Goal: Task Accomplishment & Management: Use online tool/utility

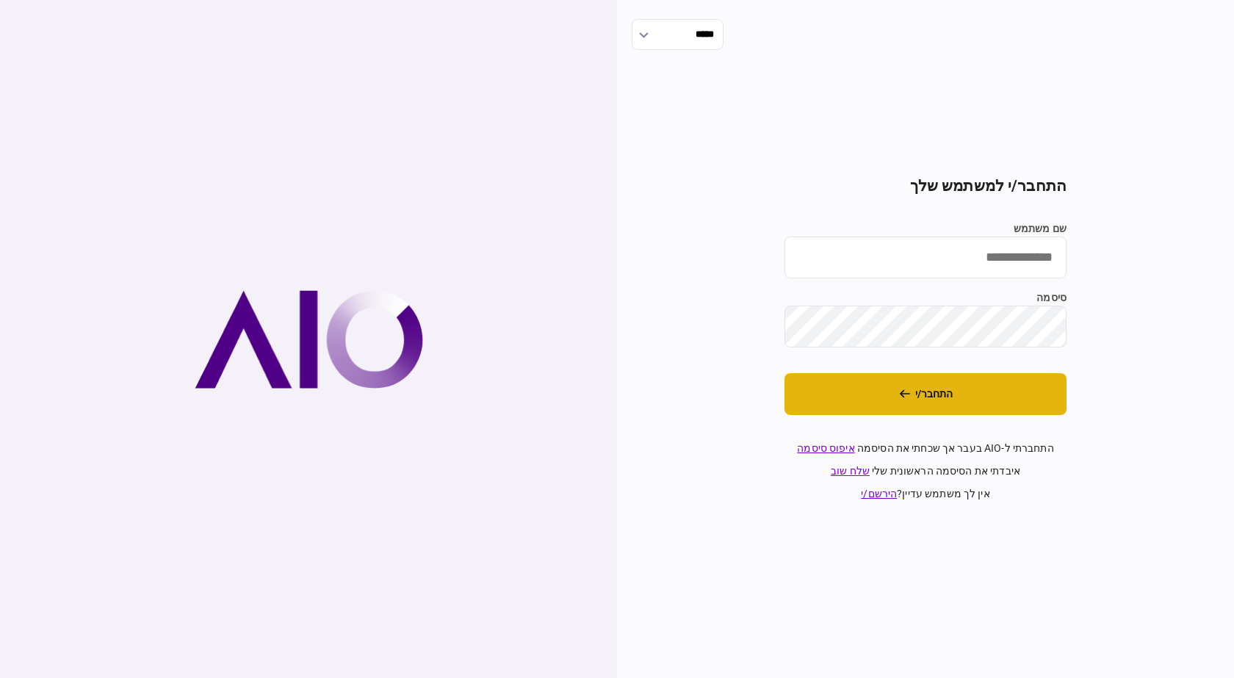
type input "******"
click at [912, 397] on button "התחבר/י" at bounding box center [926, 394] width 282 height 42
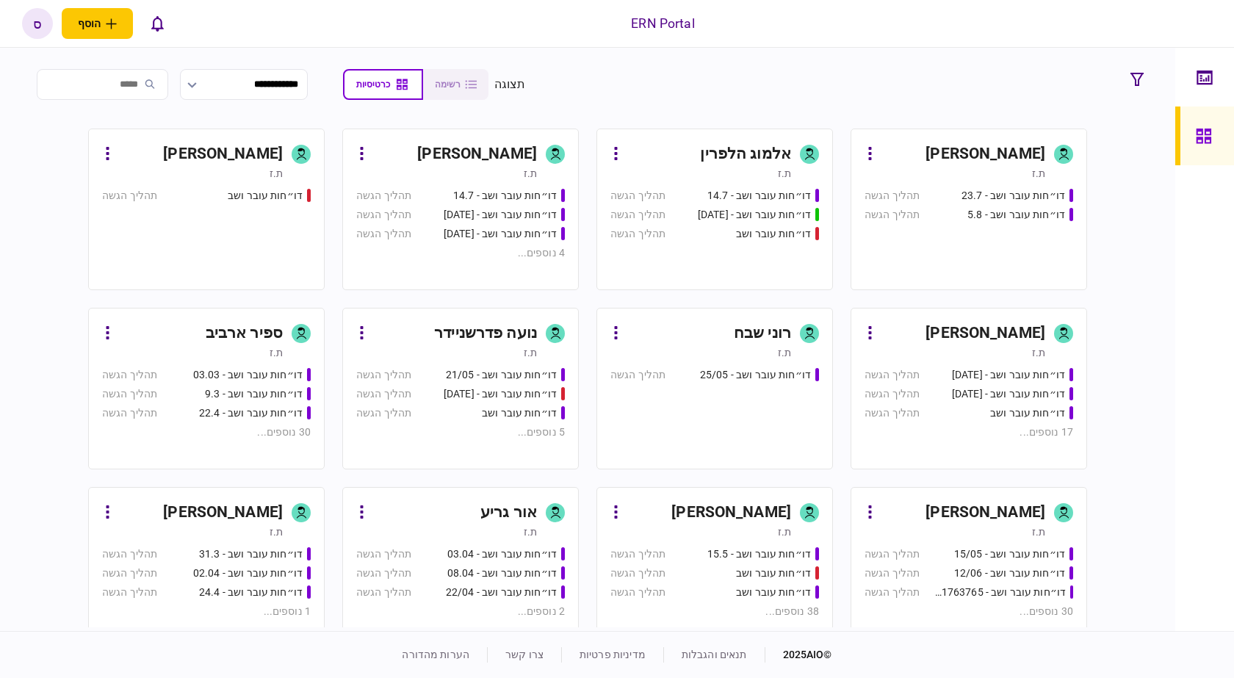
click at [240, 339] on div "ספיר ארביב" at bounding box center [244, 334] width 77 height 24
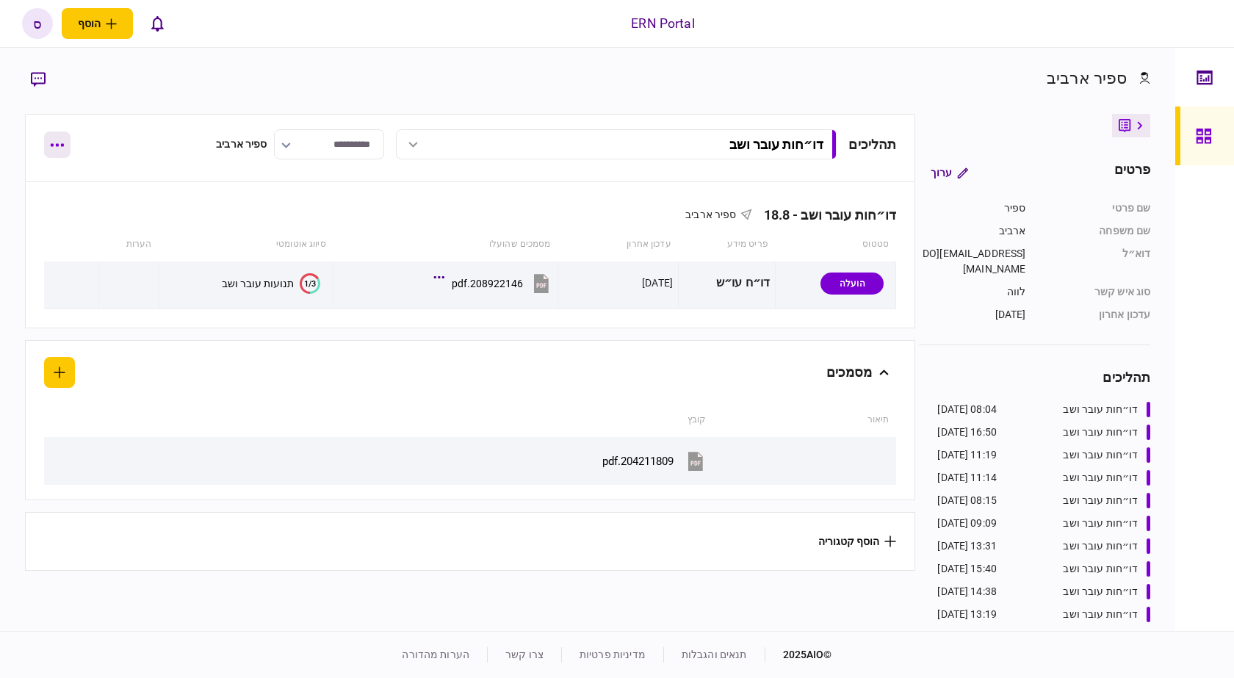
click at [55, 147] on button "button" at bounding box center [57, 145] width 26 height 26
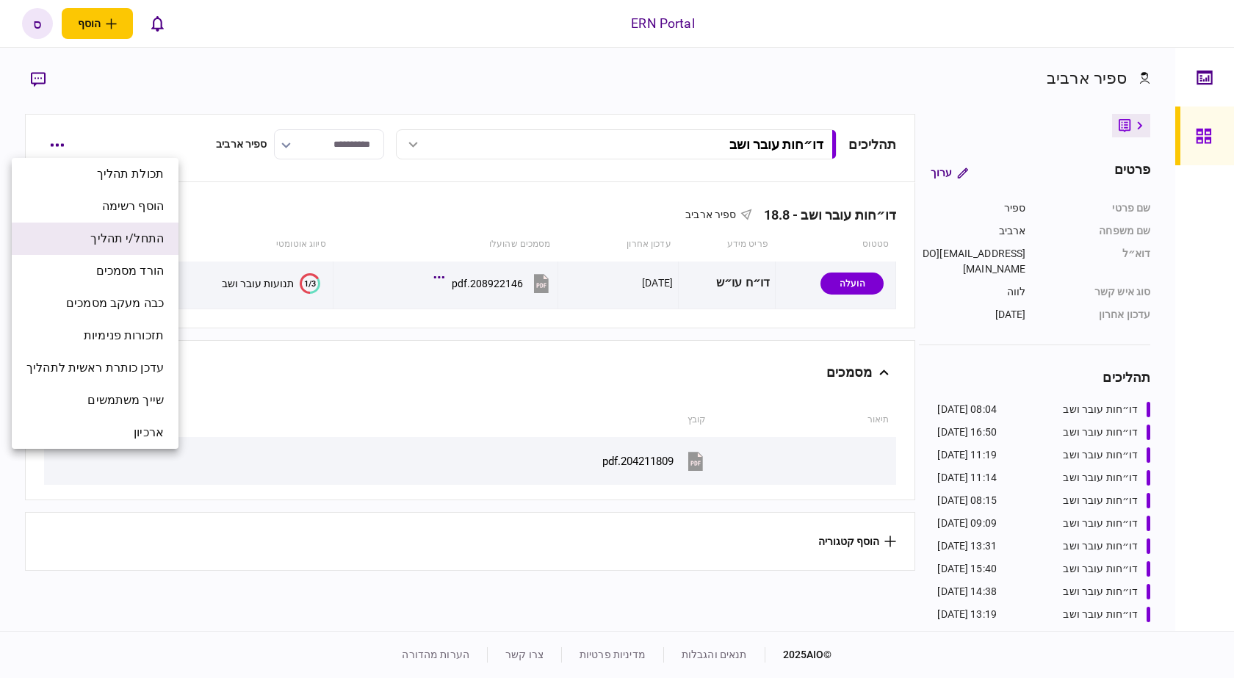
click at [149, 245] on span "התחל/י תהליך" at bounding box center [126, 239] width 73 height 18
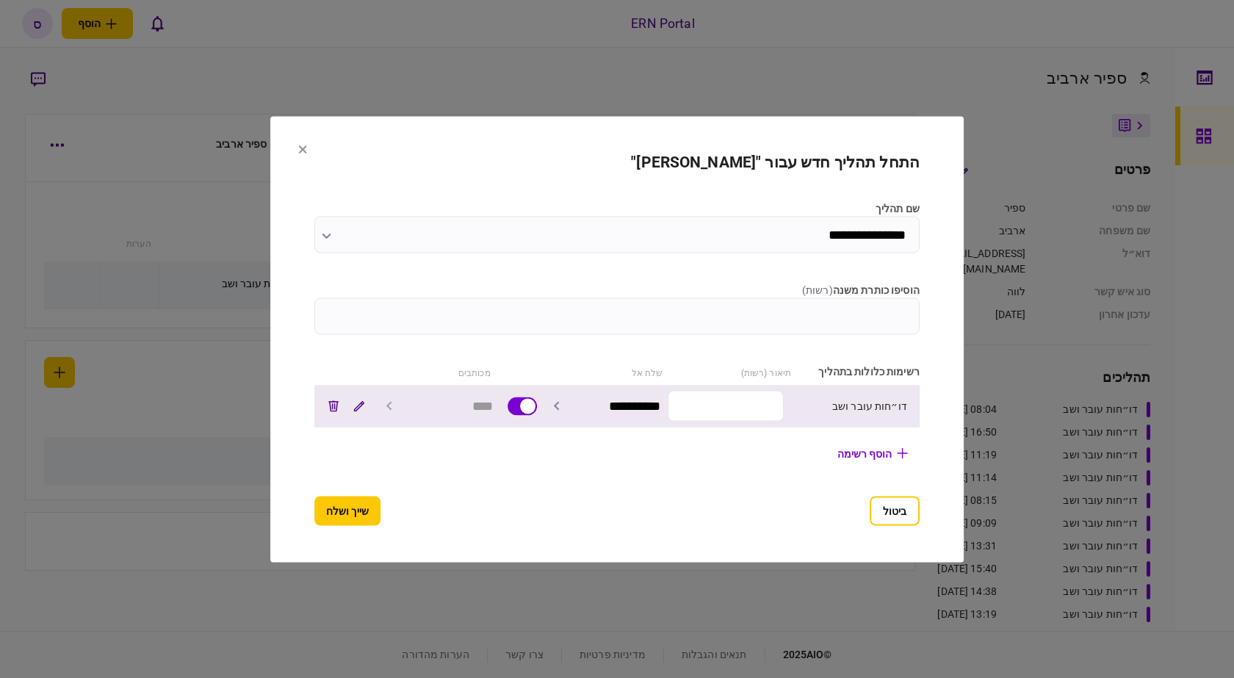
click at [727, 399] on input "text" at bounding box center [726, 406] width 116 height 31
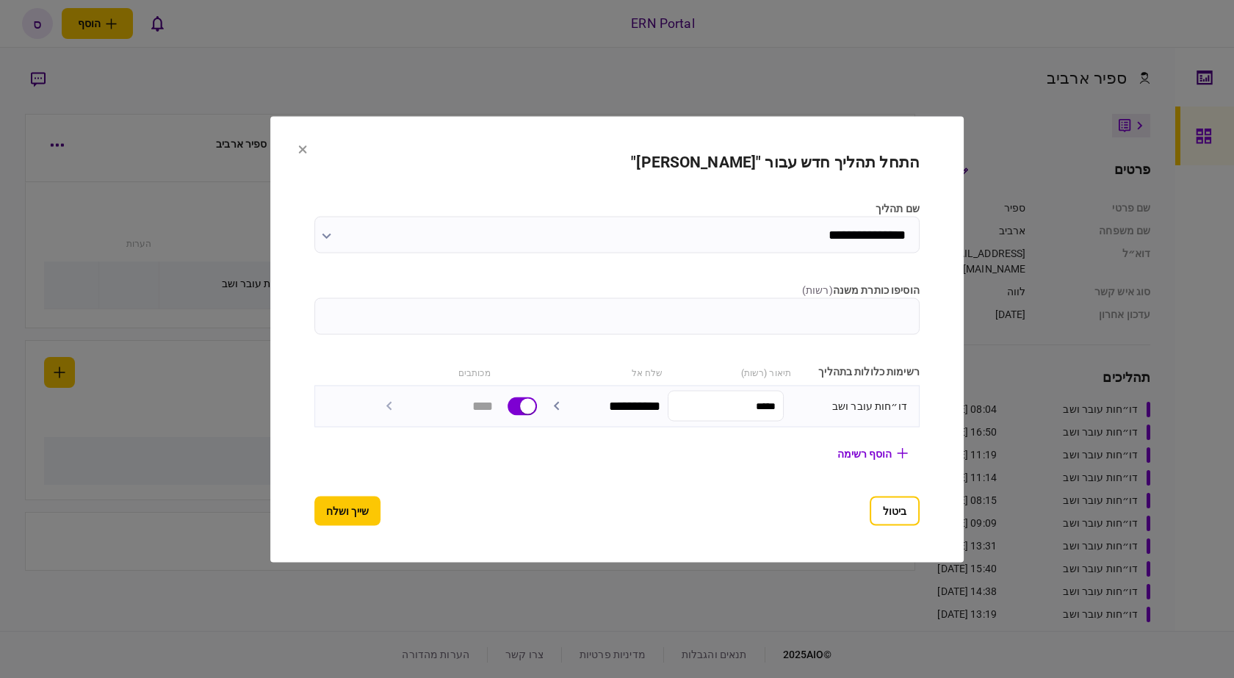
type input "*****"
click at [326, 488] on section "**********" at bounding box center [616, 339] width 605 height 373
click at [328, 512] on button "שייך ושלח" at bounding box center [347, 510] width 66 height 29
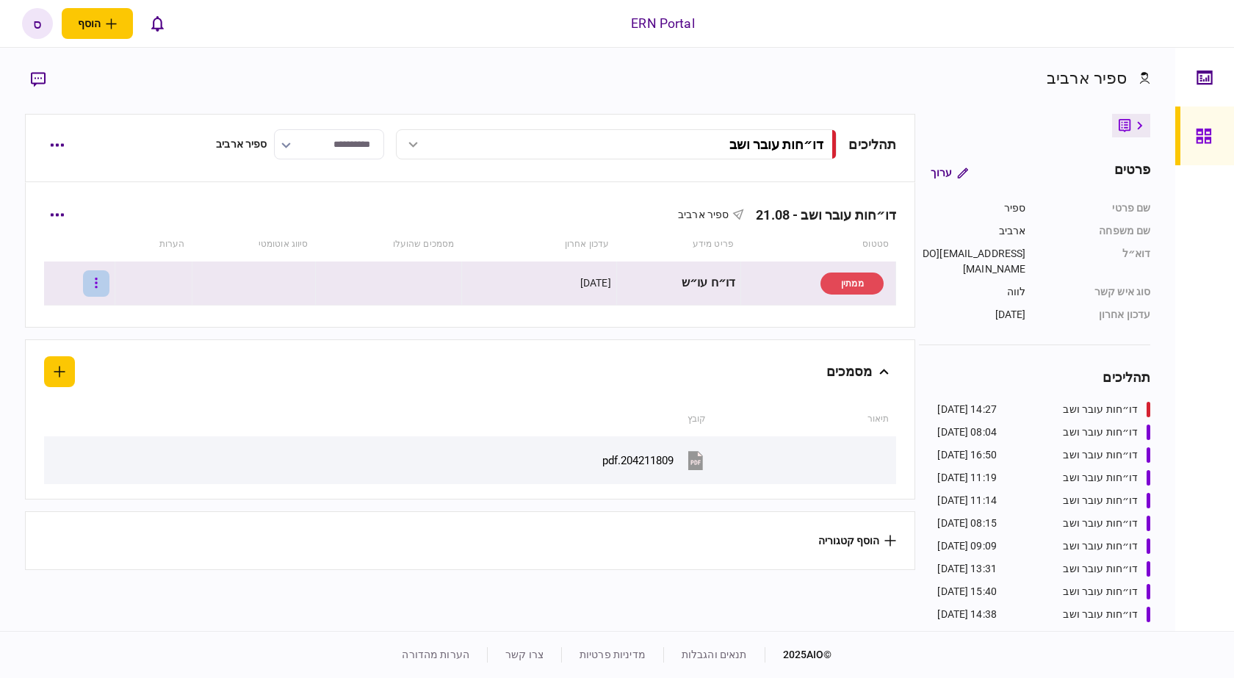
click at [109, 284] on button "button" at bounding box center [96, 283] width 26 height 26
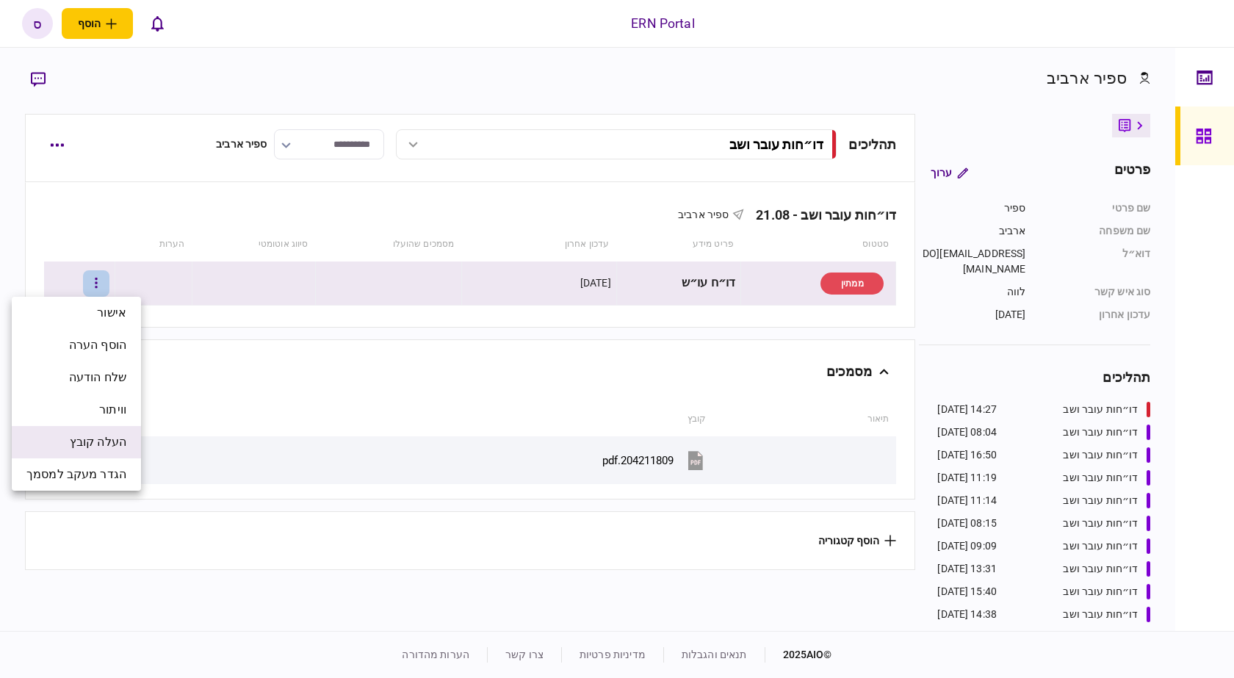
click at [94, 452] on li "העלה קובץ" at bounding box center [76, 442] width 129 height 32
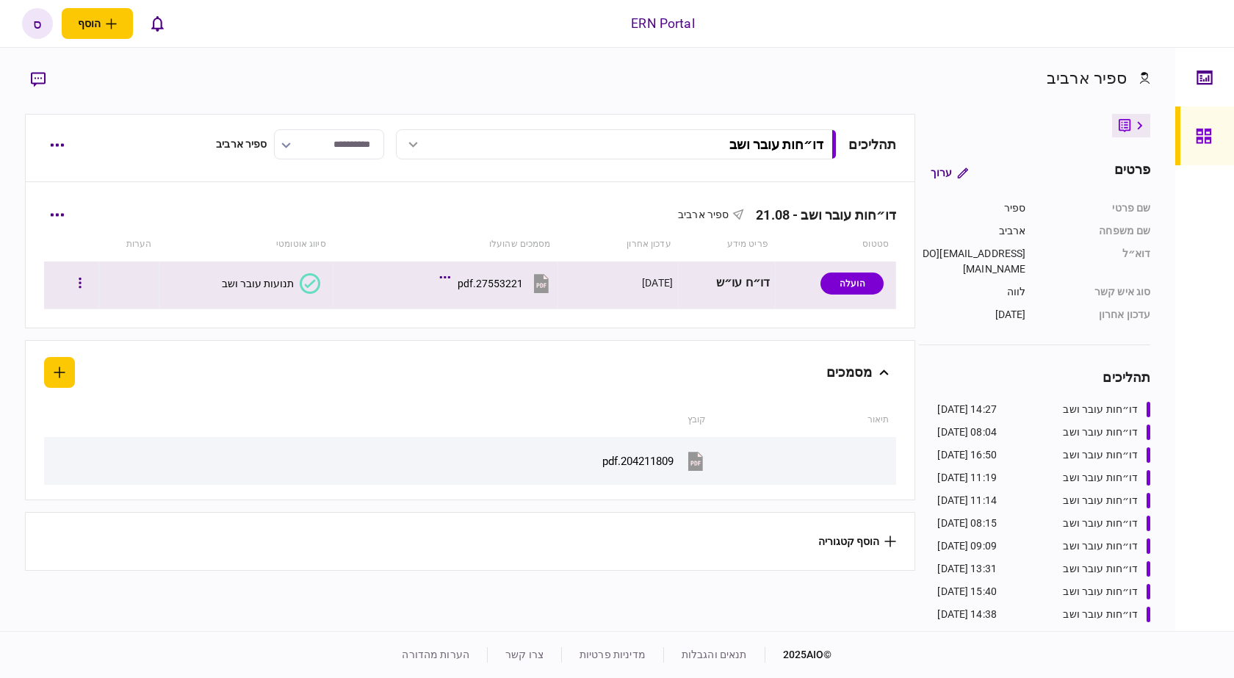
click at [263, 290] on button "תנועות עובר ושב" at bounding box center [271, 283] width 98 height 21
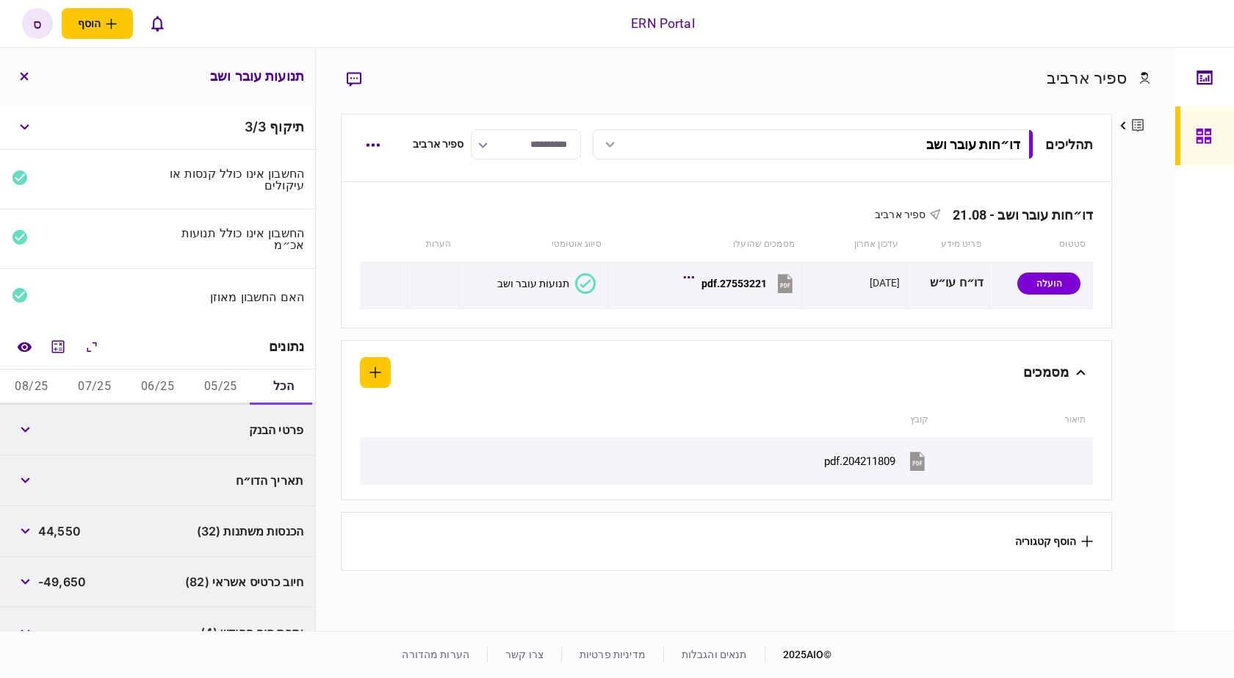
click at [223, 384] on button "05/25" at bounding box center [220, 387] width 63 height 35
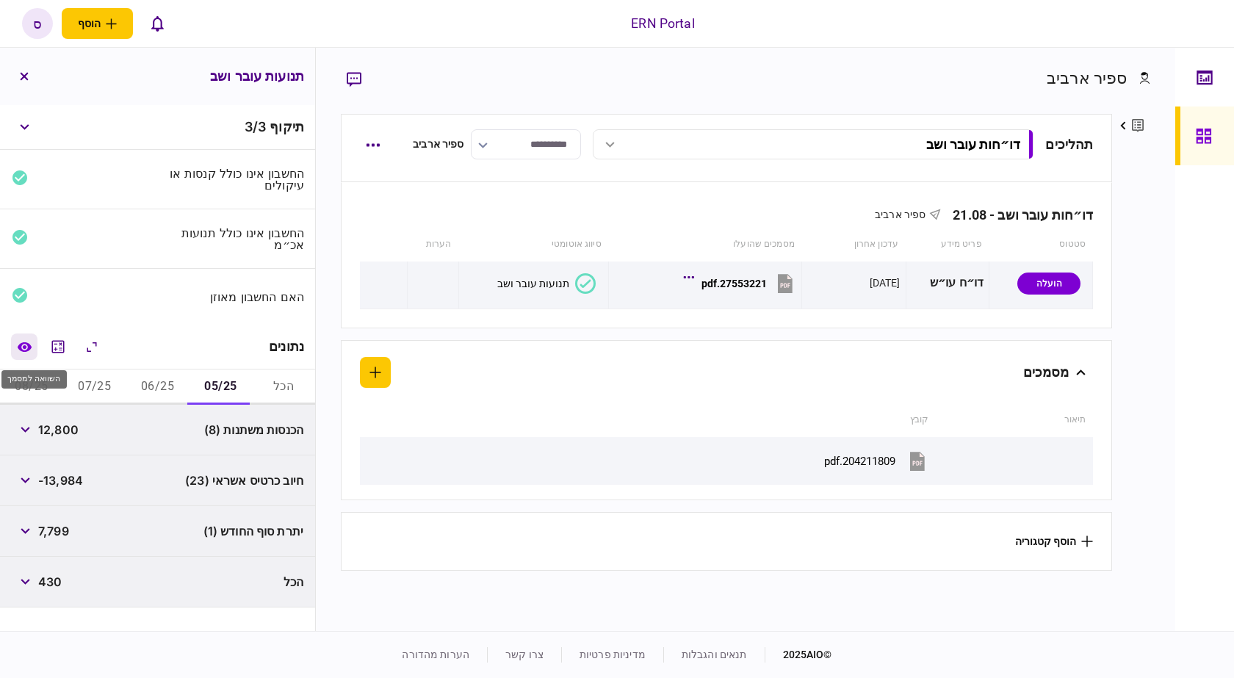
click at [28, 348] on icon "השוואה למסמך" at bounding box center [24, 347] width 14 height 10
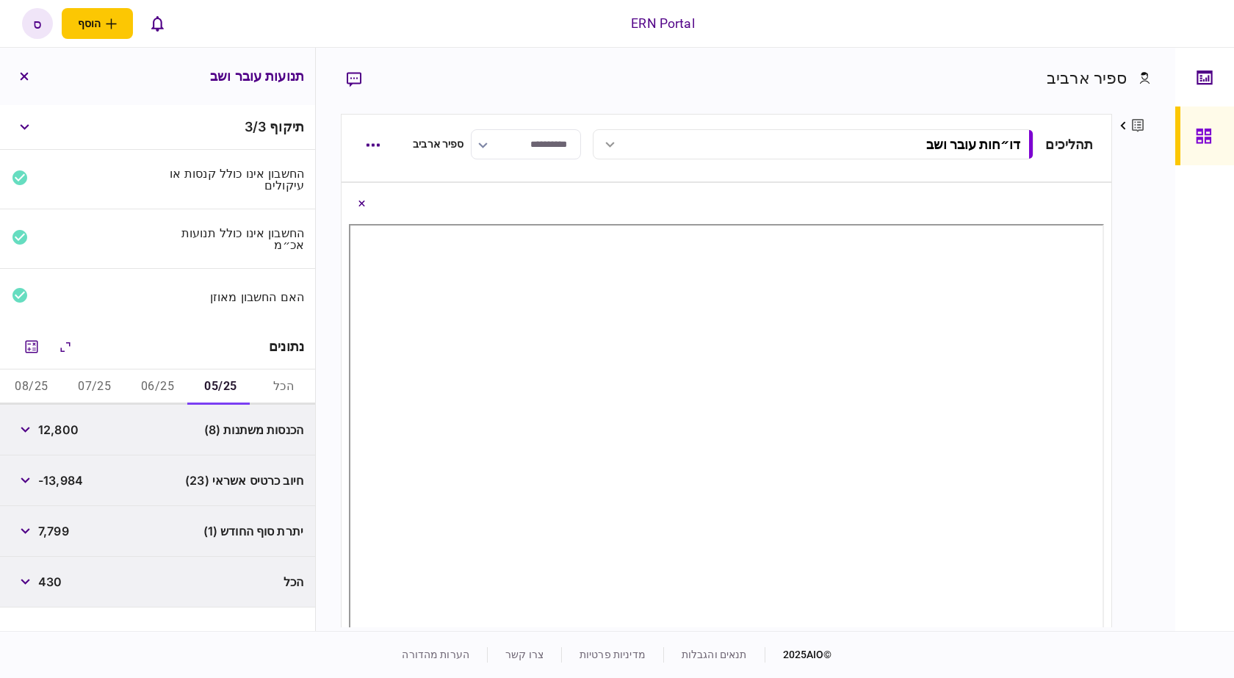
click at [1125, 414] on div "פרטים ערוך שם פרטי ספיר שם משפחה ארביב דוא״ל sapirar@ern.co.il סוג איש קשר לווה…" at bounding box center [1131, 371] width 38 height 514
click at [36, 430] on button "button" at bounding box center [25, 430] width 26 height 26
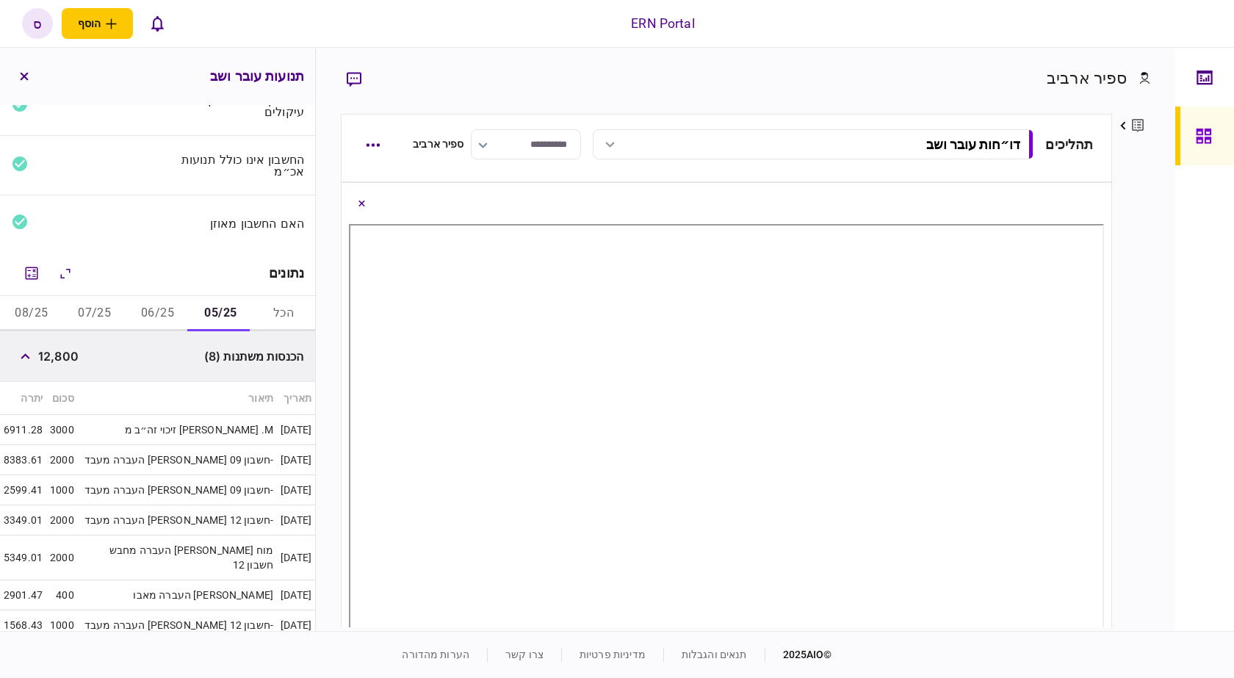
scroll to position [220, 0]
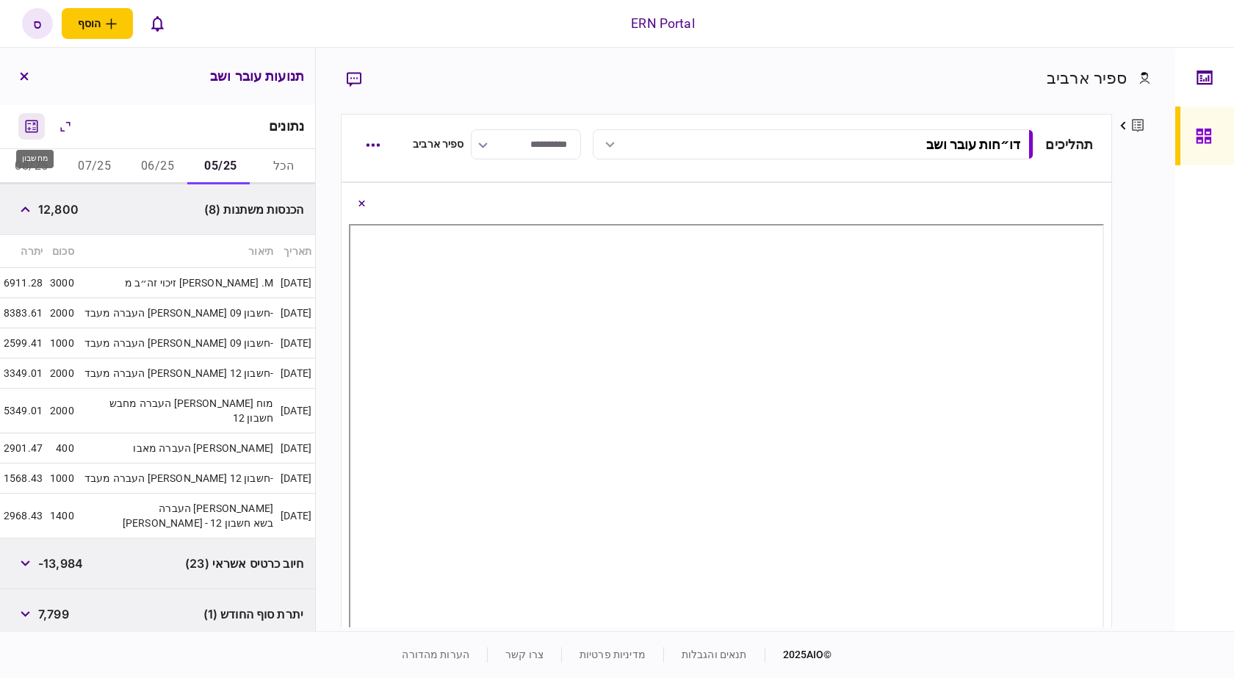
click at [40, 122] on icon "מחשבון" at bounding box center [32, 127] width 18 height 18
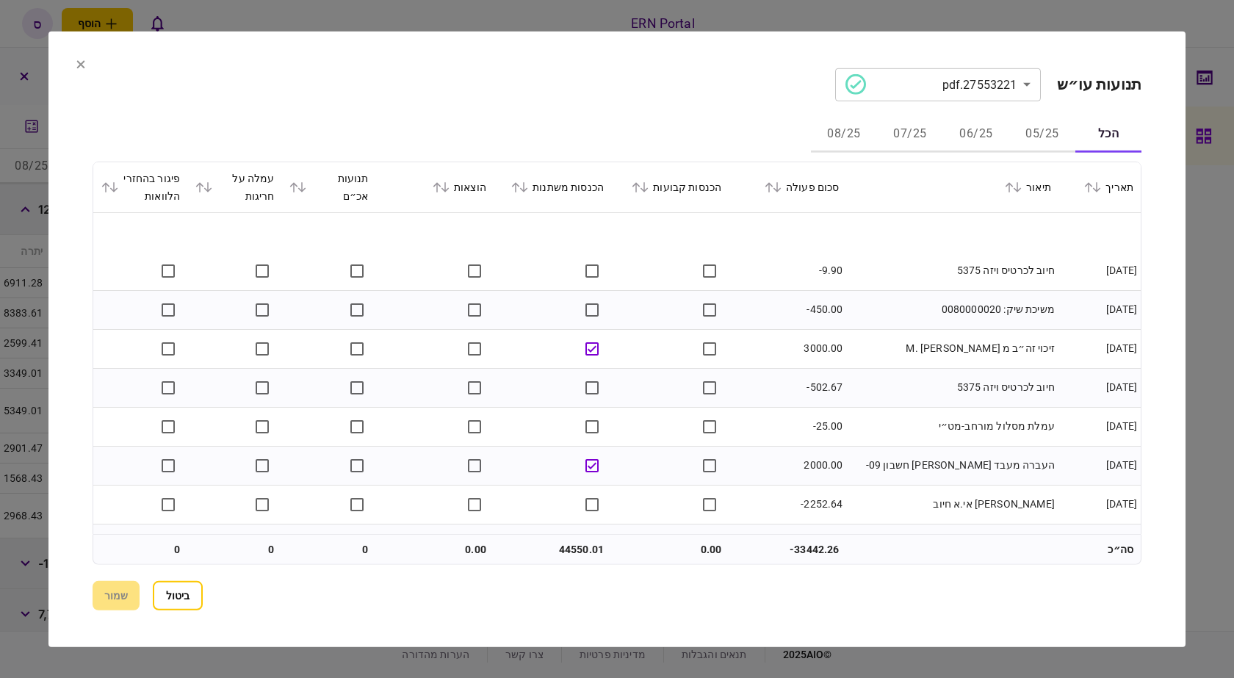
scroll to position [73, 0]
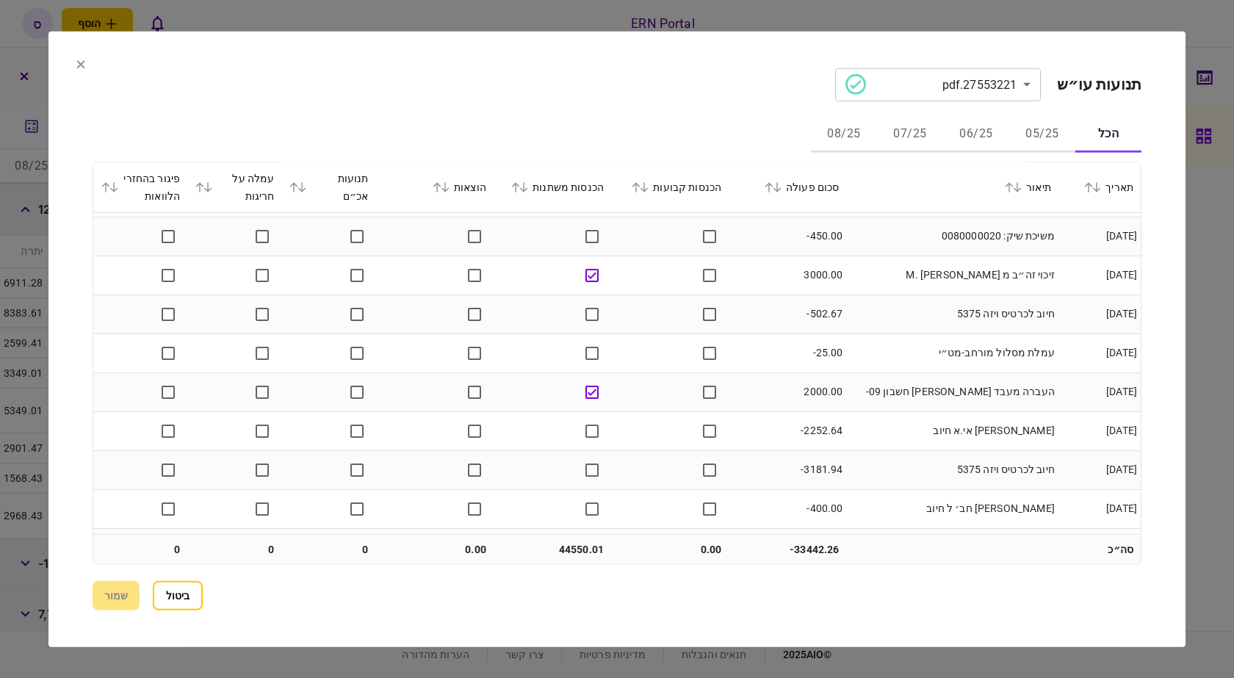
click at [1163, 145] on section "**********" at bounding box center [616, 339] width 1137 height 616
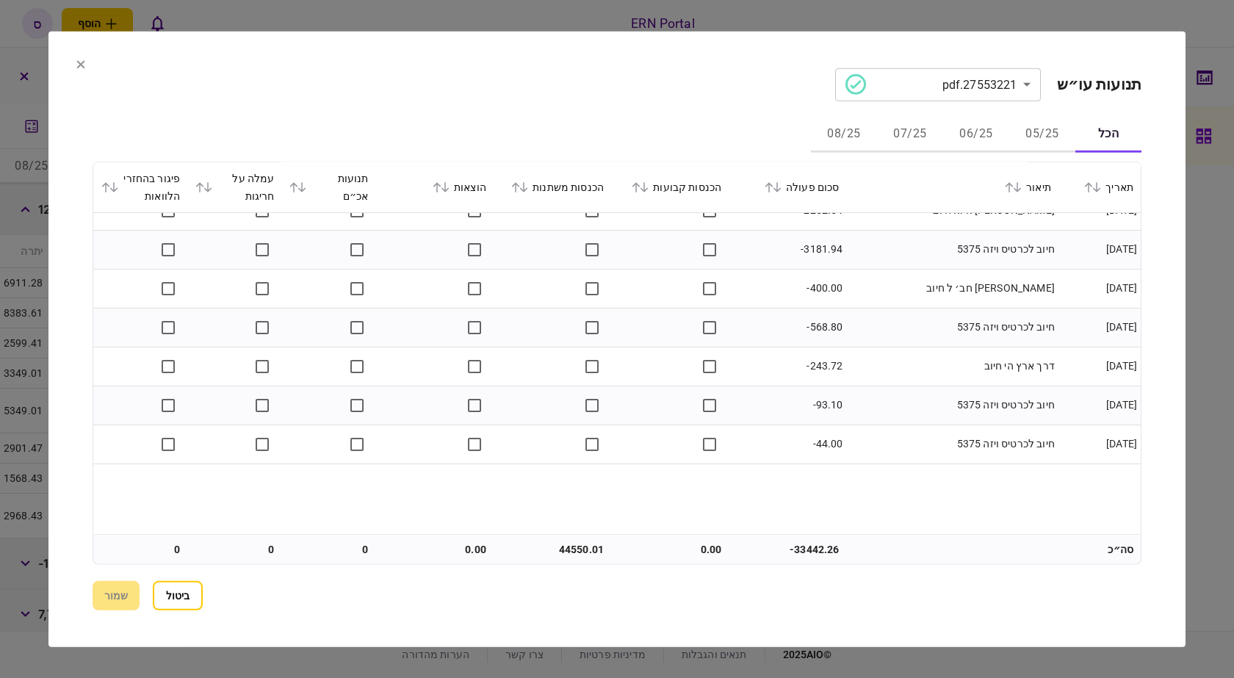
scroll to position [0, 0]
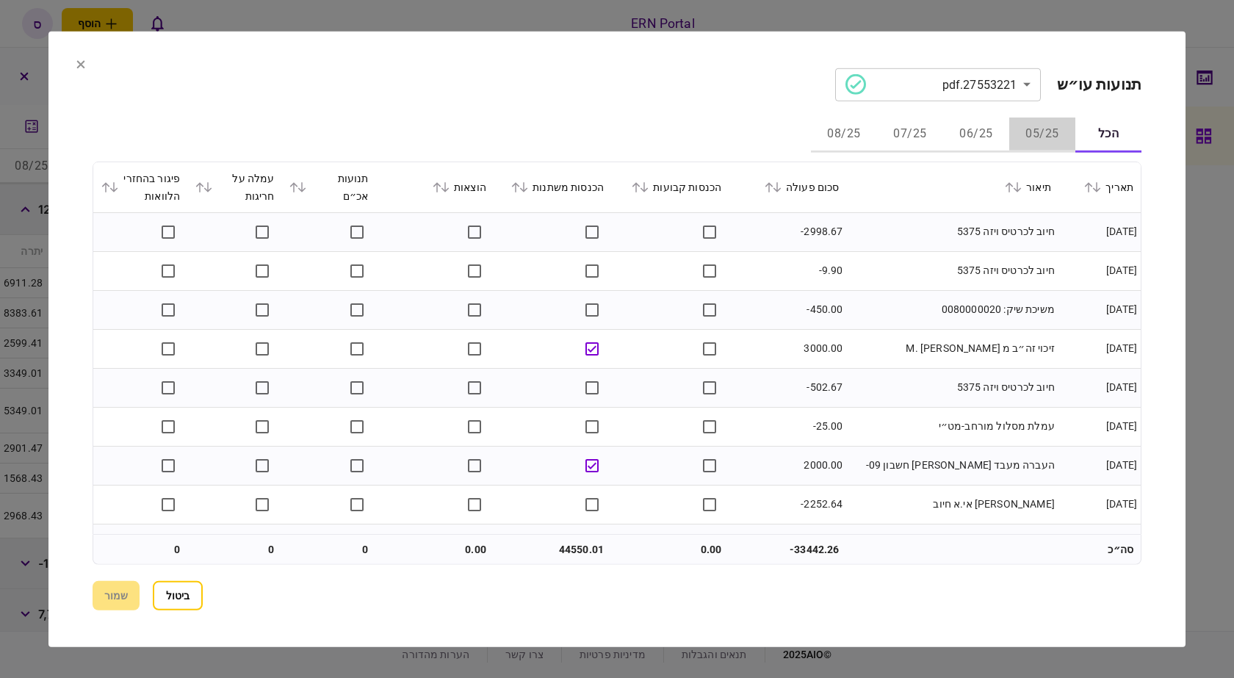
click at [1057, 127] on button "05/25" at bounding box center [1043, 134] width 66 height 35
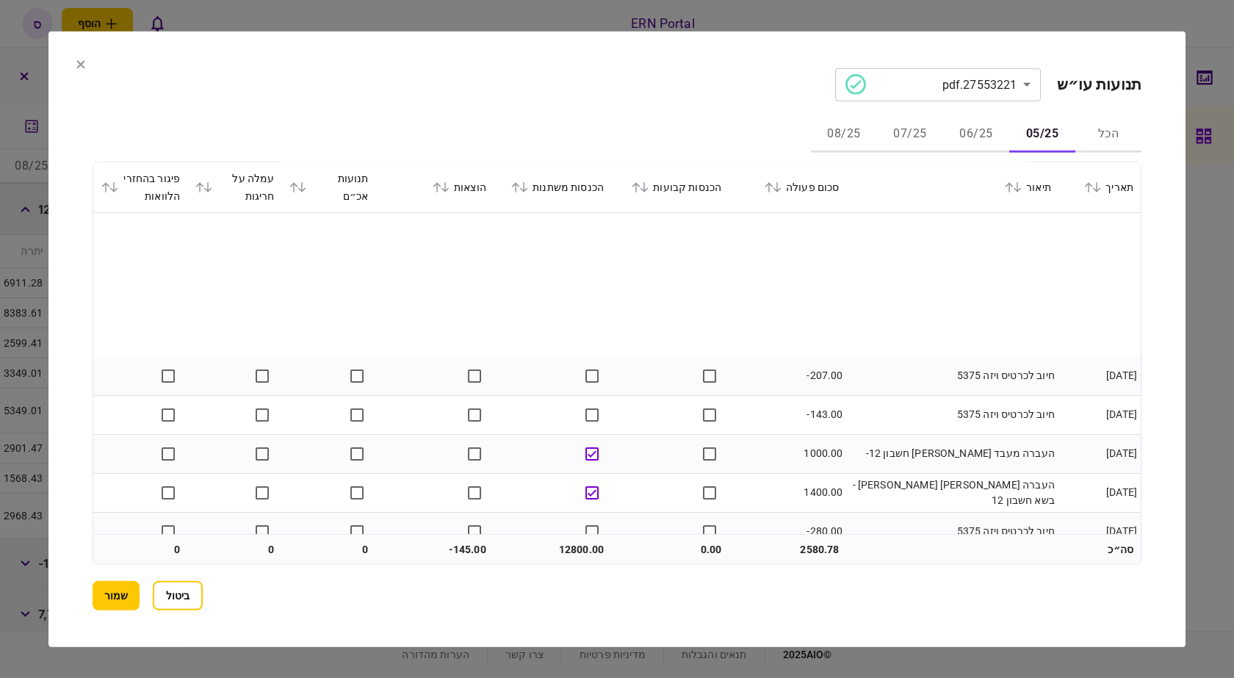
scroll to position [1323, 0]
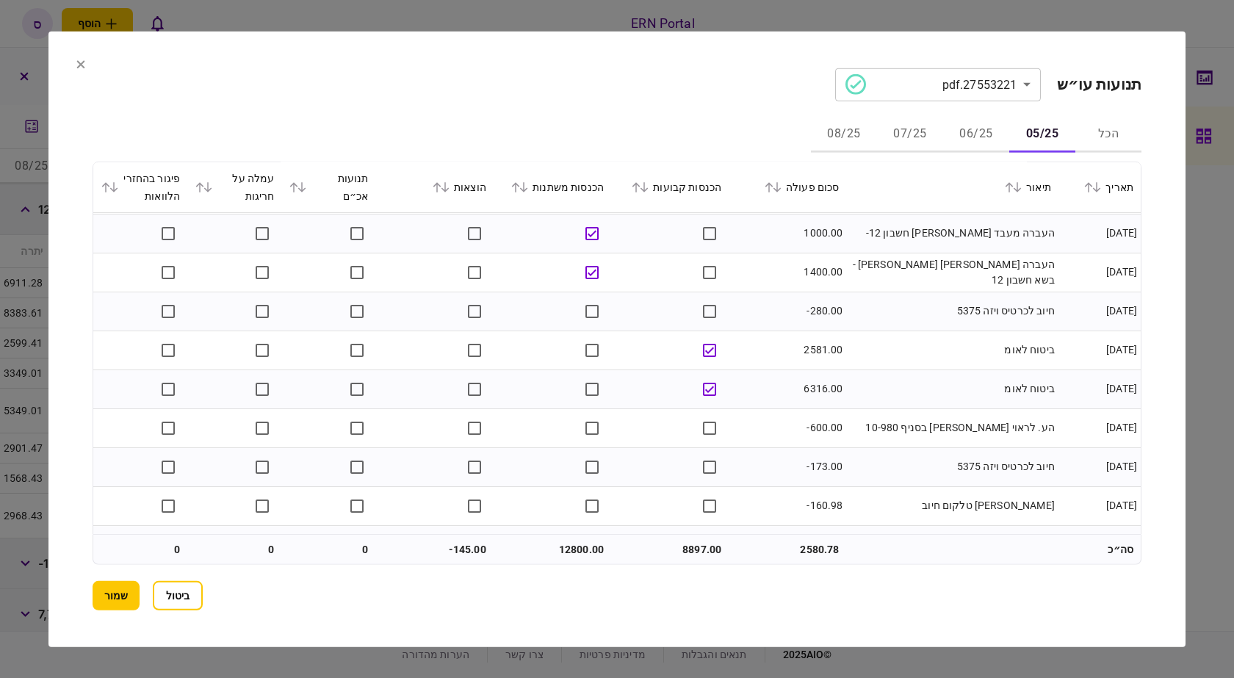
click at [974, 134] on button "06/25" at bounding box center [976, 134] width 66 height 35
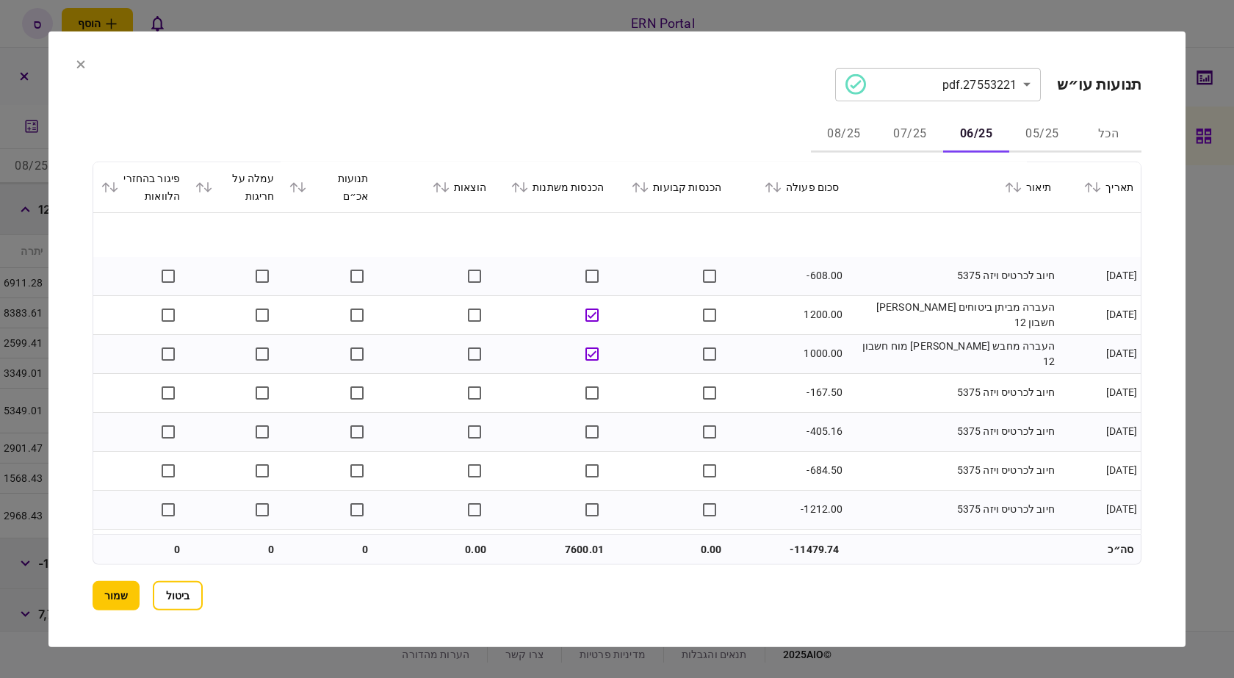
scroll to position [1102, 0]
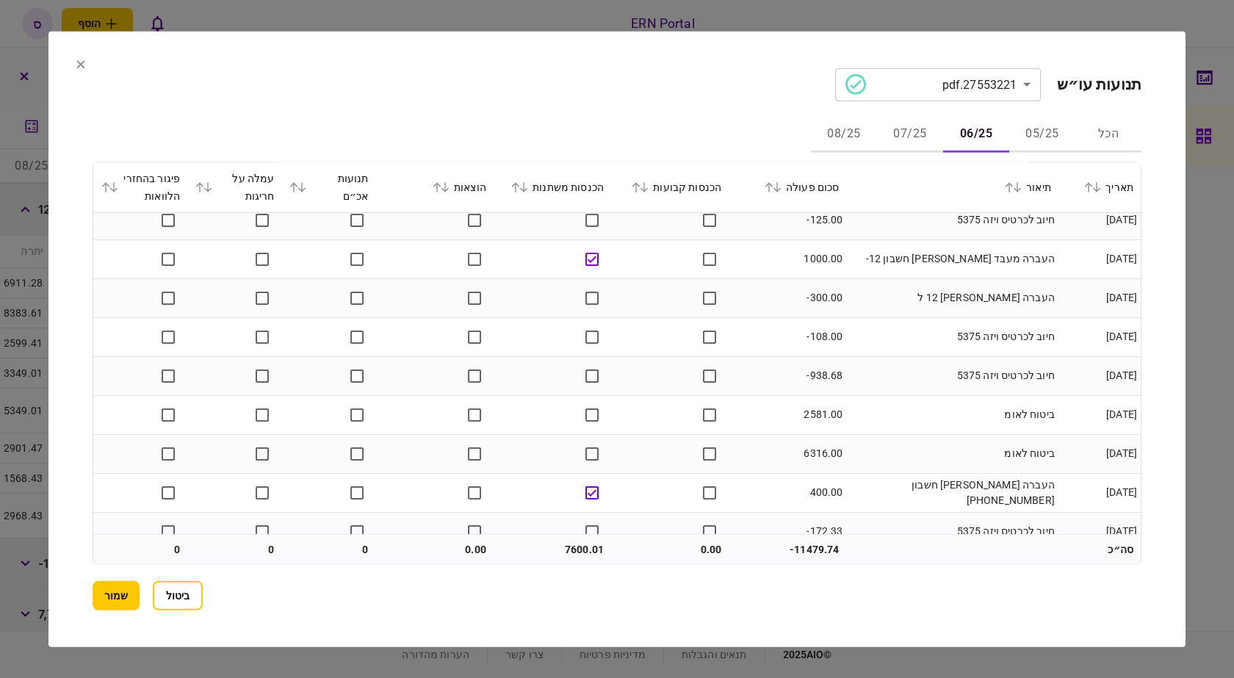
click at [1027, 134] on button "05/25" at bounding box center [1043, 134] width 66 height 35
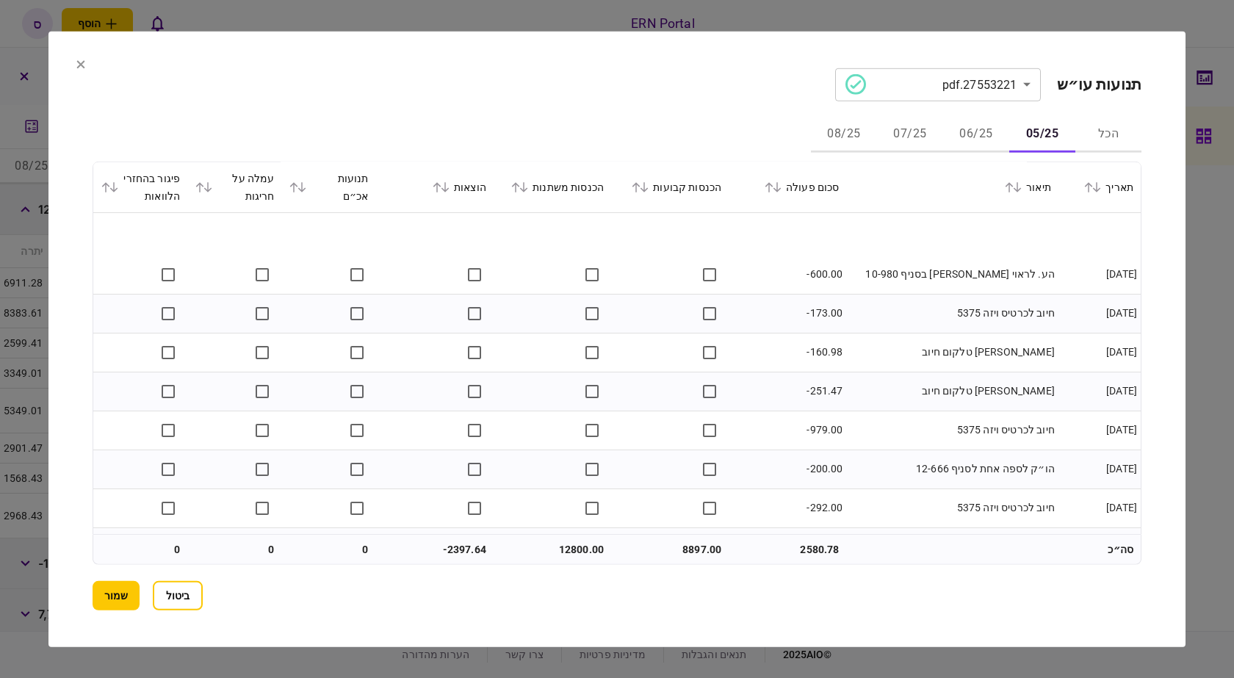
scroll to position [1550, 0]
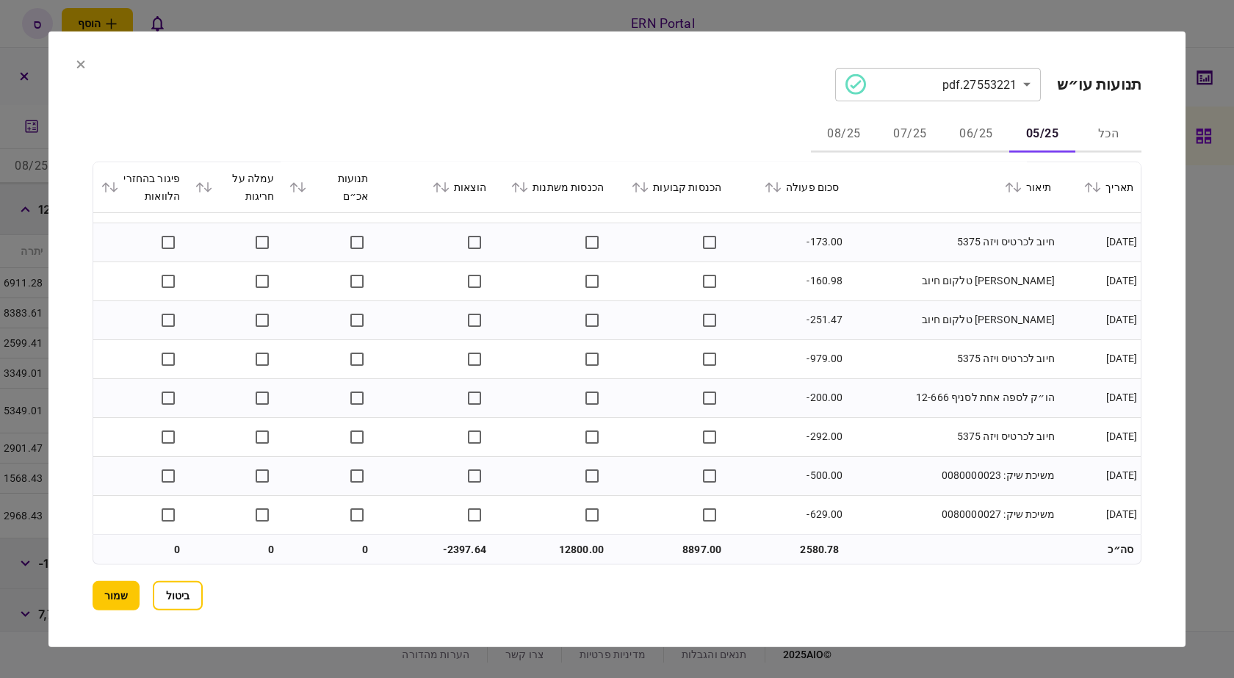
click at [972, 142] on button "06/25" at bounding box center [976, 134] width 66 height 35
click at [900, 137] on button "07/25" at bounding box center [910, 134] width 66 height 35
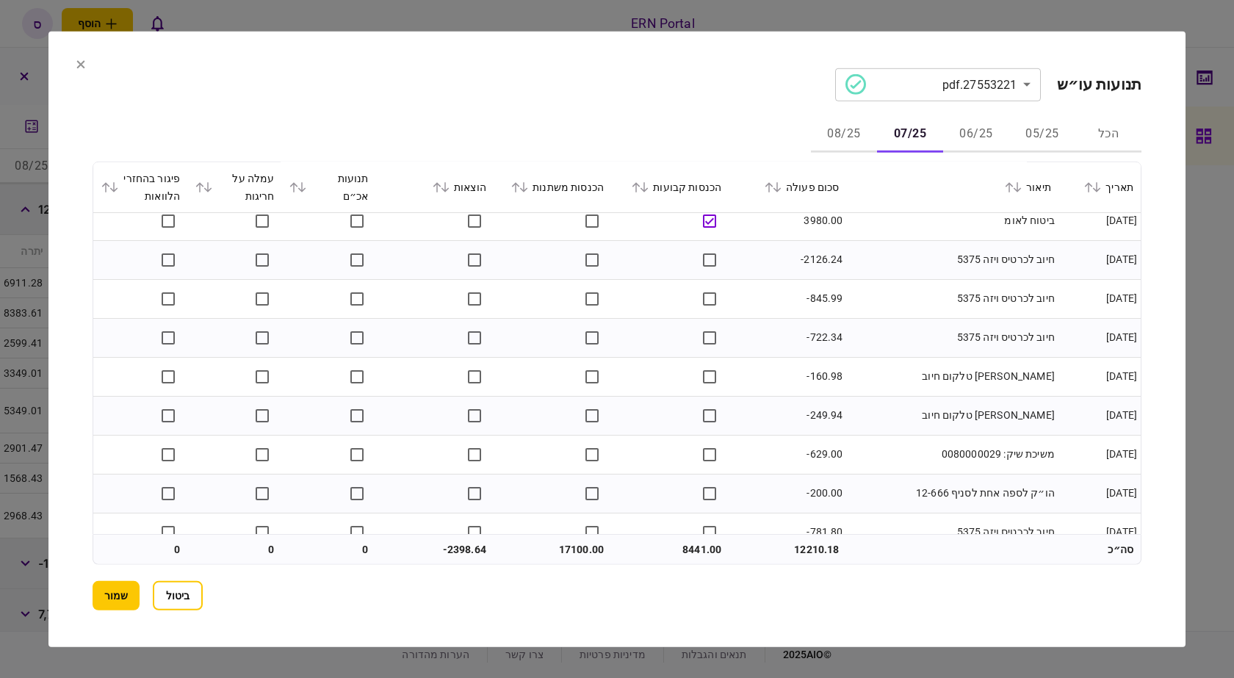
scroll to position [1783, 0]
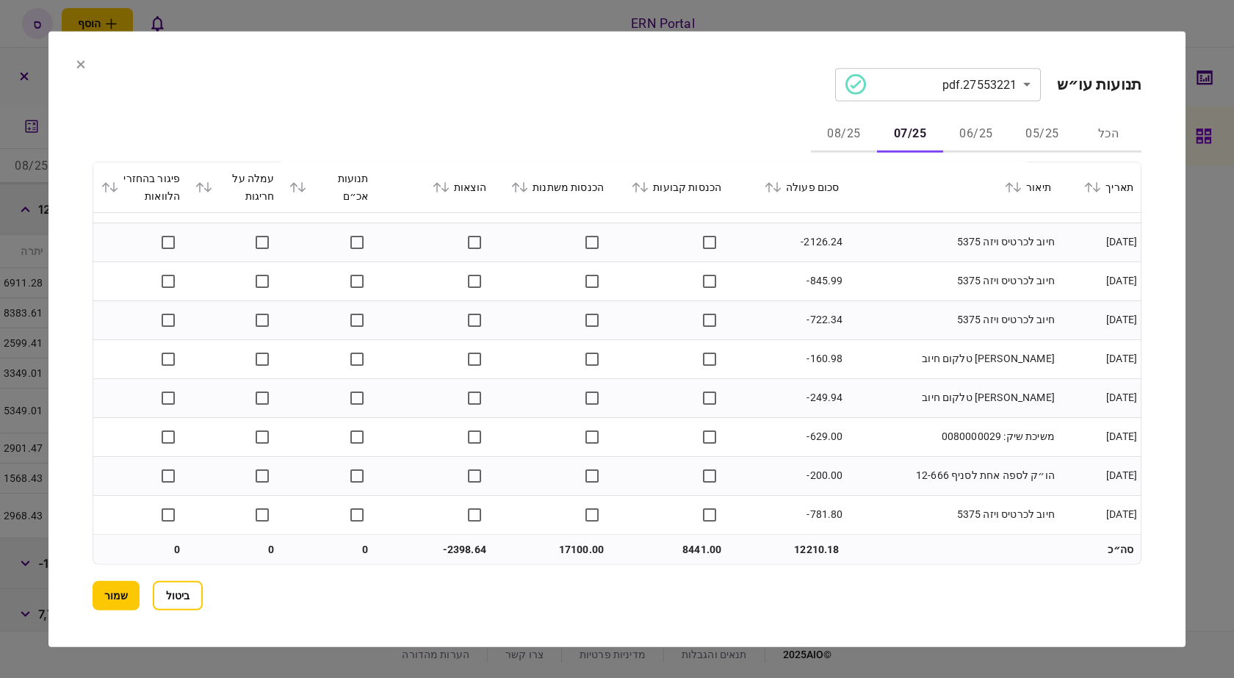
click at [849, 139] on button "08/25" at bounding box center [844, 134] width 66 height 35
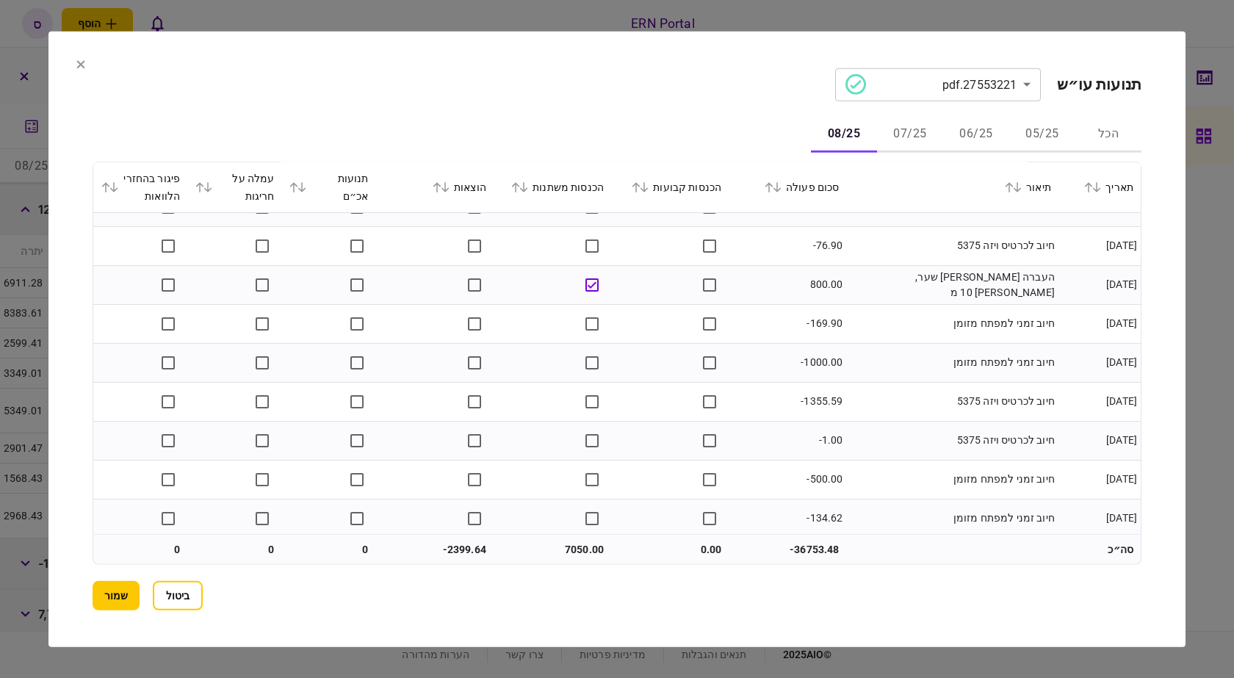
scroll to position [888, 0]
click at [922, 125] on button "07/25" at bounding box center [910, 134] width 66 height 35
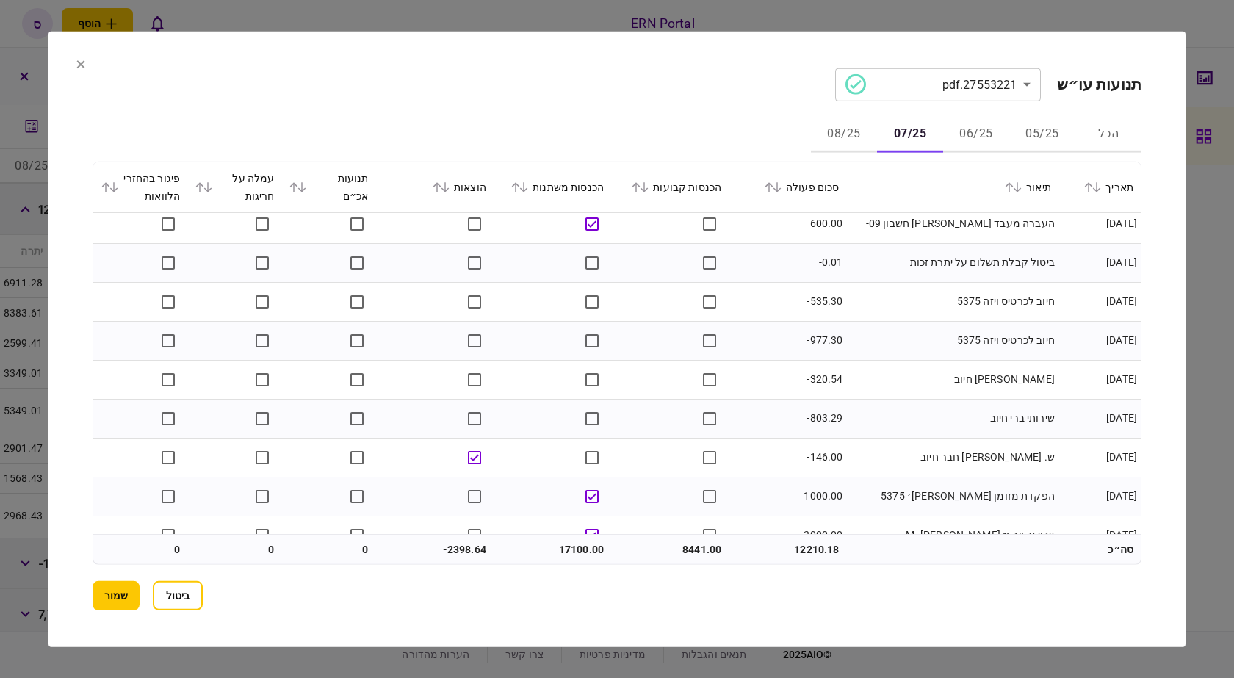
scroll to position [147, 0]
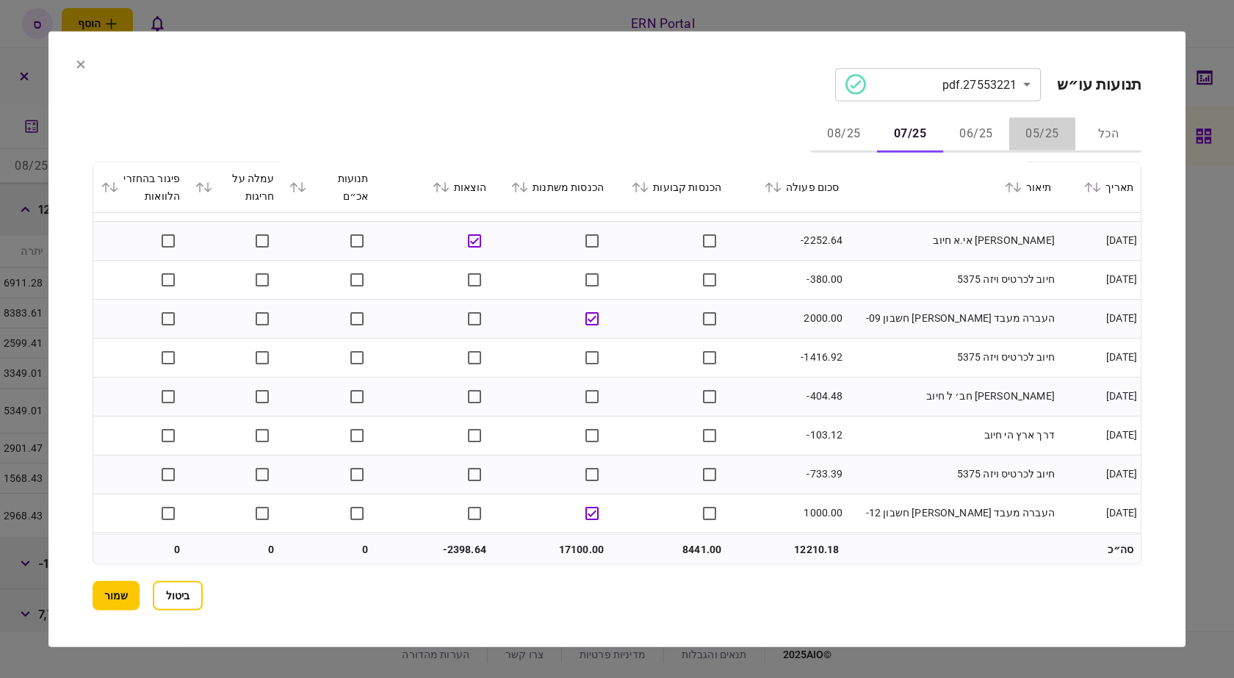
click at [1042, 129] on button "05/25" at bounding box center [1043, 134] width 66 height 35
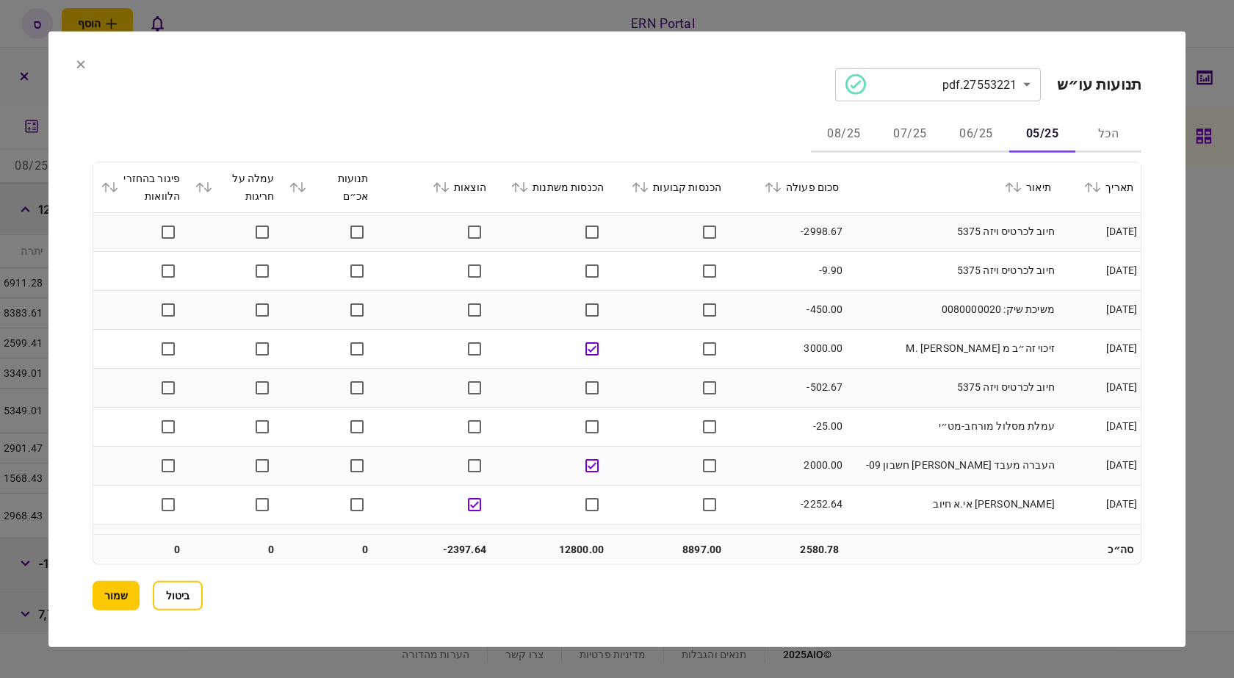
click at [967, 137] on button "06/25" at bounding box center [976, 134] width 66 height 35
click at [1036, 130] on button "05/25" at bounding box center [1043, 134] width 66 height 35
click at [991, 135] on button "06/25" at bounding box center [976, 134] width 66 height 35
click at [921, 130] on button "07/25" at bounding box center [910, 134] width 66 height 35
click at [838, 140] on button "08/25" at bounding box center [844, 134] width 66 height 35
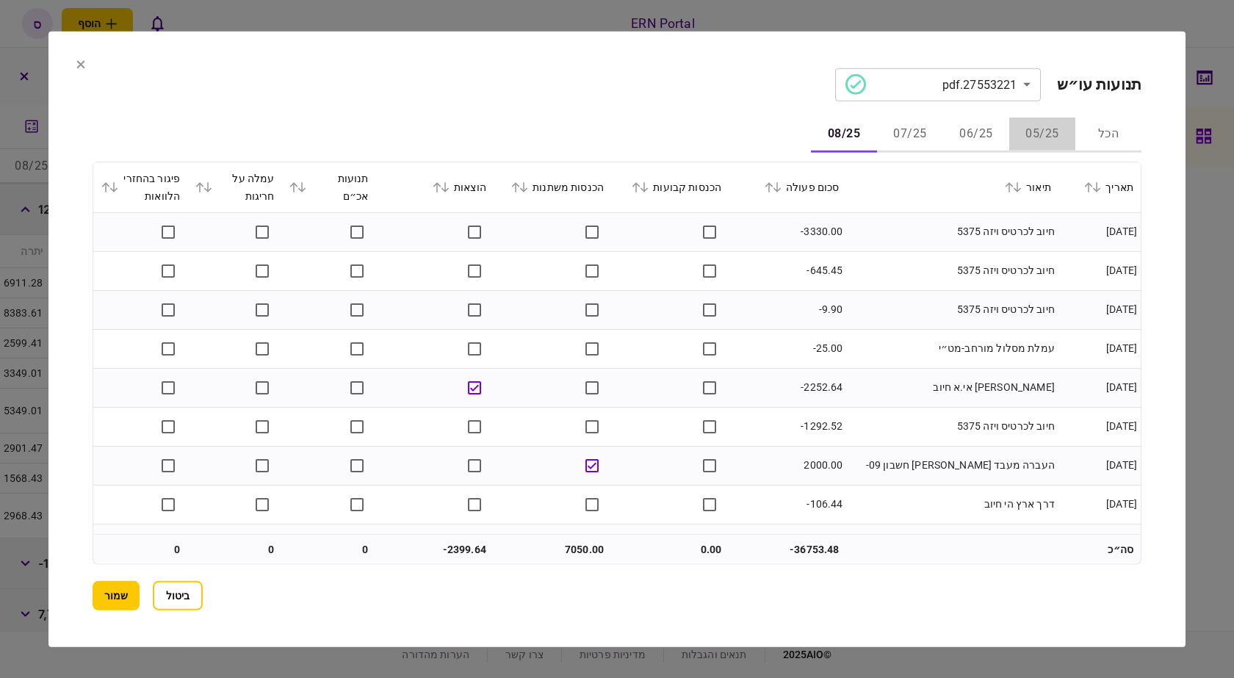
click at [1033, 134] on button "05/25" at bounding box center [1043, 134] width 66 height 35
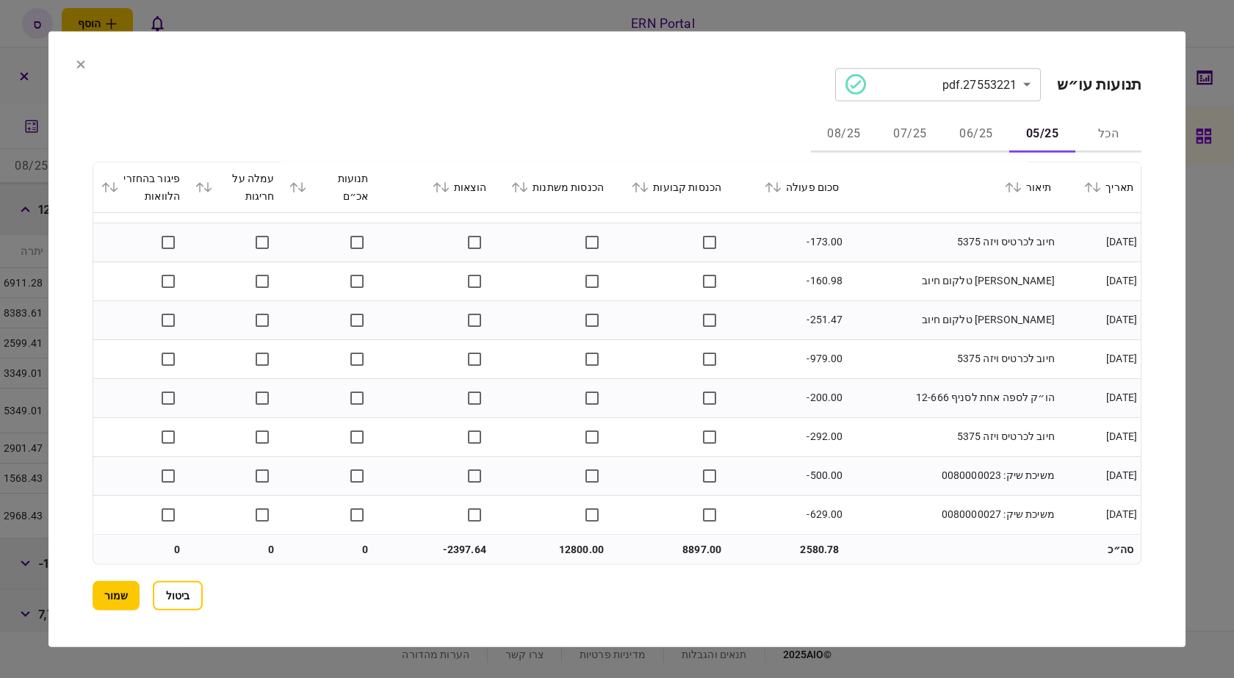
scroll to position [1550, 0]
click at [963, 130] on button "06/25" at bounding box center [976, 134] width 66 height 35
click at [905, 129] on button "07/25" at bounding box center [910, 134] width 66 height 35
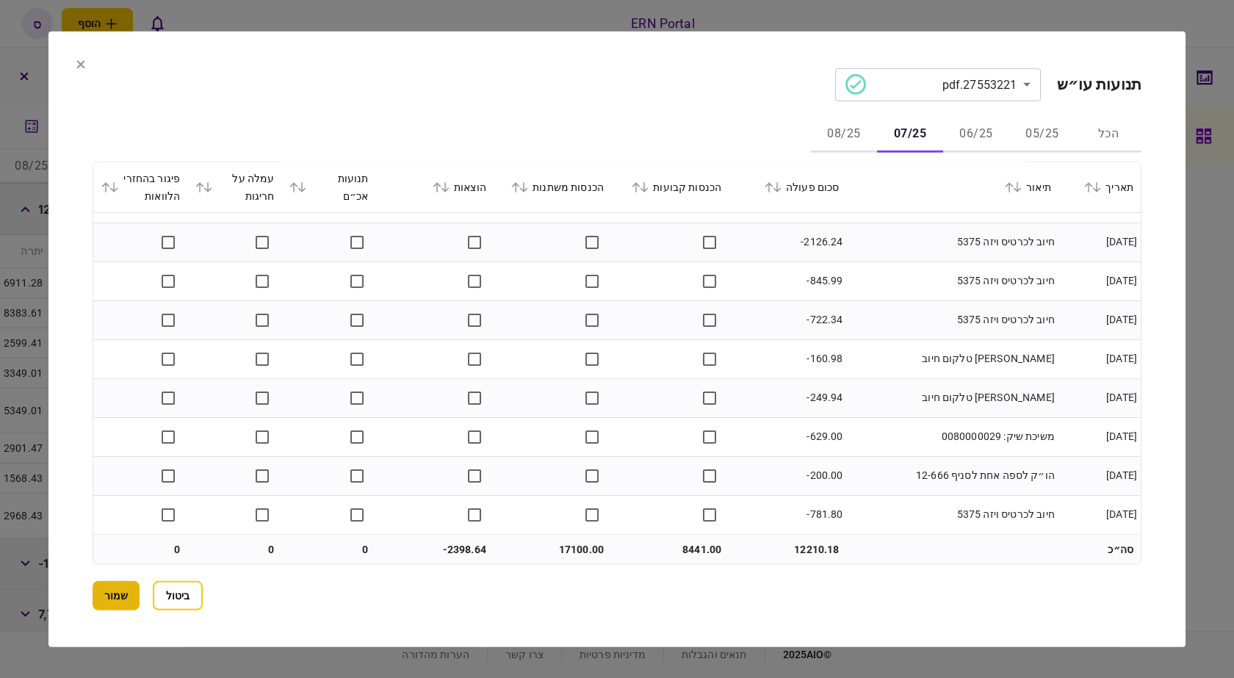
click at [116, 588] on button "שמור" at bounding box center [116, 595] width 47 height 29
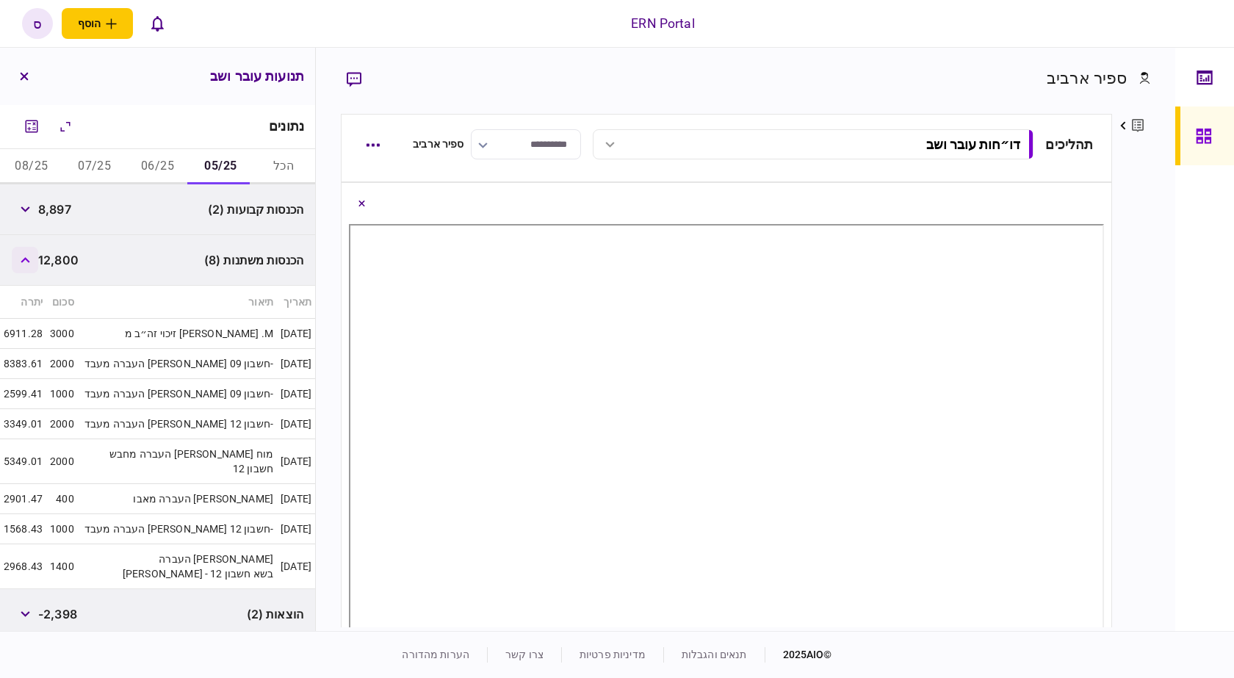
click at [33, 252] on button "button" at bounding box center [25, 260] width 26 height 26
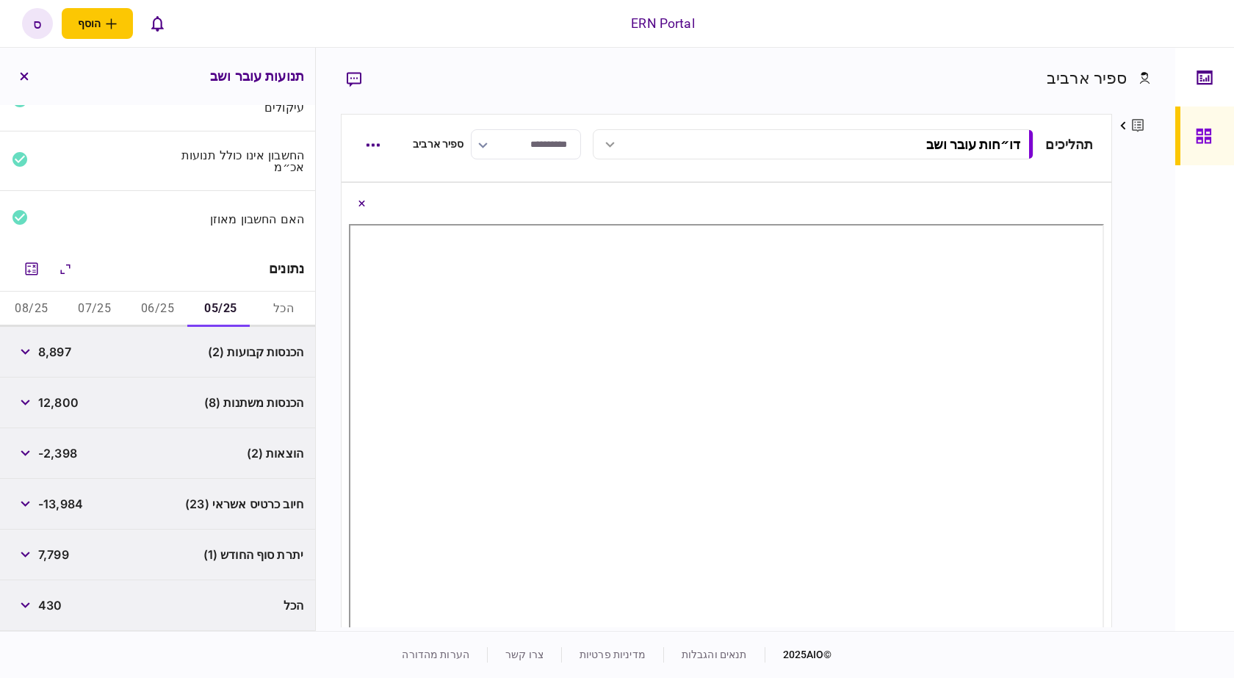
scroll to position [78, 0]
click at [164, 312] on button "06/25" at bounding box center [157, 309] width 63 height 35
click at [104, 315] on button "07/25" at bounding box center [94, 309] width 63 height 35
click at [51, 311] on button "08/25" at bounding box center [31, 309] width 63 height 35
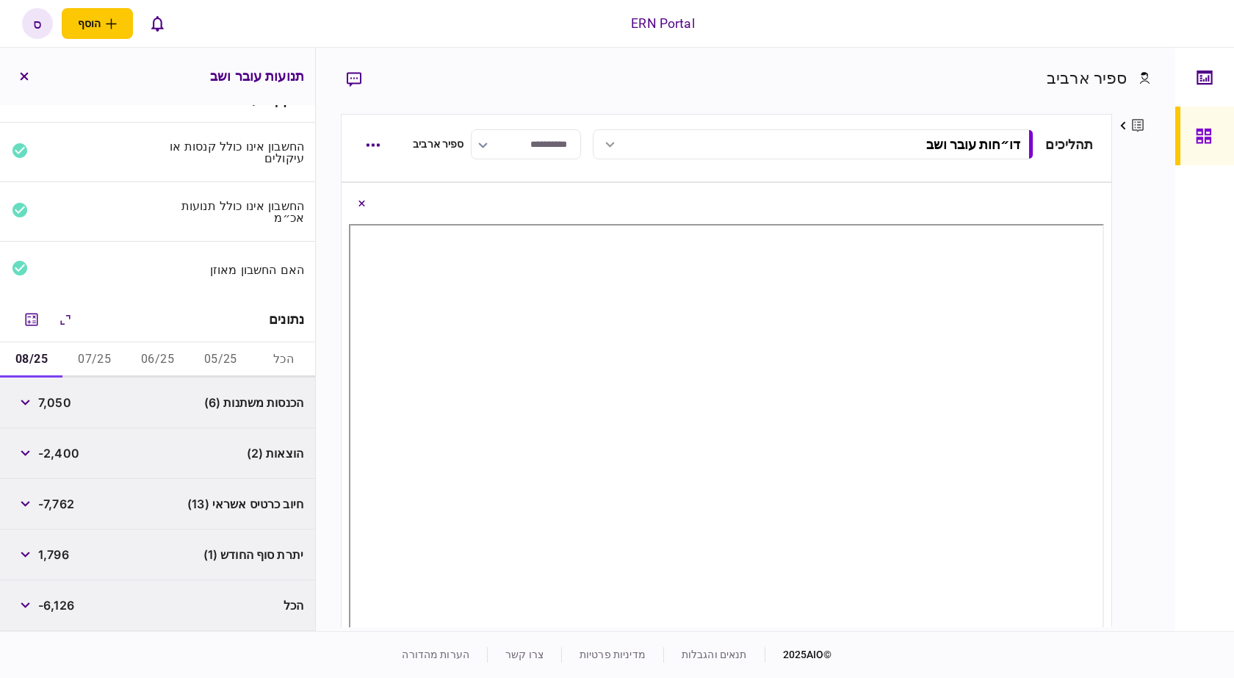
click at [235, 356] on button "05/25" at bounding box center [220, 359] width 63 height 35
click at [115, 414] on div "הכנסות קבועות (2) 8,897" at bounding box center [157, 403] width 315 height 51
click at [62, 396] on span "8,897" at bounding box center [54, 403] width 33 height 18
copy span "8,897"
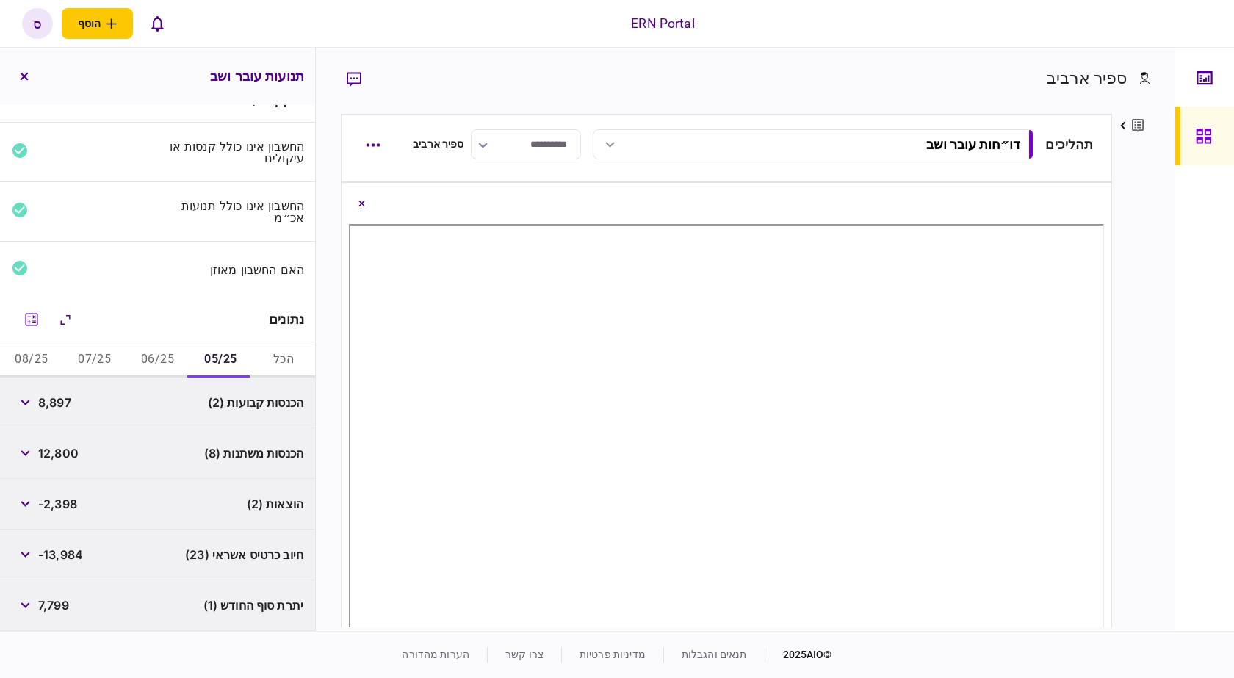
click at [50, 458] on span "12,800" at bounding box center [58, 454] width 40 height 18
copy div "12,800"
click at [103, 504] on div "הוצאות (2) -2,398" at bounding box center [157, 504] width 315 height 51
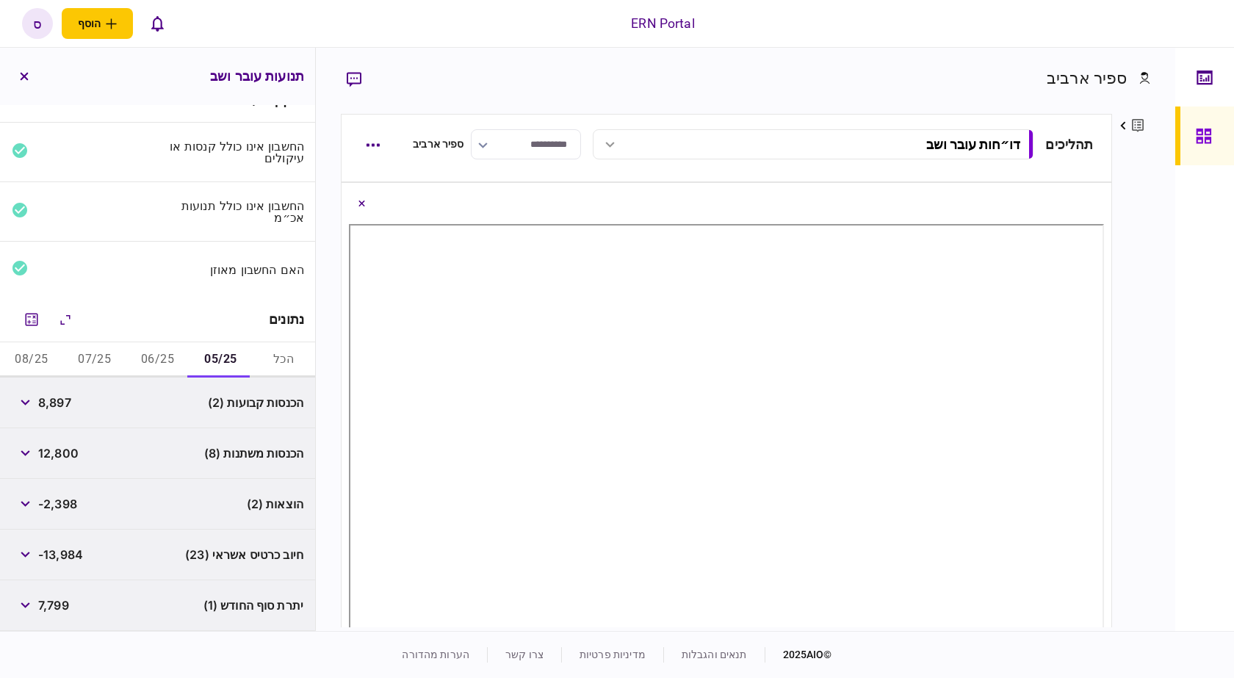
click at [60, 505] on span "-2,398" at bounding box center [57, 504] width 39 height 18
copy span "2,398"
click at [168, 356] on button "06/25" at bounding box center [157, 359] width 63 height 35
click at [61, 403] on span "8,897" at bounding box center [54, 403] width 33 height 18
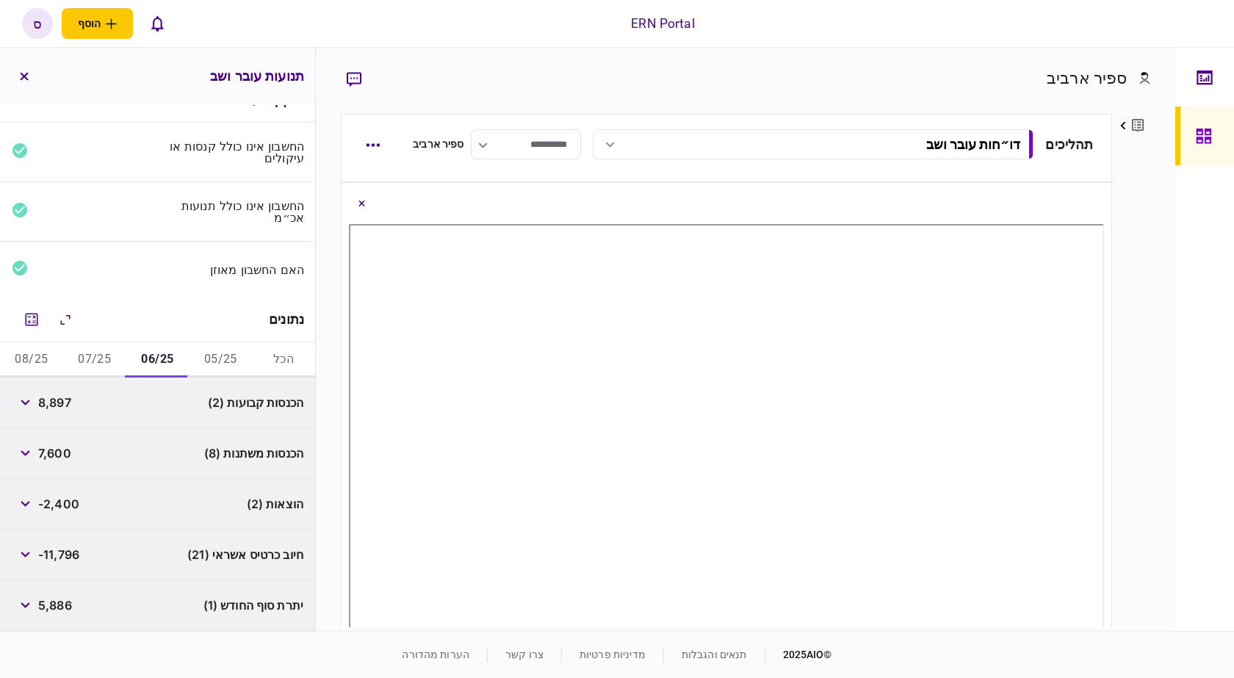
click at [61, 403] on span "8,897" at bounding box center [54, 403] width 33 height 18
copy span "8,897"
click at [141, 433] on div "הכנסות משתנות (8) 7,600" at bounding box center [157, 453] width 315 height 51
click at [68, 451] on span "7,600" at bounding box center [54, 454] width 33 height 18
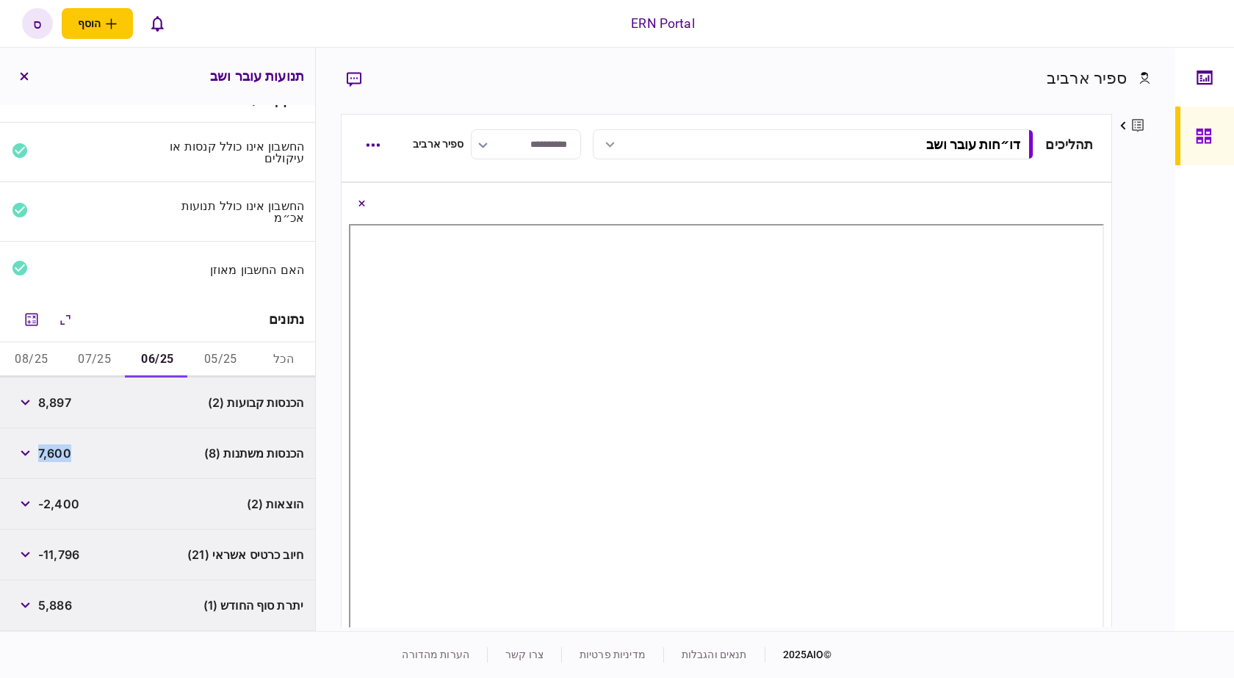
copy span "7,600"
click at [151, 480] on div "הוצאות (2) -2,400" at bounding box center [157, 504] width 315 height 51
click at [60, 511] on span "-2,400" at bounding box center [58, 504] width 41 height 18
copy span "2,400"
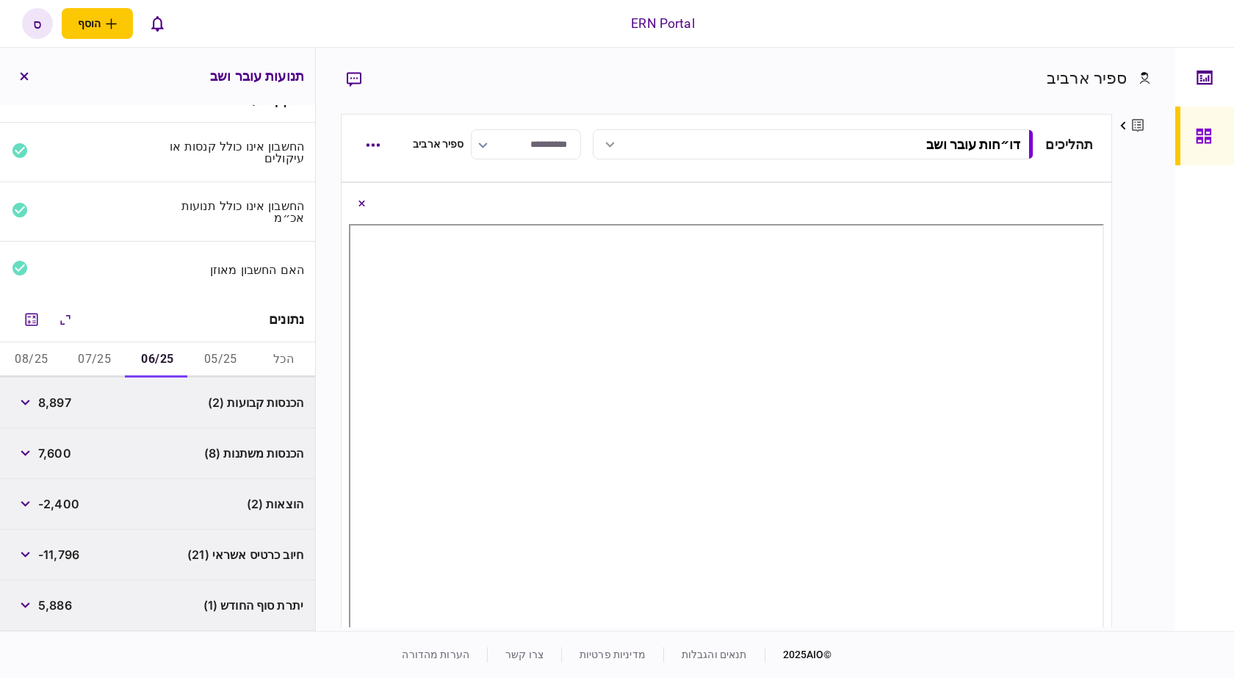
click at [185, 543] on div "חיוב כרטיס אשראי (21) -11,796" at bounding box center [157, 555] width 315 height 51
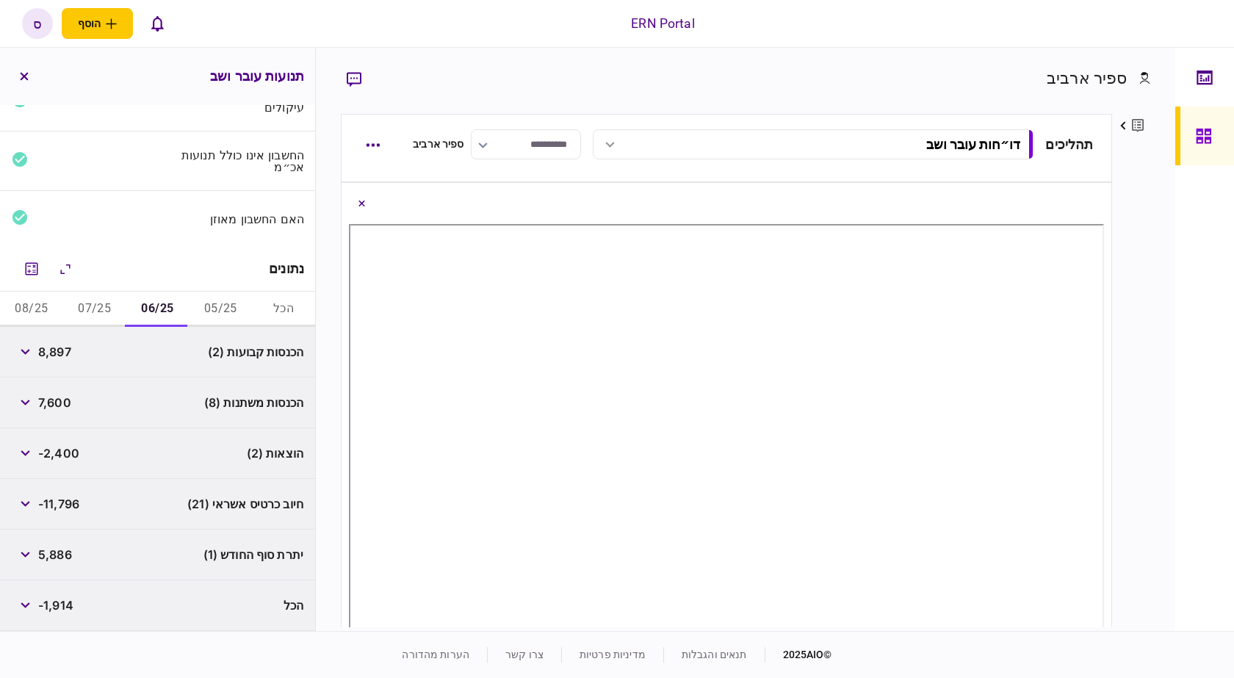
click at [58, 558] on span "5,886" at bounding box center [55, 555] width 34 height 18
copy span "5,886"
click at [152, 487] on div "חיוב כרטיס אשראי (21) -11,796" at bounding box center [157, 504] width 315 height 51
click at [89, 317] on button "07/25" at bounding box center [94, 309] width 63 height 35
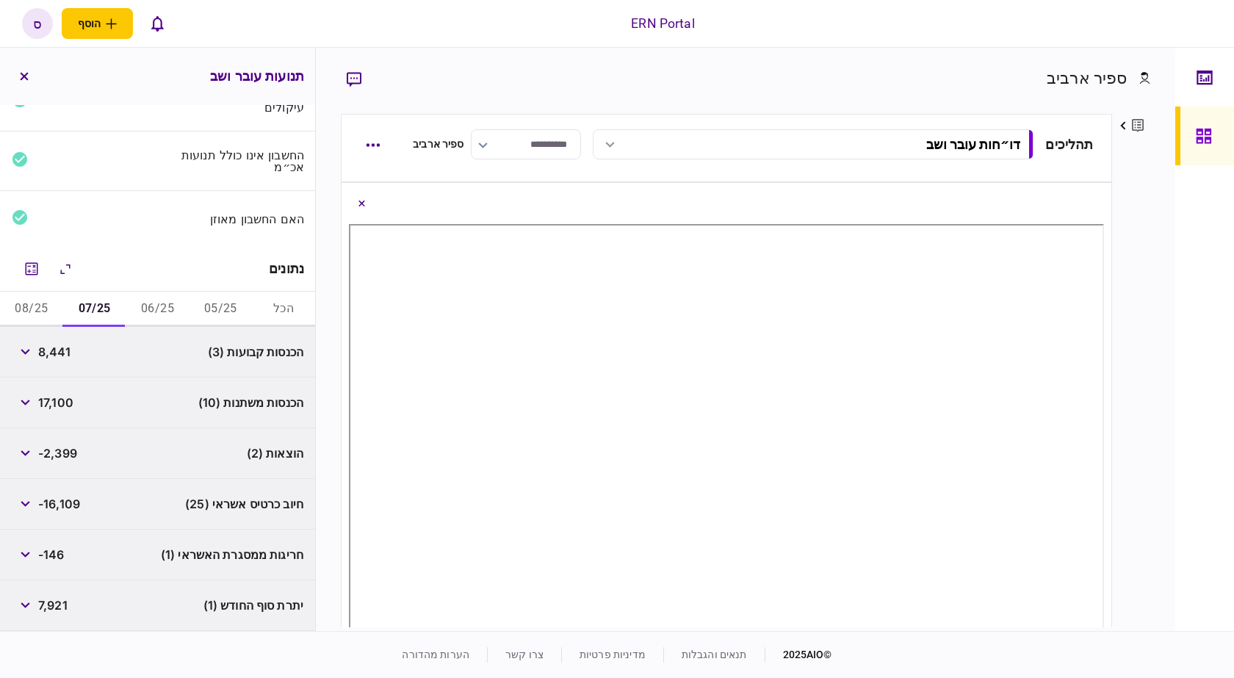
click at [54, 351] on span "8,441" at bounding box center [54, 352] width 32 height 18
copy span "8,441"
drag, startPoint x: 121, startPoint y: 465, endPoint x: 101, endPoint y: 433, distance: 37.3
click at [121, 465] on div "הוצאות (2) -2,399" at bounding box center [157, 453] width 315 height 51
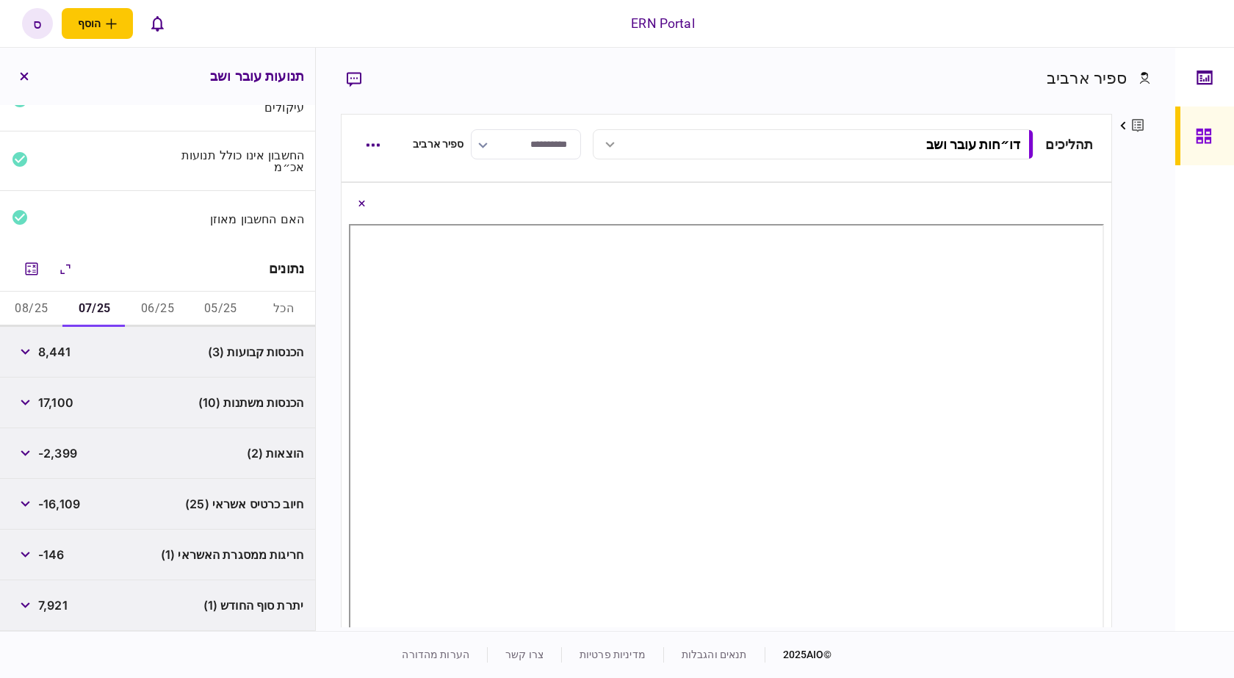
click at [65, 407] on span "17,100" at bounding box center [55, 403] width 35 height 18
copy span "17,100"
click at [110, 422] on div "הכנסות משתנות (10) 17,100" at bounding box center [157, 403] width 315 height 51
click at [63, 602] on span "7,921" at bounding box center [52, 606] width 29 height 18
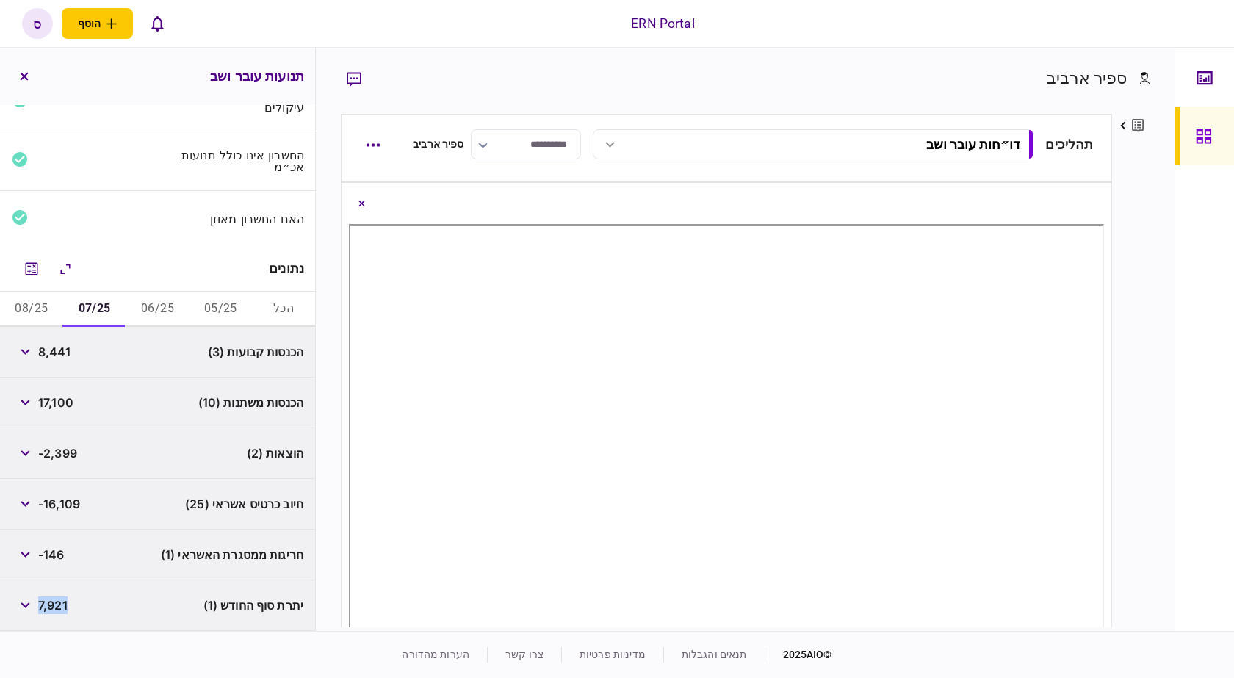
click at [63, 602] on span "7,921" at bounding box center [52, 606] width 29 height 18
copy span "7,921"
click at [129, 483] on div "חיוב כרטיס אשראי (25) -16,109" at bounding box center [157, 504] width 315 height 51
click at [46, 309] on button "08/25" at bounding box center [31, 309] width 63 height 35
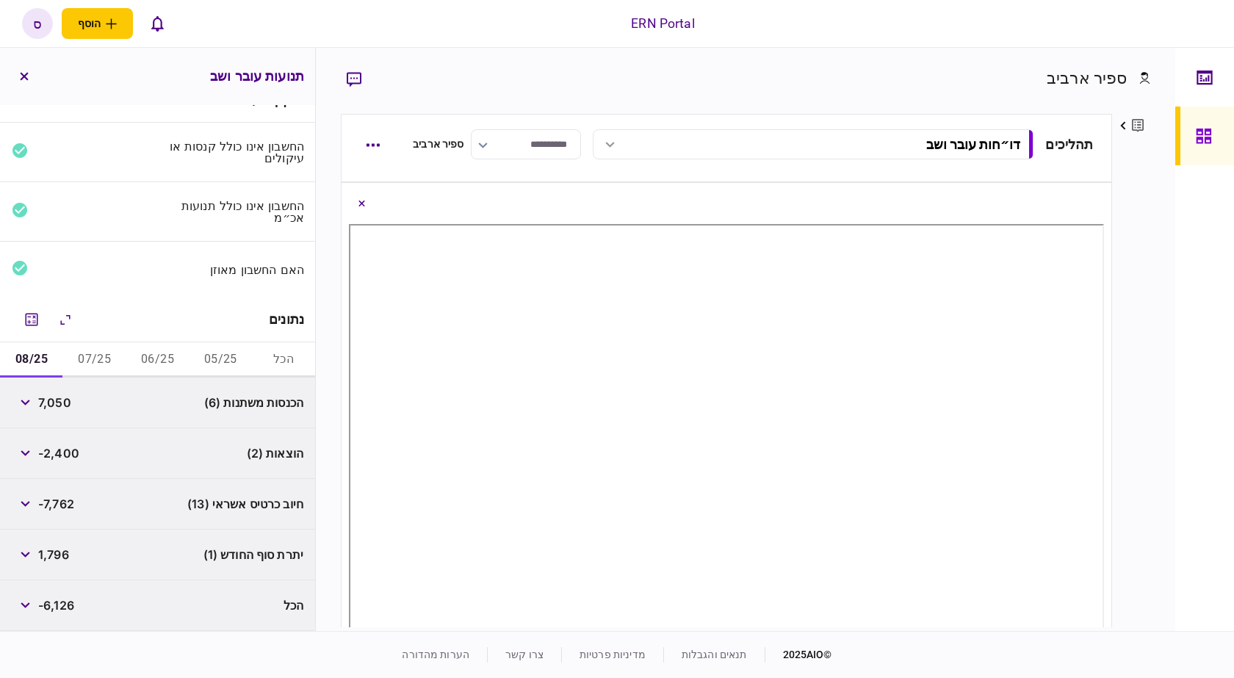
scroll to position [27, 0]
click at [58, 401] on span "7,050" at bounding box center [54, 403] width 33 height 18
drag, startPoint x: 95, startPoint y: 530, endPoint x: 101, endPoint y: 505, distance: 25.7
click at [95, 530] on div "יתרת סוף החודש (1) 1,796" at bounding box center [157, 555] width 315 height 51
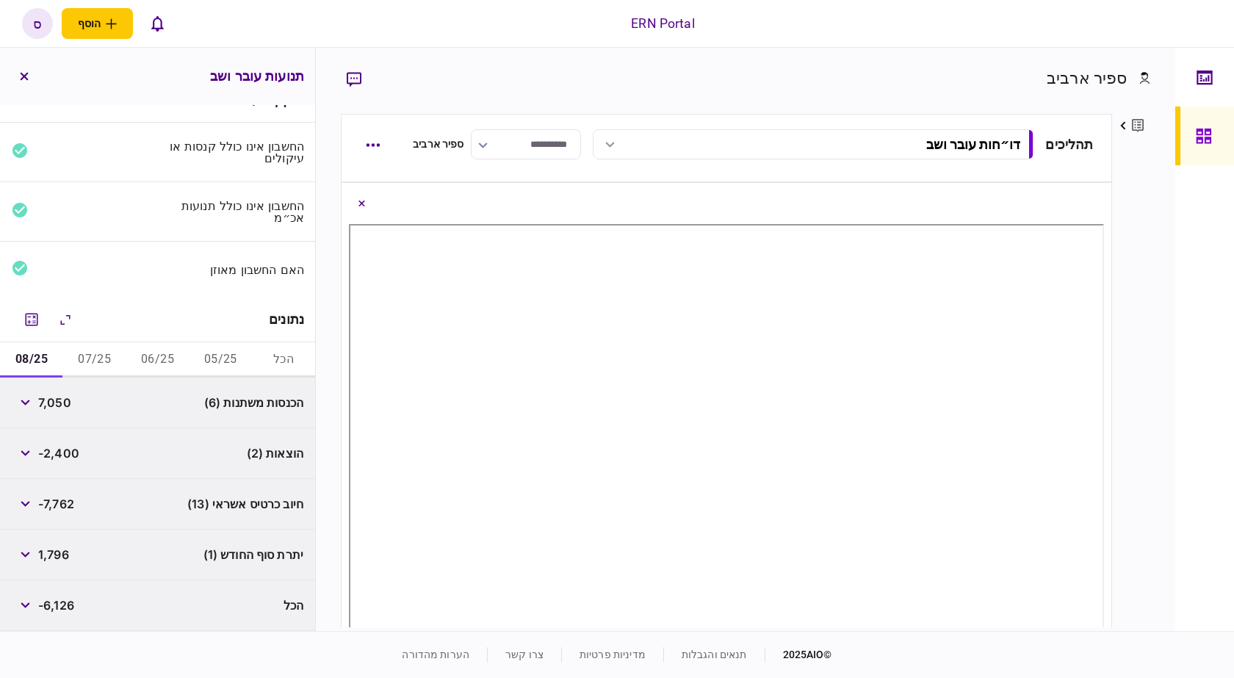
click at [73, 442] on div "-2,400" at bounding box center [46, 453] width 68 height 26
click at [73, 450] on span "-2,400" at bounding box center [58, 454] width 41 height 18
click at [150, 494] on div "חיוב כרטיס אשראי (13) -7,762" at bounding box center [157, 504] width 315 height 51
click at [59, 561] on span "1,796" at bounding box center [53, 555] width 31 height 18
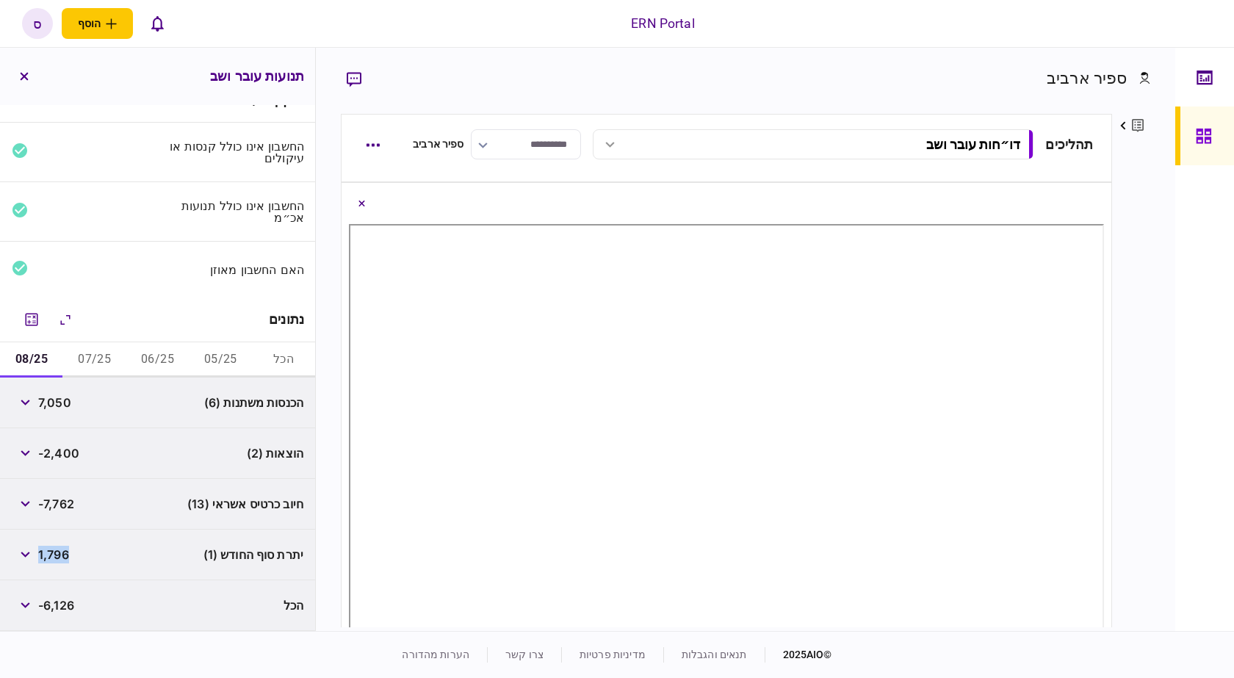
click at [59, 561] on span "1,796" at bounding box center [53, 555] width 31 height 18
click at [102, 442] on div "הוצאות (2) -2,400" at bounding box center [157, 453] width 315 height 51
click at [220, 359] on button "05/25" at bounding box center [220, 359] width 63 height 35
click at [26, 462] on button "button" at bounding box center [25, 453] width 26 height 26
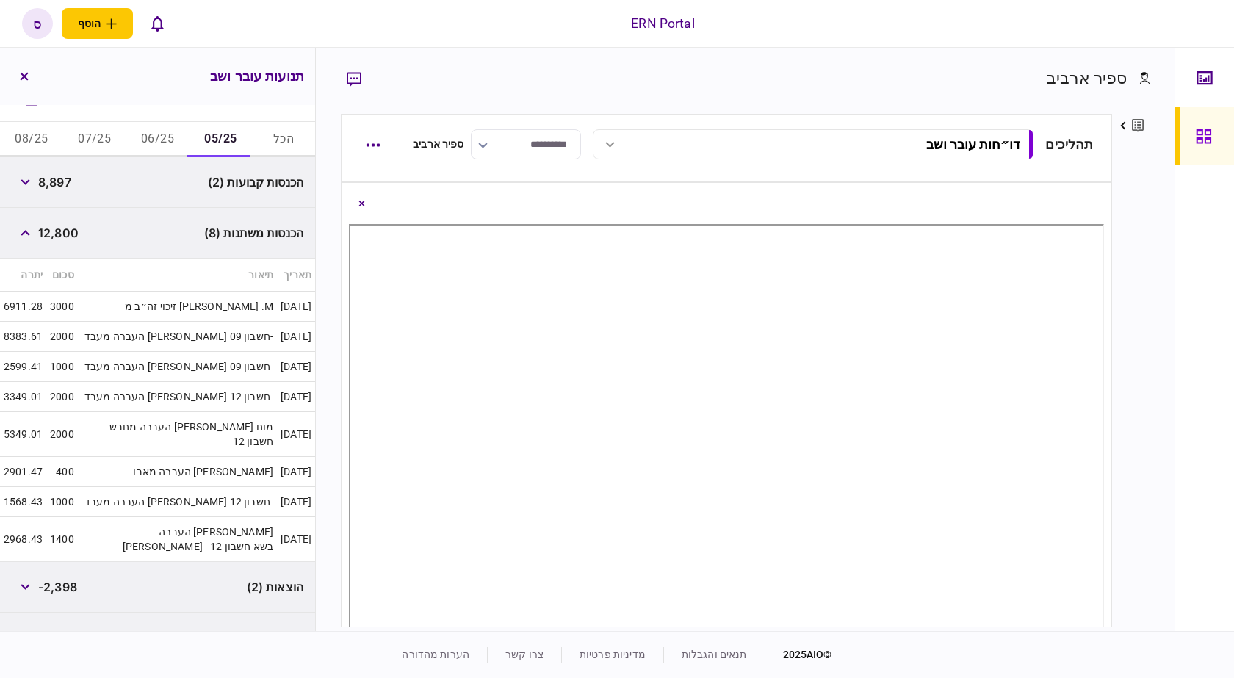
scroll to position [321, 0]
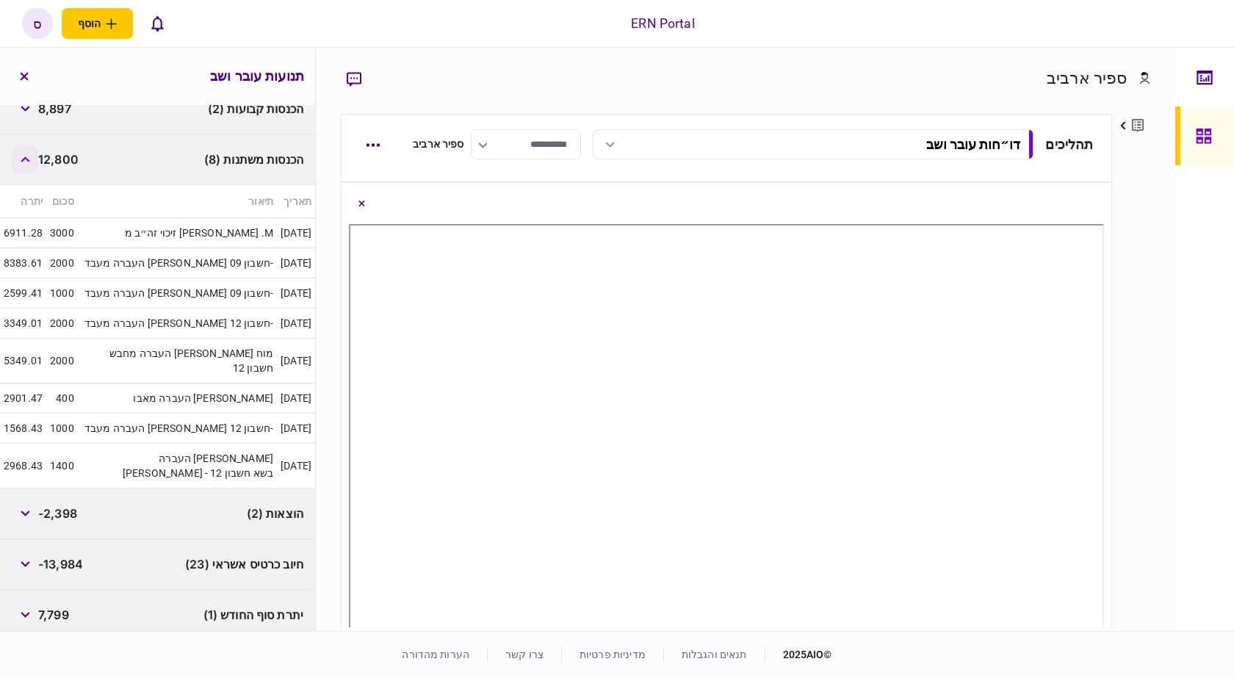
click at [27, 155] on button "button" at bounding box center [25, 159] width 26 height 26
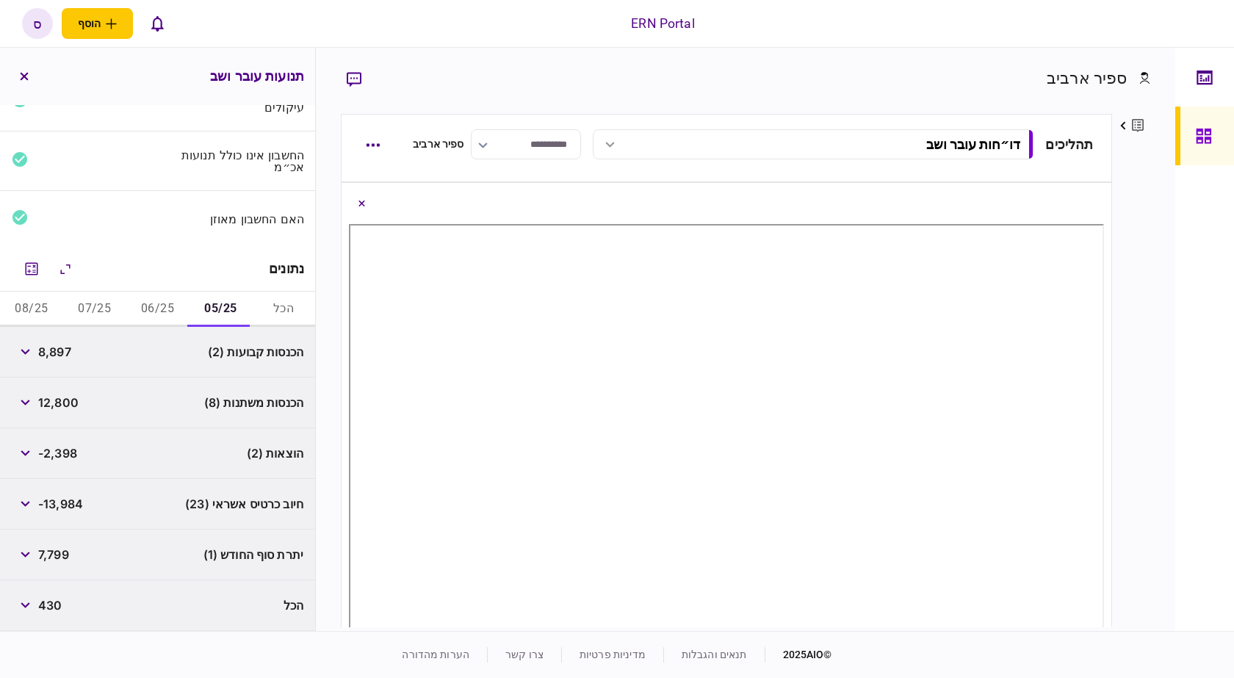
scroll to position [0, 0]
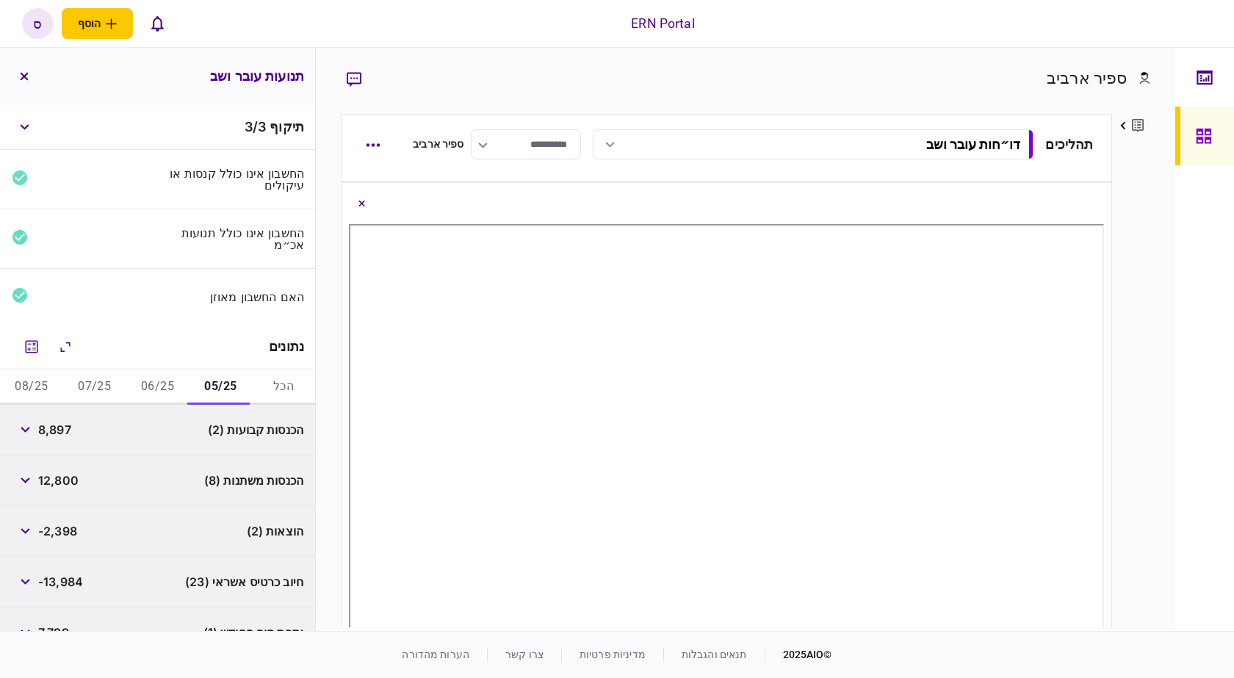
click at [171, 390] on button "06/25" at bounding box center [157, 387] width 63 height 35
click at [34, 478] on button "button" at bounding box center [25, 480] width 26 height 26
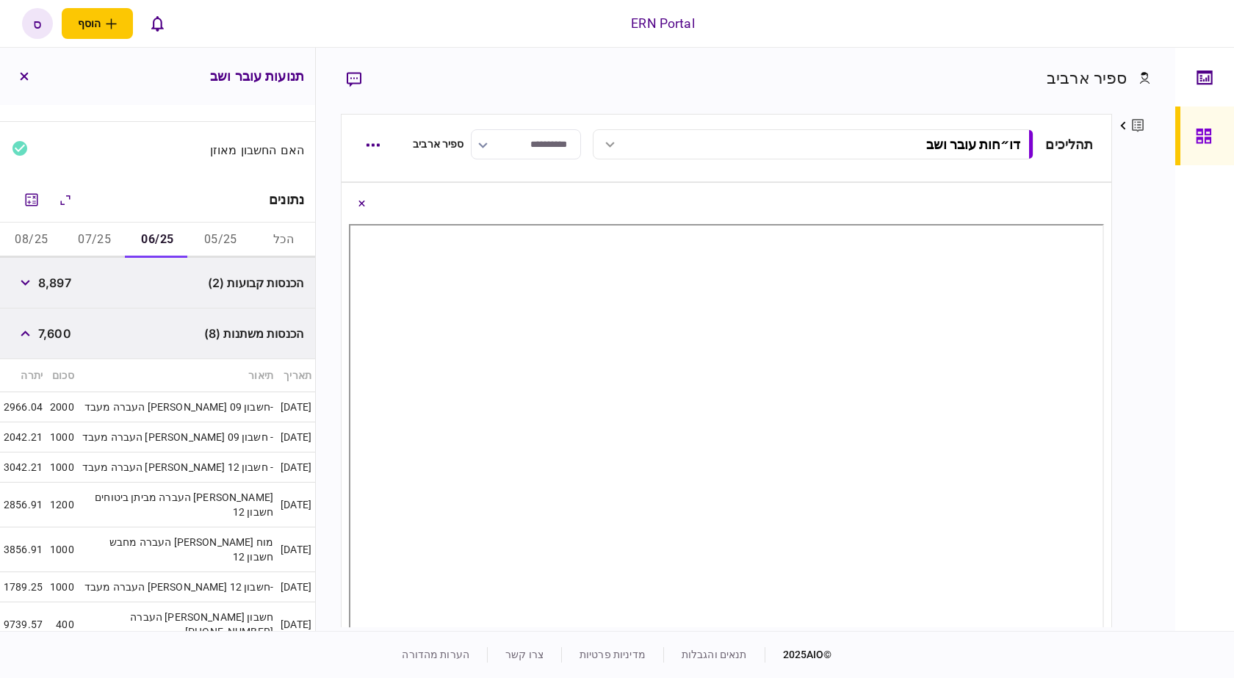
scroll to position [220, 0]
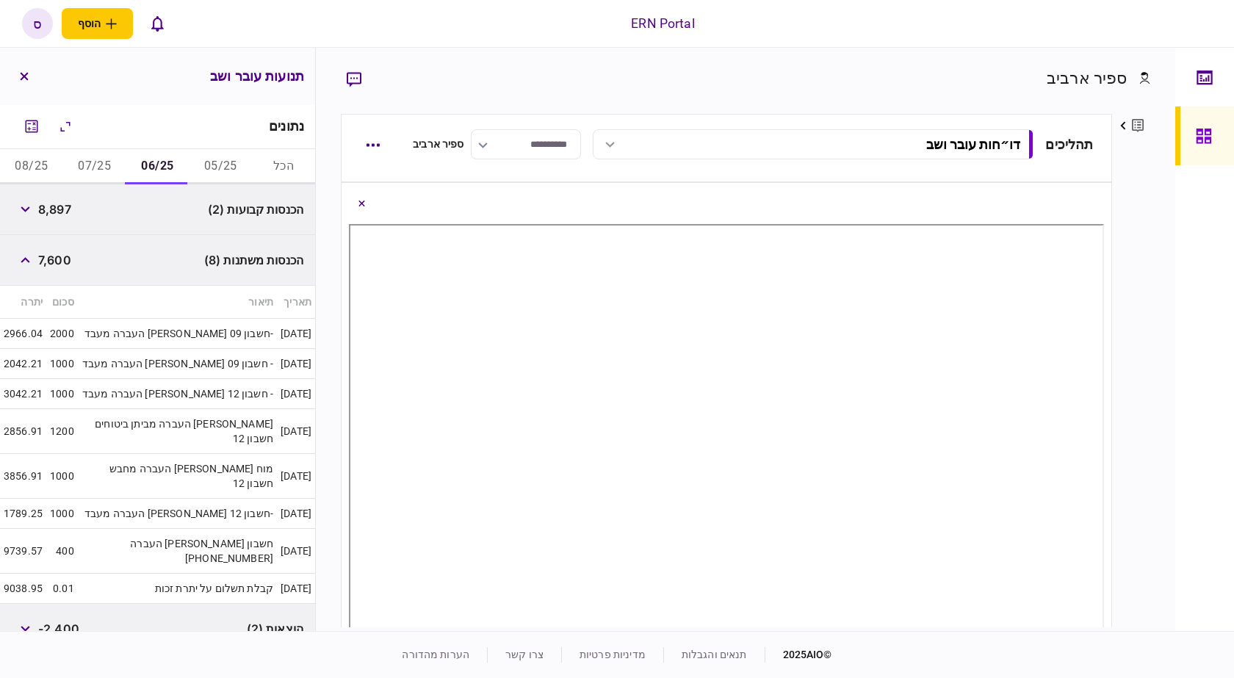
click at [103, 165] on button "07/25" at bounding box center [94, 166] width 63 height 35
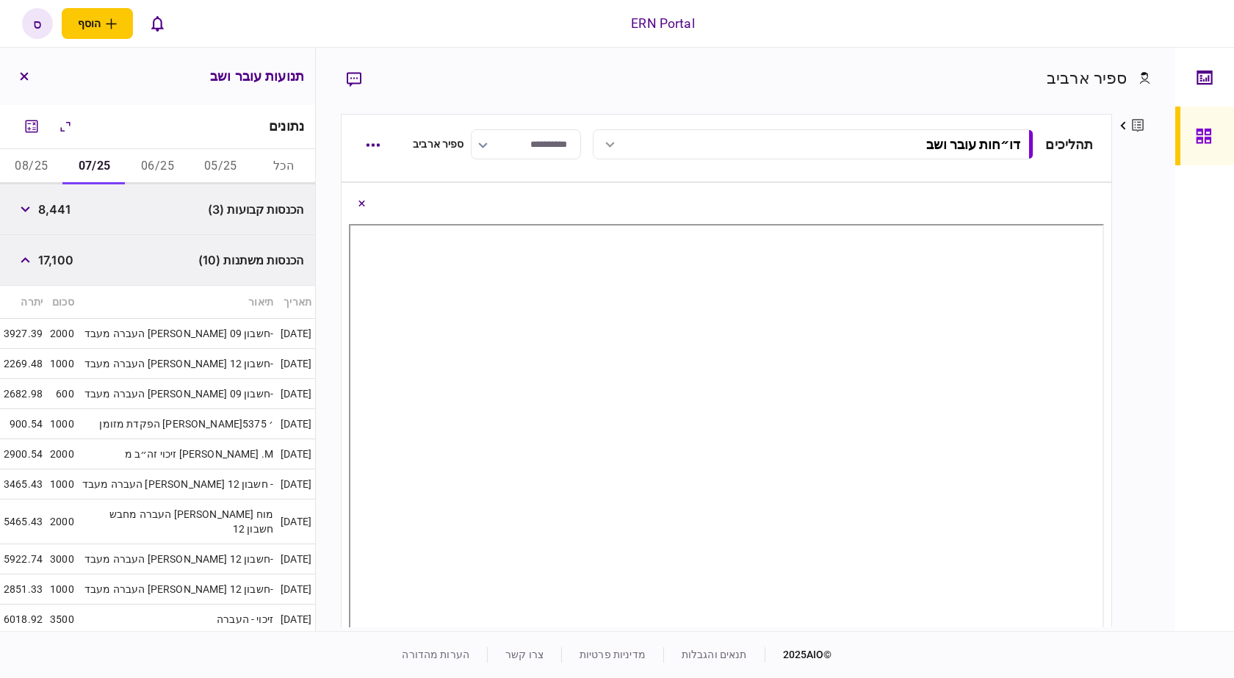
click at [59, 163] on button "08/25" at bounding box center [31, 166] width 63 height 35
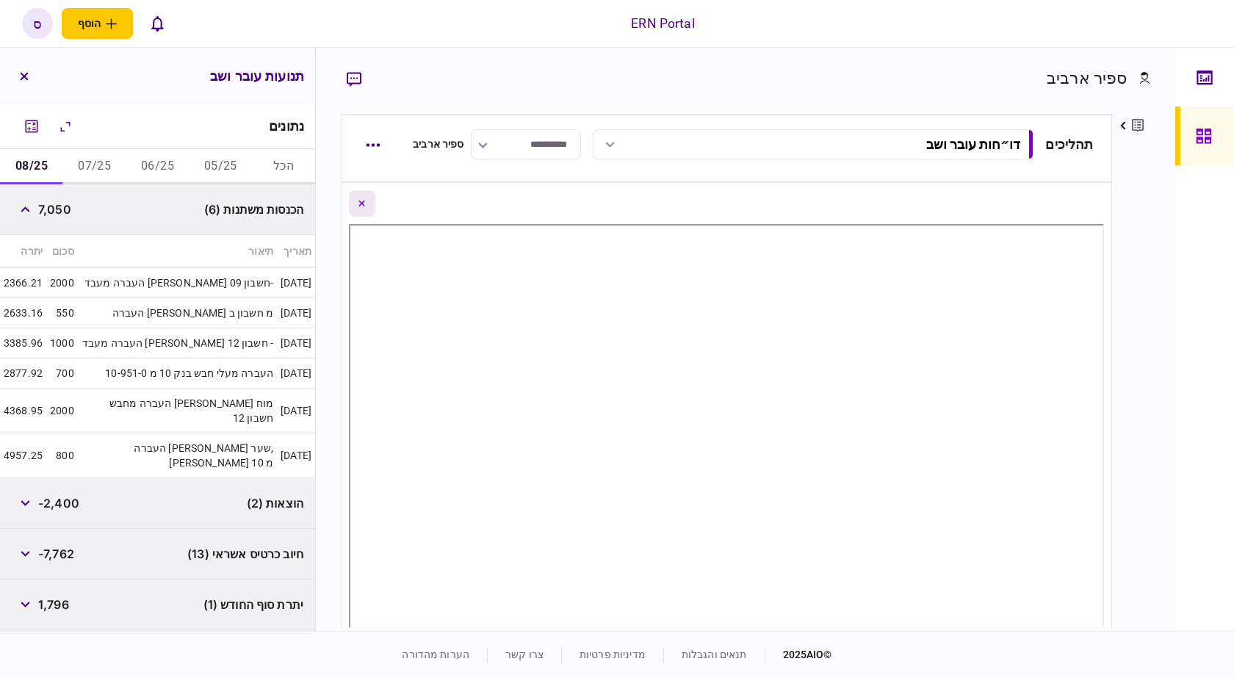
click at [375, 204] on button "Close document view button" at bounding box center [362, 203] width 26 height 26
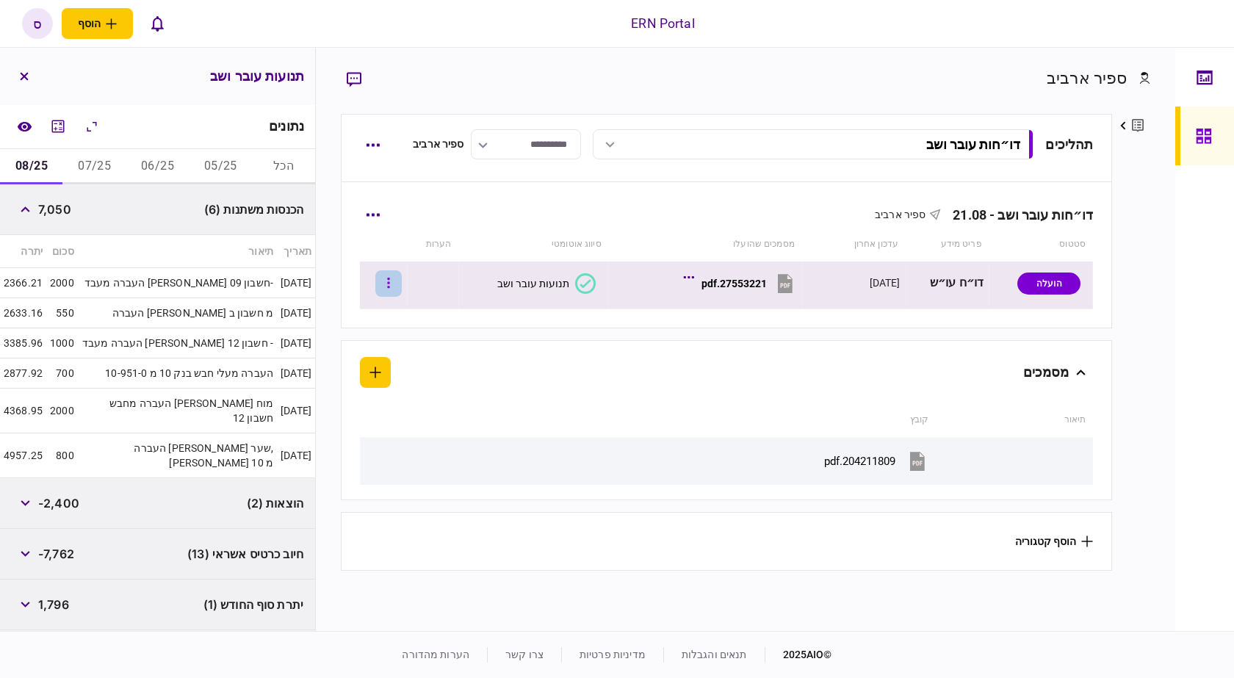
click at [395, 285] on button "button" at bounding box center [388, 283] width 26 height 26
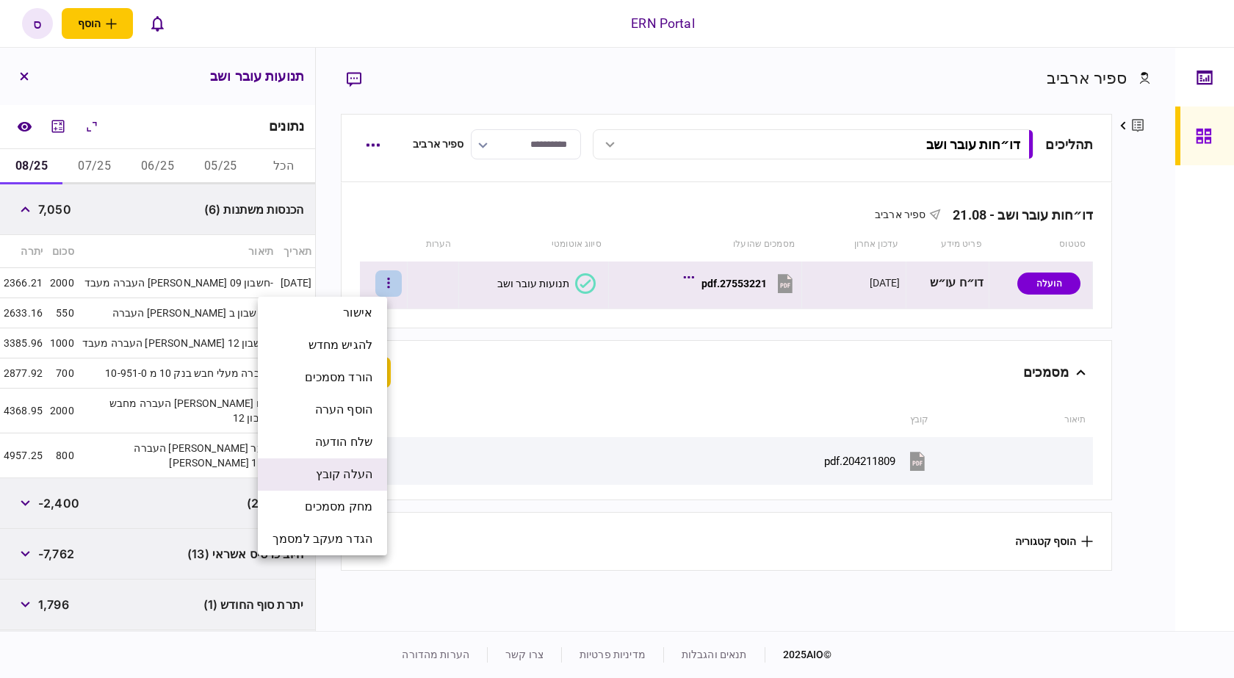
click at [331, 475] on span "העלה קובץ" at bounding box center [344, 475] width 57 height 18
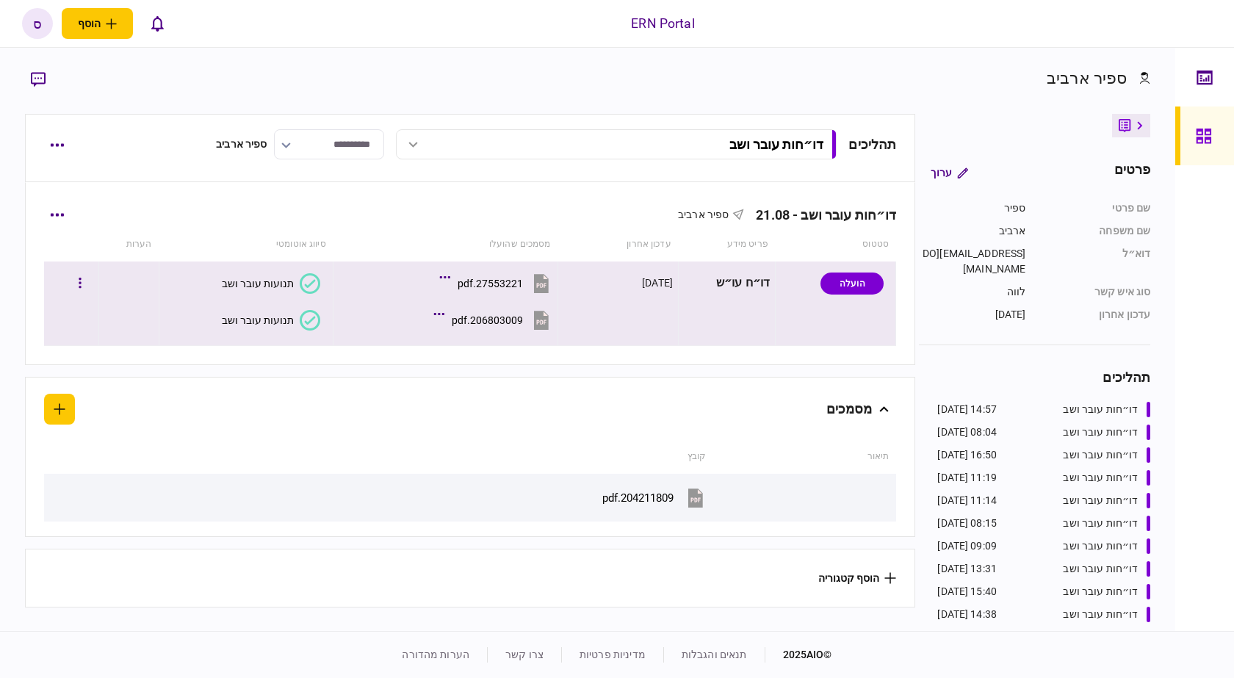
click at [237, 325] on div "תנועות עובר ושב" at bounding box center [258, 320] width 72 height 12
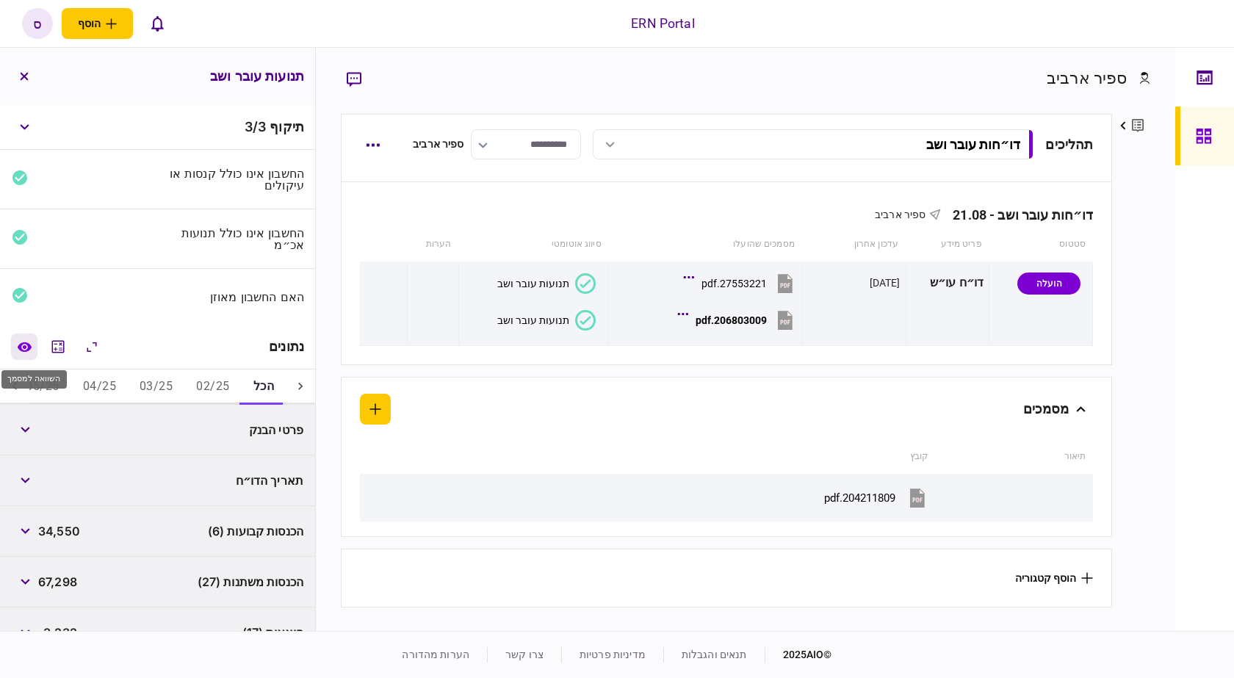
click at [27, 344] on icon "השוואה למסמך" at bounding box center [24, 347] width 15 height 11
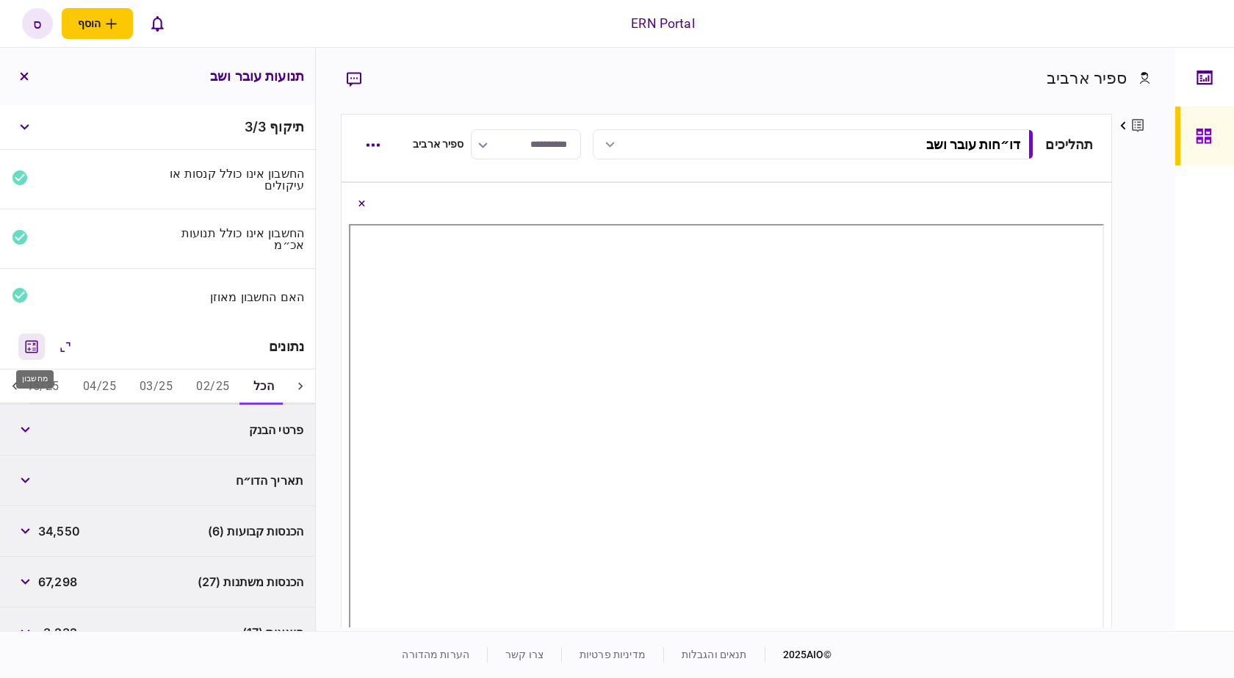
click at [29, 357] on button "מחשבון" at bounding box center [31, 347] width 26 height 26
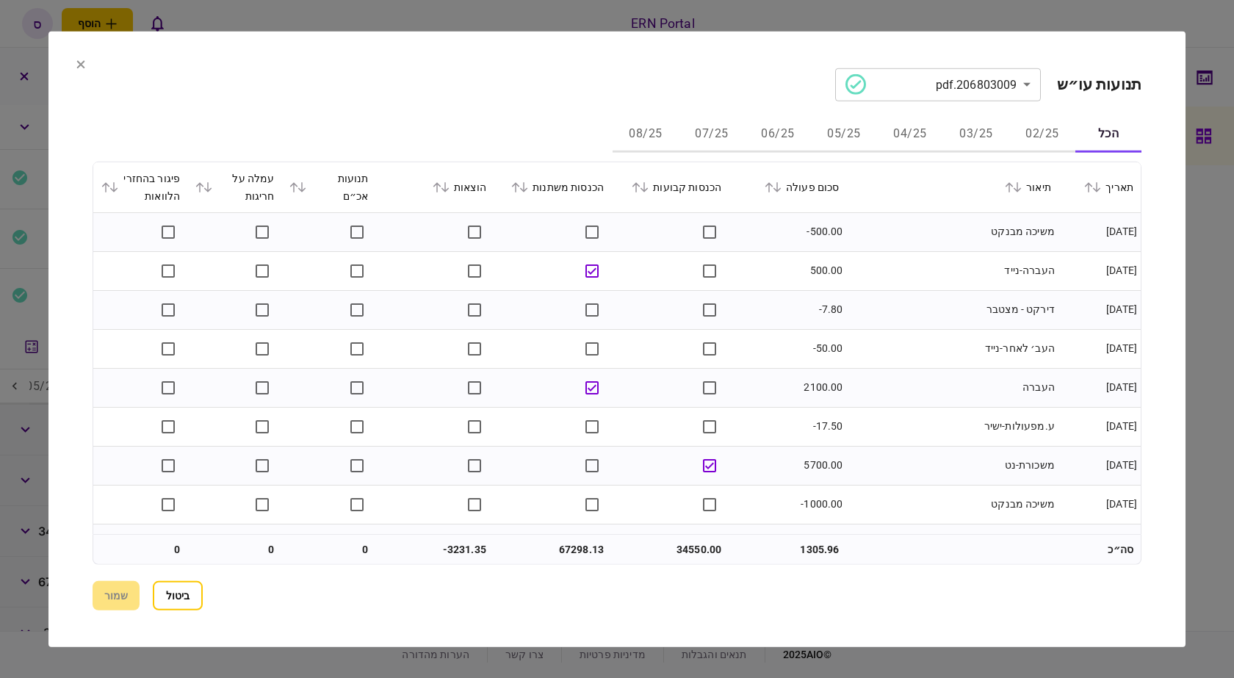
click at [79, 67] on icon at bounding box center [80, 64] width 9 height 9
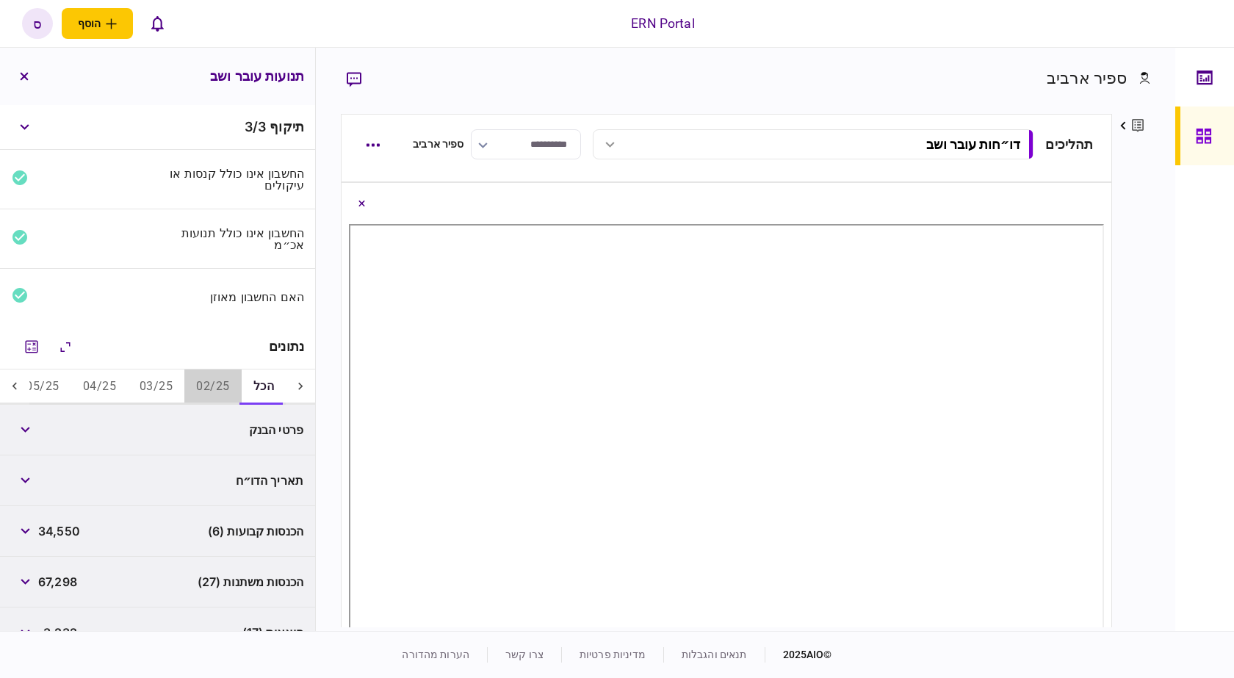
click at [209, 386] on button "02/25" at bounding box center [212, 387] width 57 height 35
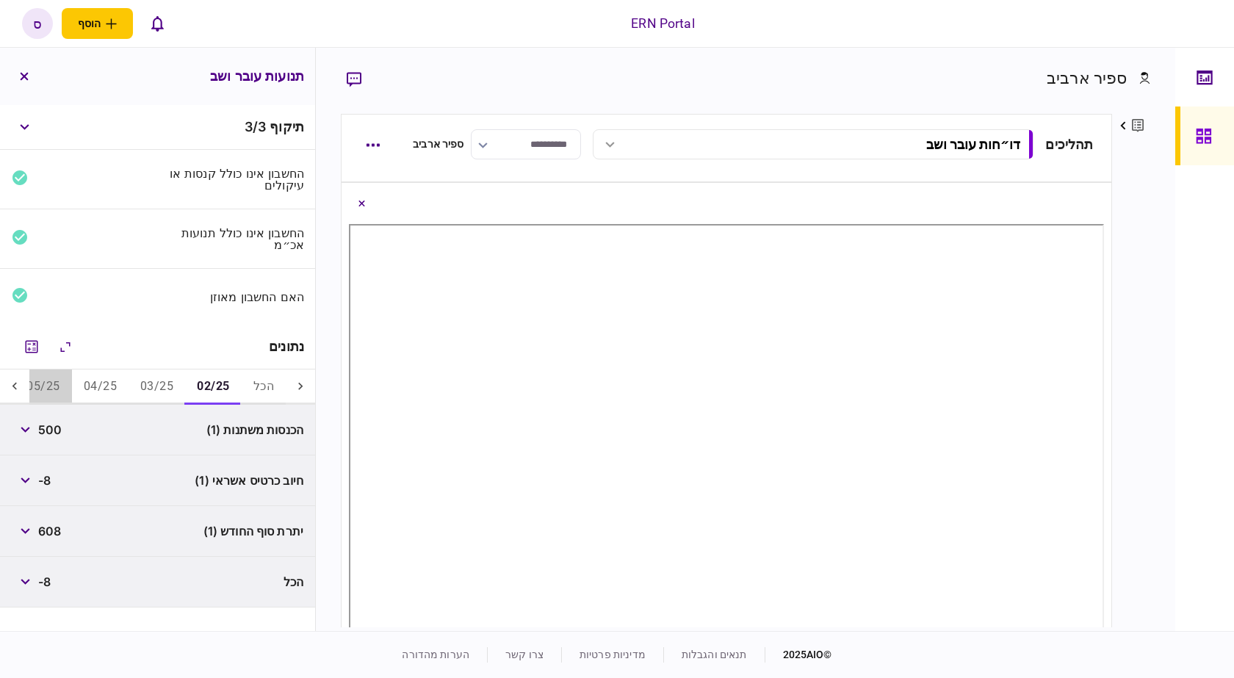
click at [52, 393] on button "05/25" at bounding box center [43, 387] width 57 height 35
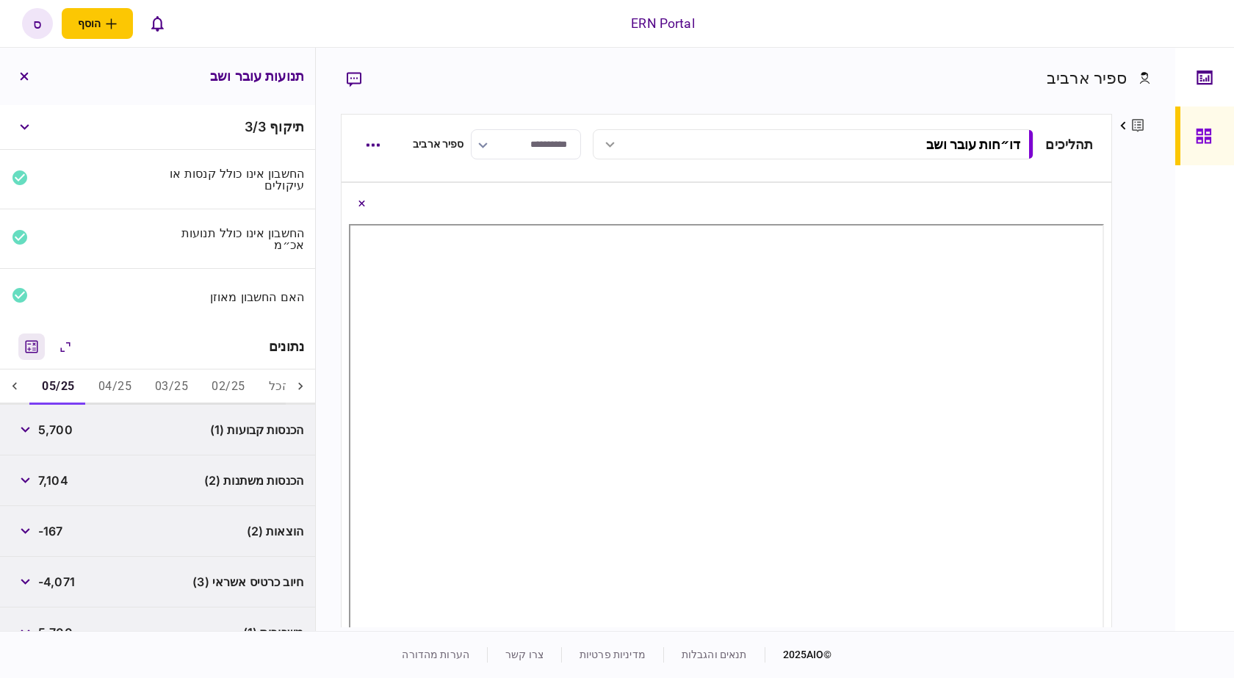
scroll to position [0, -15]
click at [29, 347] on icon "מחשבון" at bounding box center [32, 346] width 12 height 12
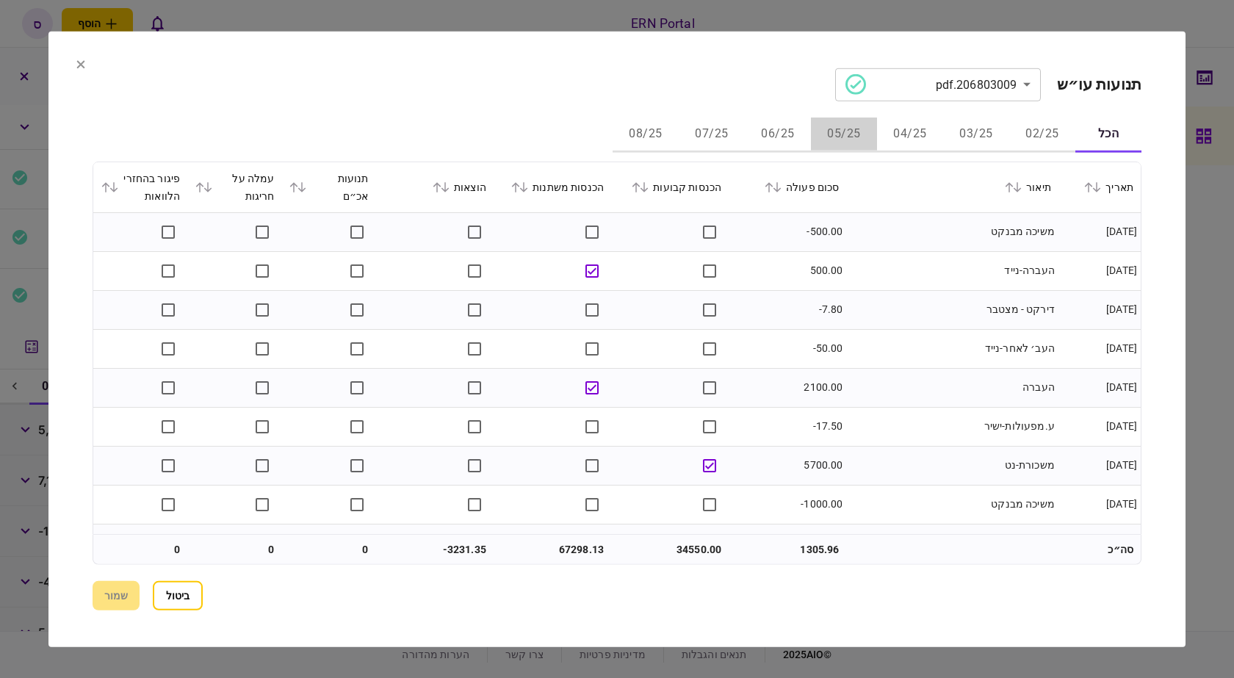
click at [858, 133] on button "05/25" at bounding box center [844, 134] width 66 height 35
click at [788, 130] on button "06/25" at bounding box center [778, 134] width 66 height 35
click at [831, 140] on button "05/25" at bounding box center [844, 134] width 66 height 35
click at [792, 142] on button "06/25" at bounding box center [778, 134] width 66 height 35
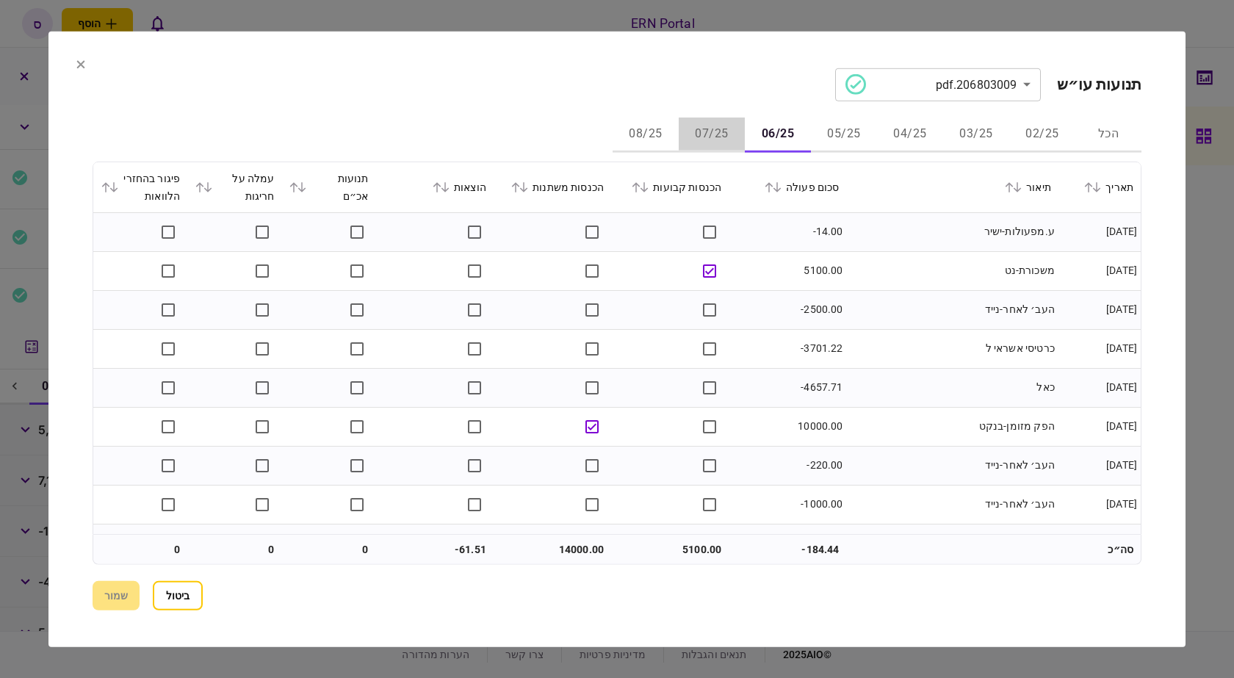
click at [720, 126] on button "07/25" at bounding box center [712, 134] width 66 height 35
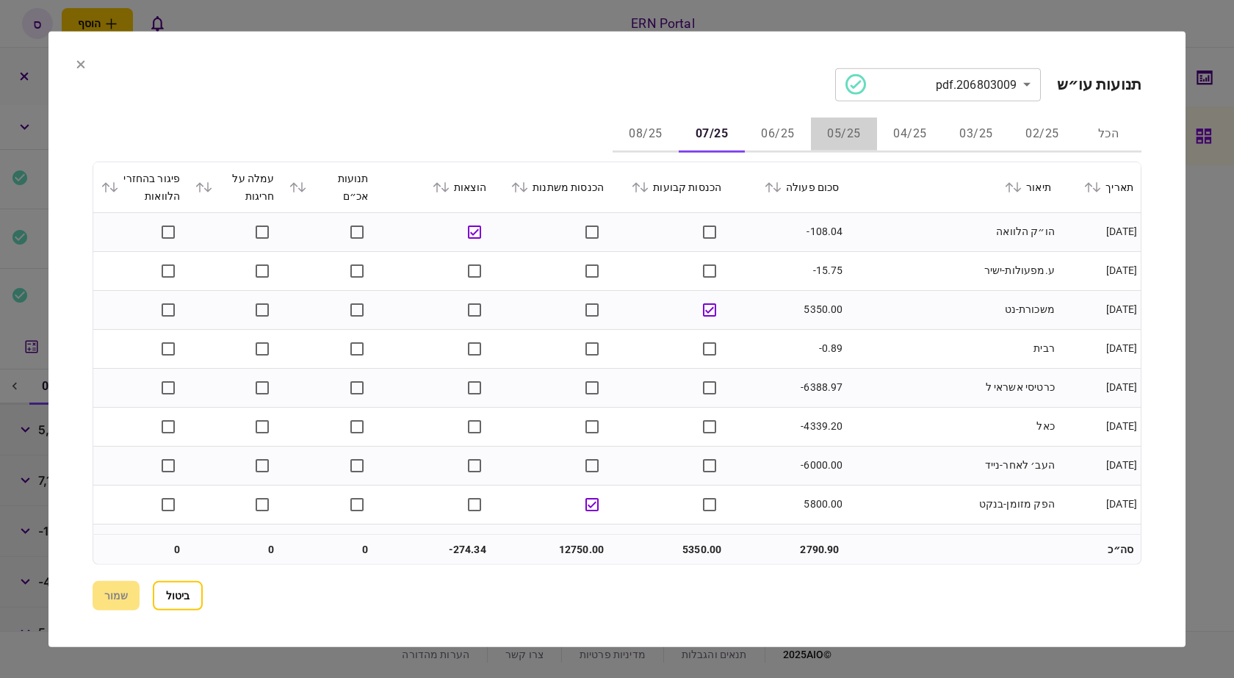
click at [857, 134] on button "05/25" at bounding box center [844, 134] width 66 height 35
click at [763, 137] on button "06/25" at bounding box center [778, 134] width 66 height 35
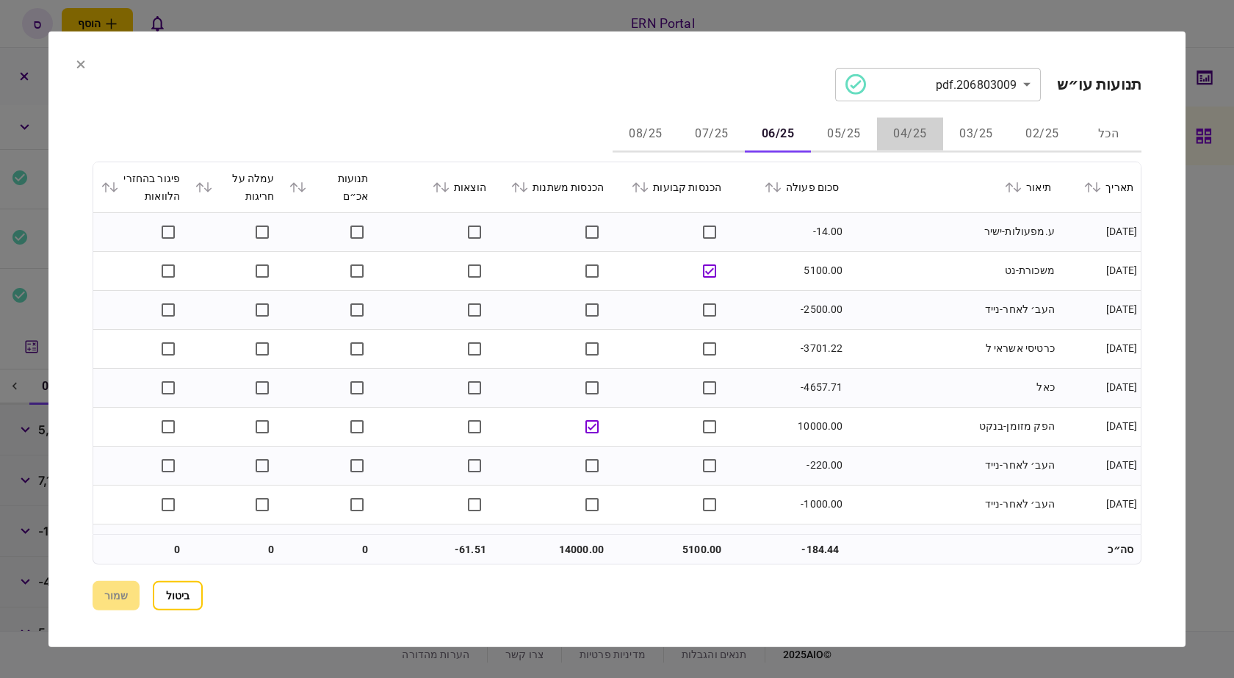
click at [891, 133] on button "04/25" at bounding box center [910, 134] width 66 height 35
click at [829, 137] on button "05/25" at bounding box center [844, 134] width 66 height 35
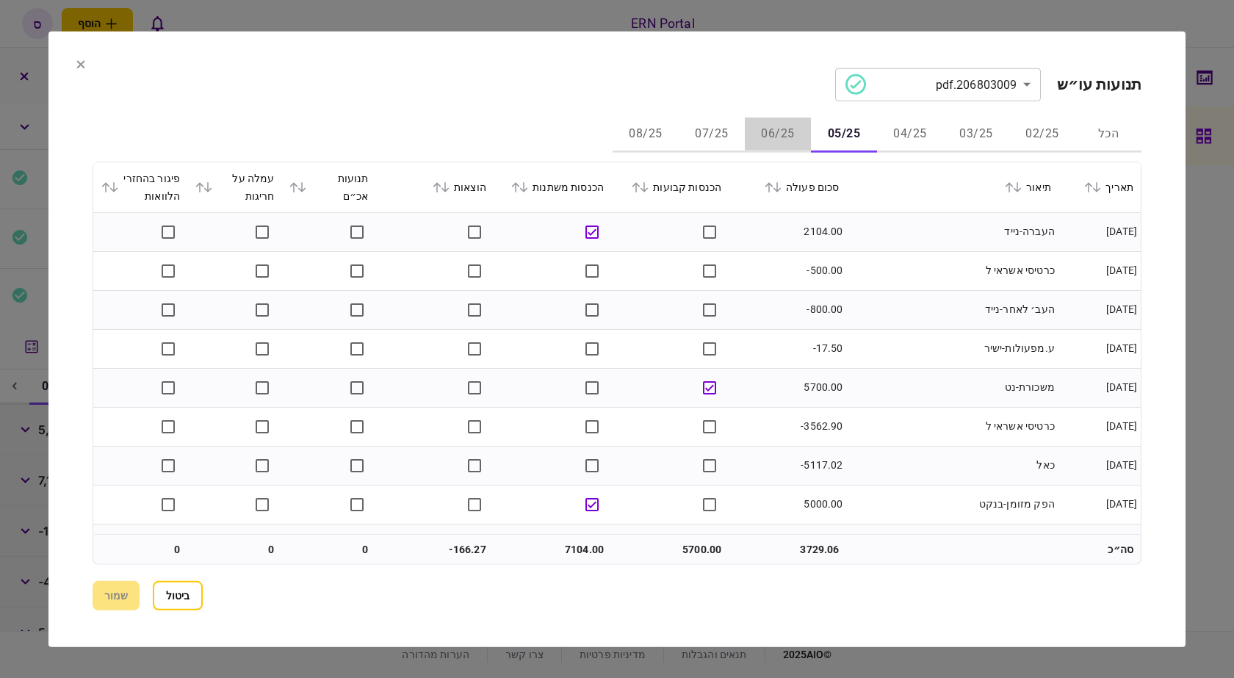
click at [777, 134] on button "06/25" at bounding box center [778, 134] width 66 height 35
click at [708, 135] on button "07/25" at bounding box center [712, 134] width 66 height 35
click at [664, 137] on button "08/25" at bounding box center [646, 134] width 66 height 35
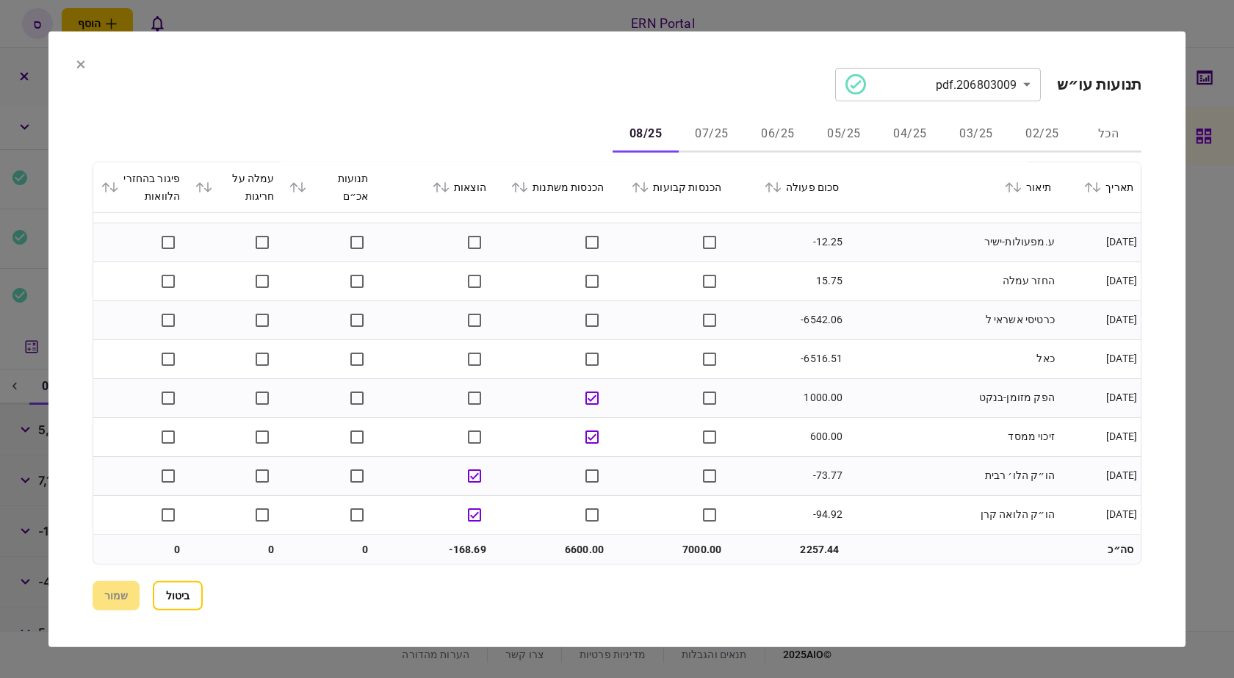
click at [850, 131] on button "05/25" at bounding box center [844, 134] width 66 height 35
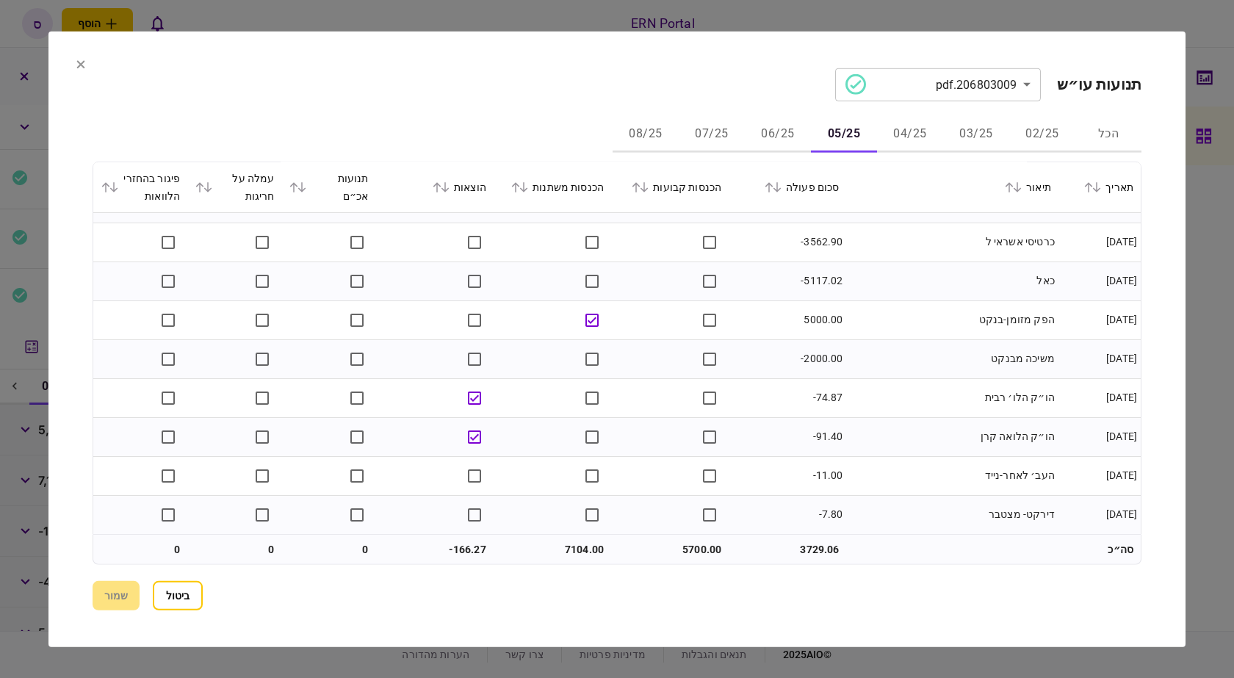
click at [782, 137] on button "06/25" at bounding box center [778, 134] width 66 height 35
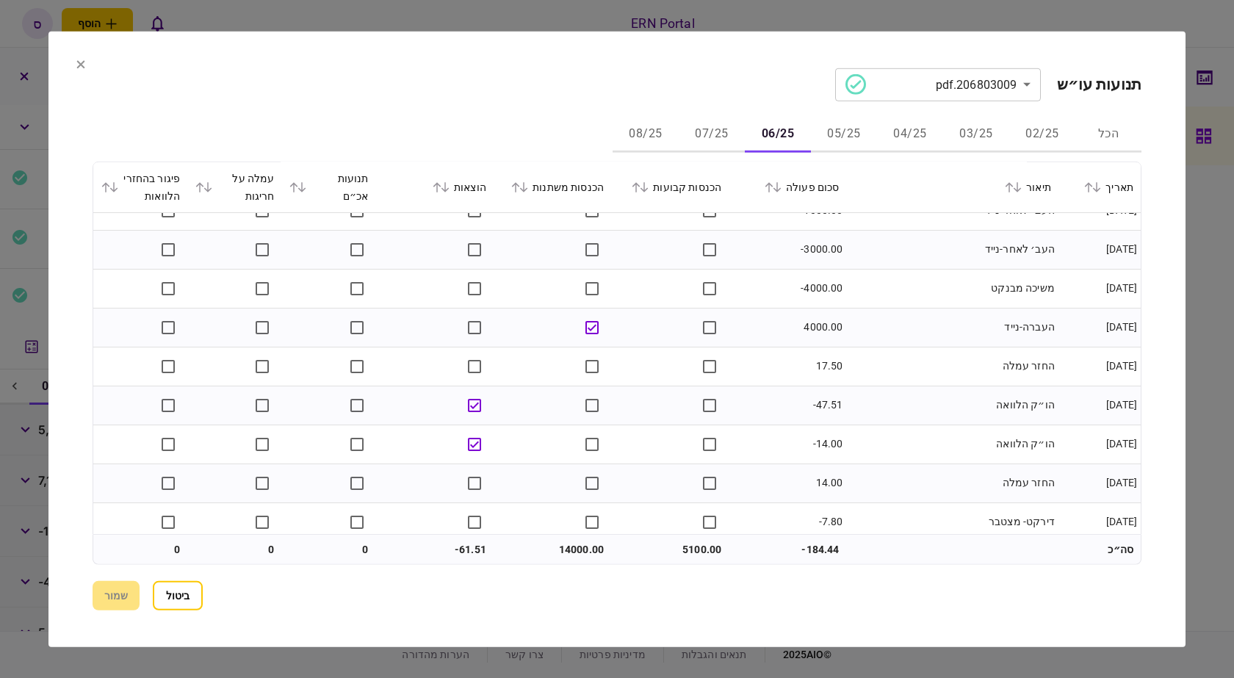
scroll to position [303, 0]
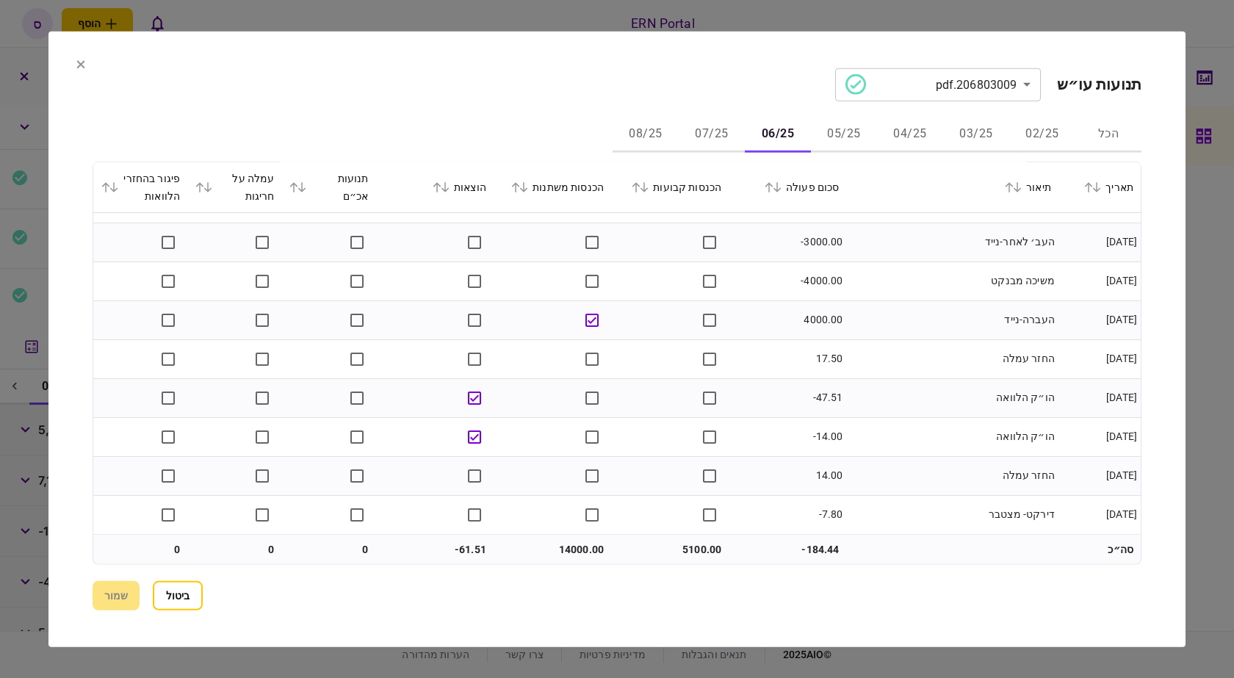
click at [727, 134] on button "07/25" at bounding box center [712, 134] width 66 height 35
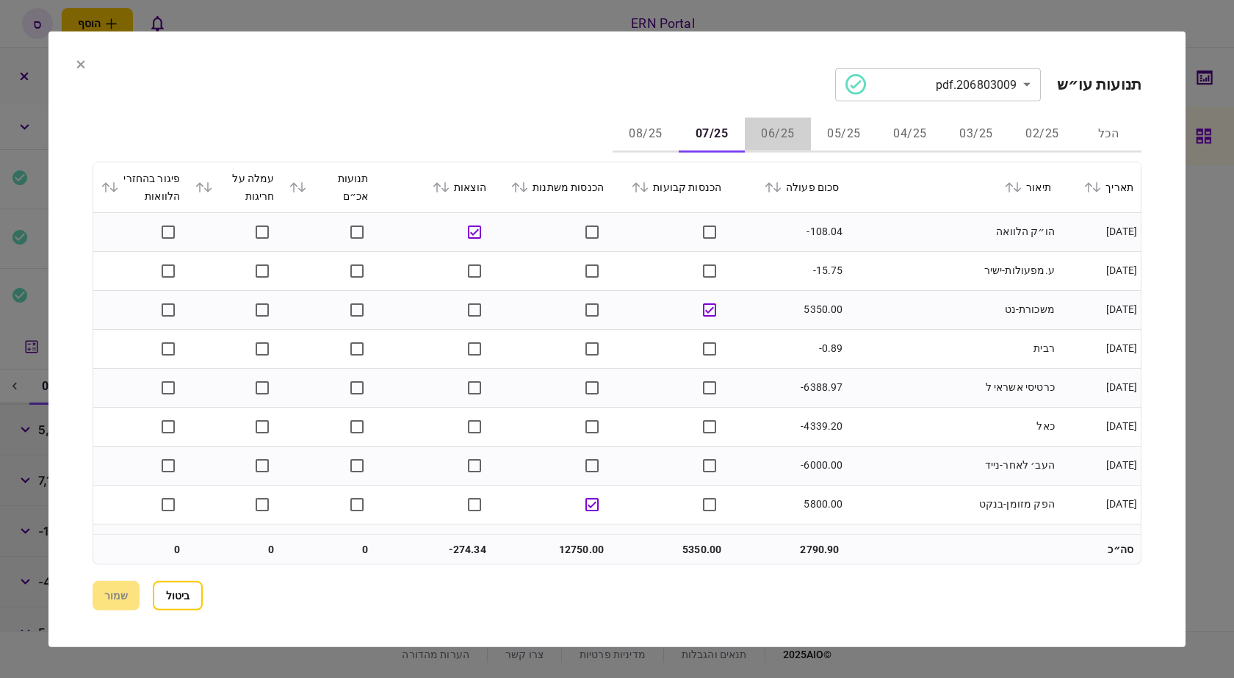
click at [779, 133] on button "06/25" at bounding box center [778, 134] width 66 height 35
click at [718, 138] on button "07/25" at bounding box center [712, 134] width 66 height 35
click at [787, 137] on button "06/25" at bounding box center [778, 134] width 66 height 35
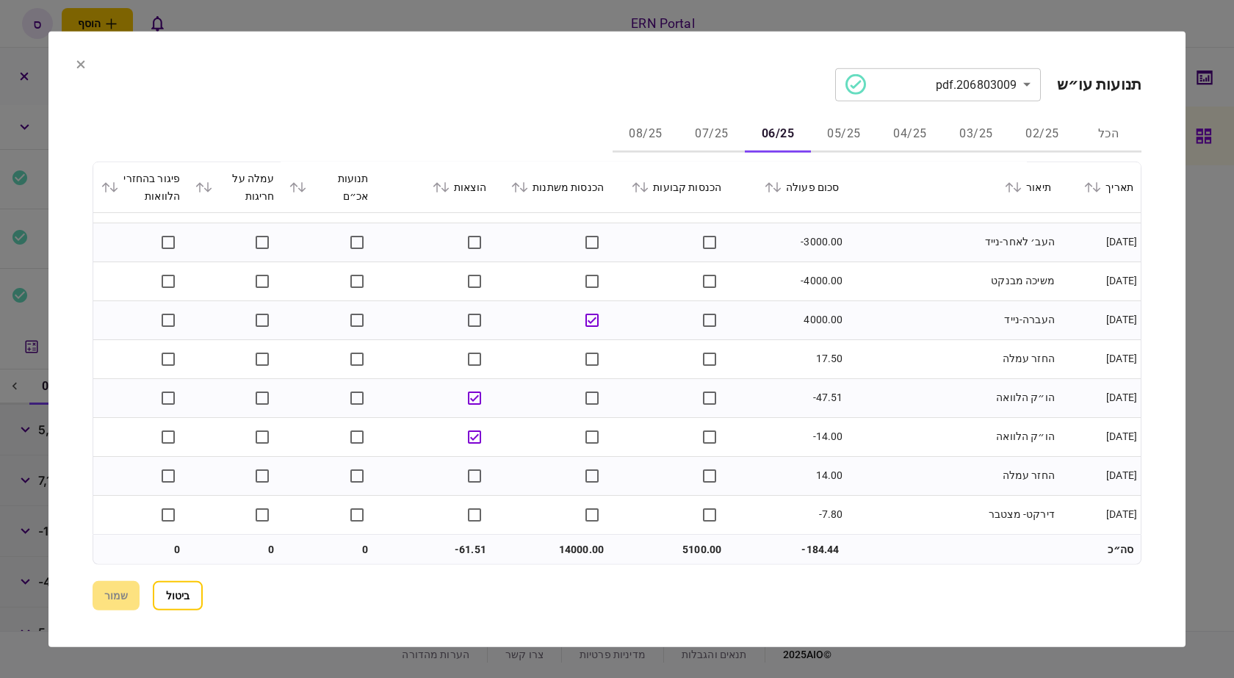
click at [718, 128] on button "07/25" at bounding box center [712, 134] width 66 height 35
click at [644, 127] on button "08/25" at bounding box center [646, 134] width 66 height 35
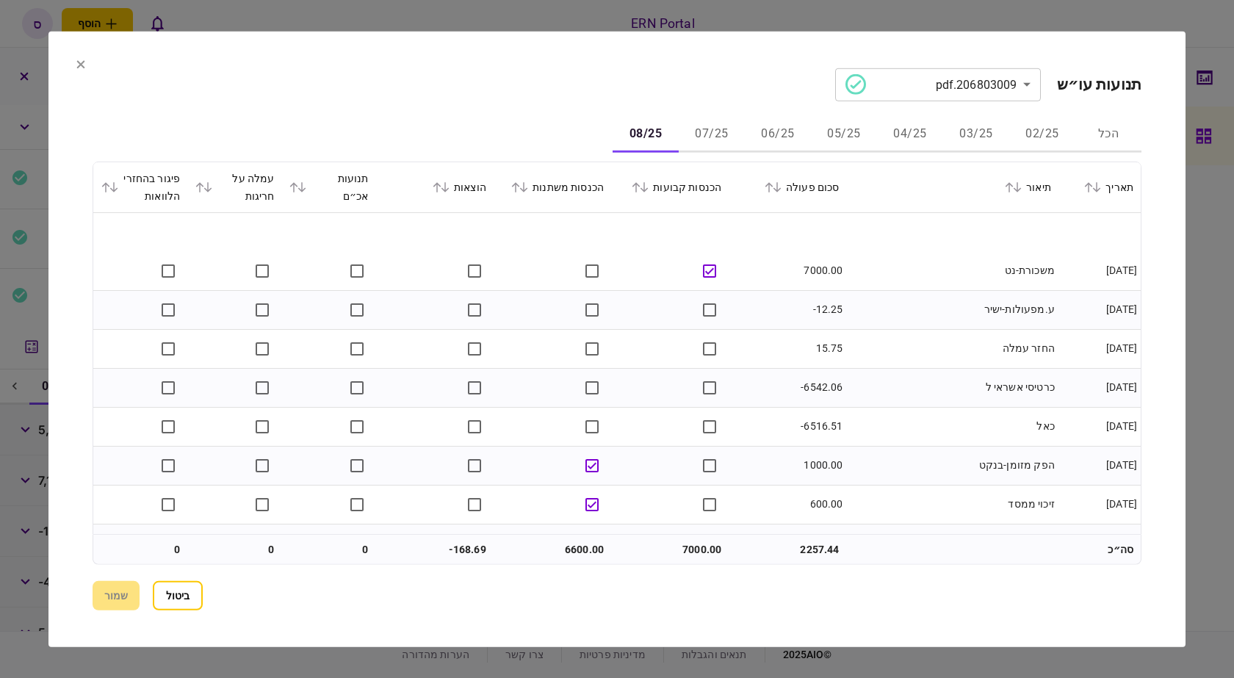
scroll to position [70, 0]
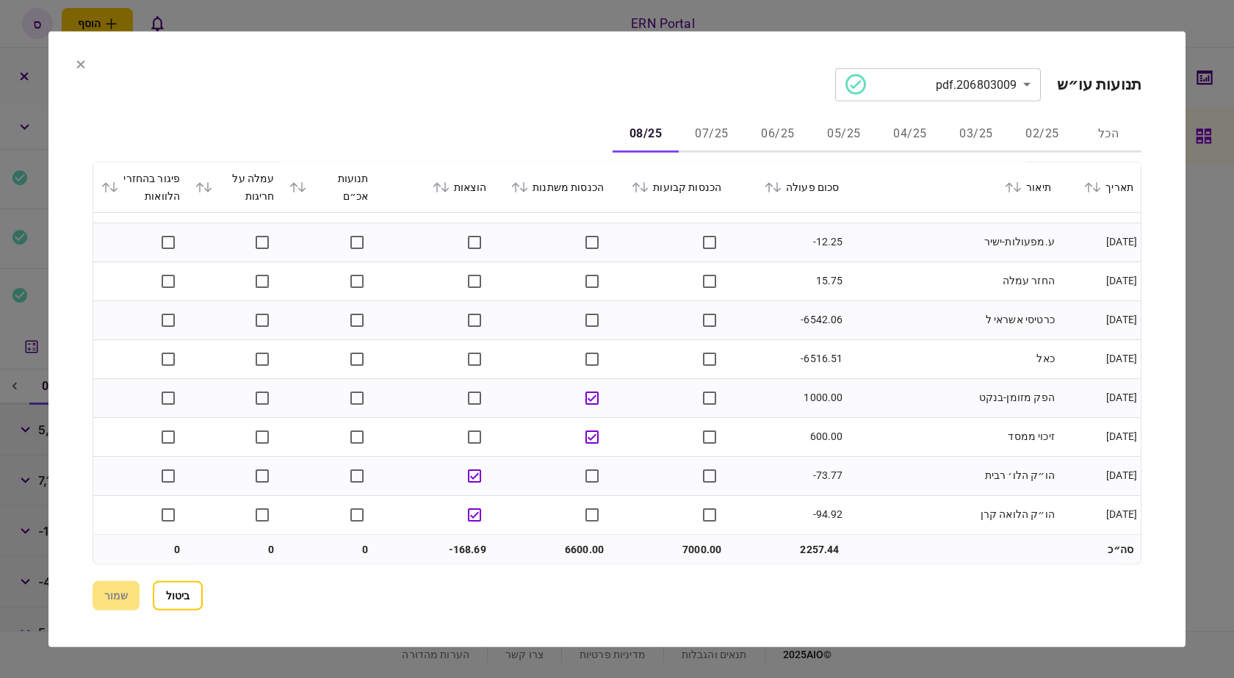
click at [82, 61] on icon at bounding box center [80, 64] width 9 height 9
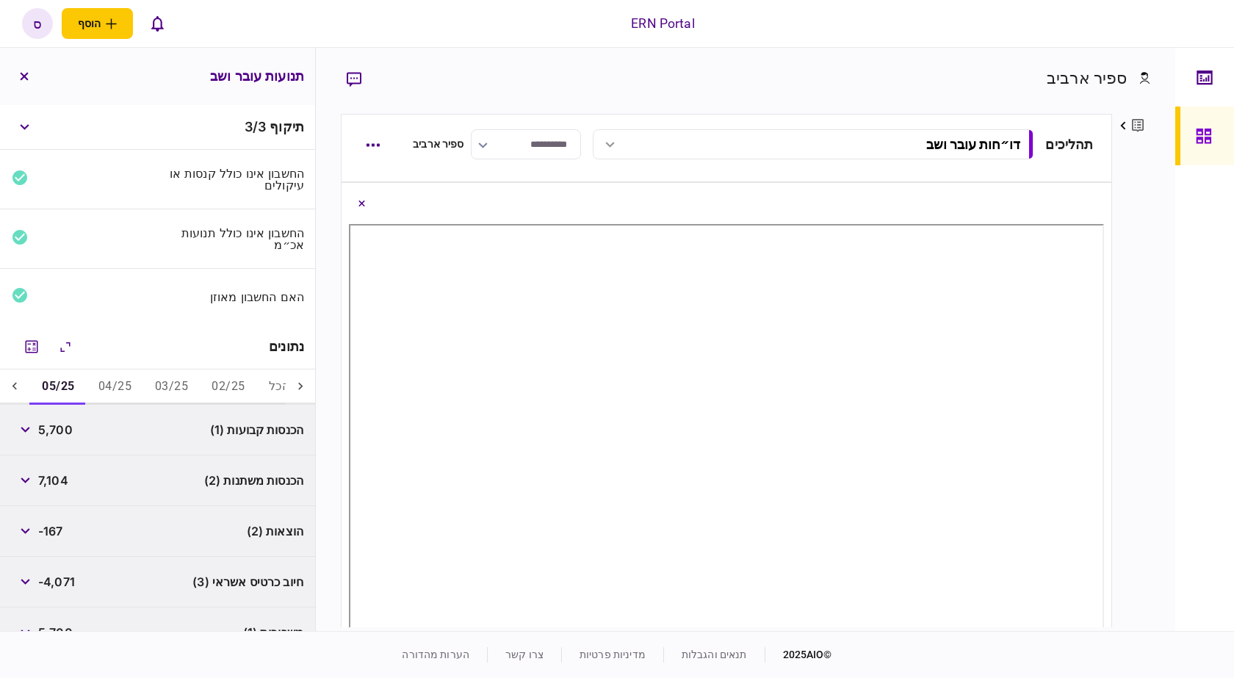
scroll to position [147, 0]
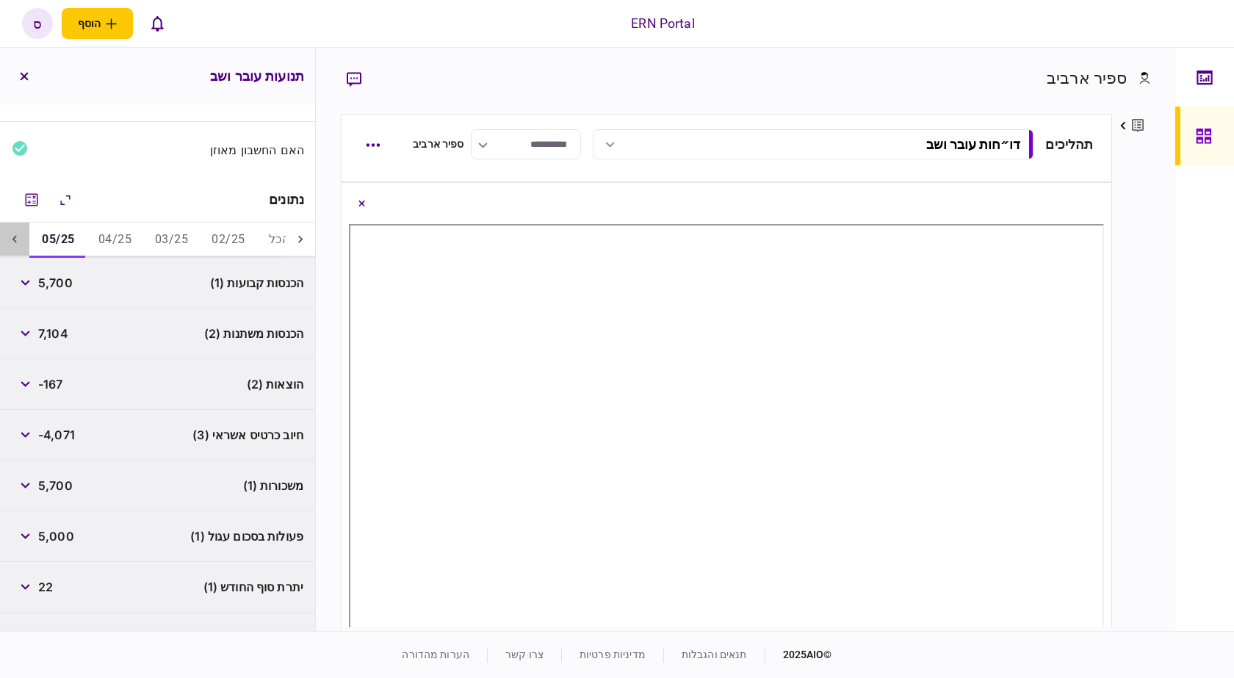
click at [12, 245] on icon at bounding box center [14, 239] width 15 height 15
click at [169, 240] on button "06/25" at bounding box center [171, 240] width 57 height 35
click at [105, 252] on button "07/25" at bounding box center [114, 240] width 57 height 35
click at [66, 241] on button "08/25" at bounding box center [57, 240] width 57 height 35
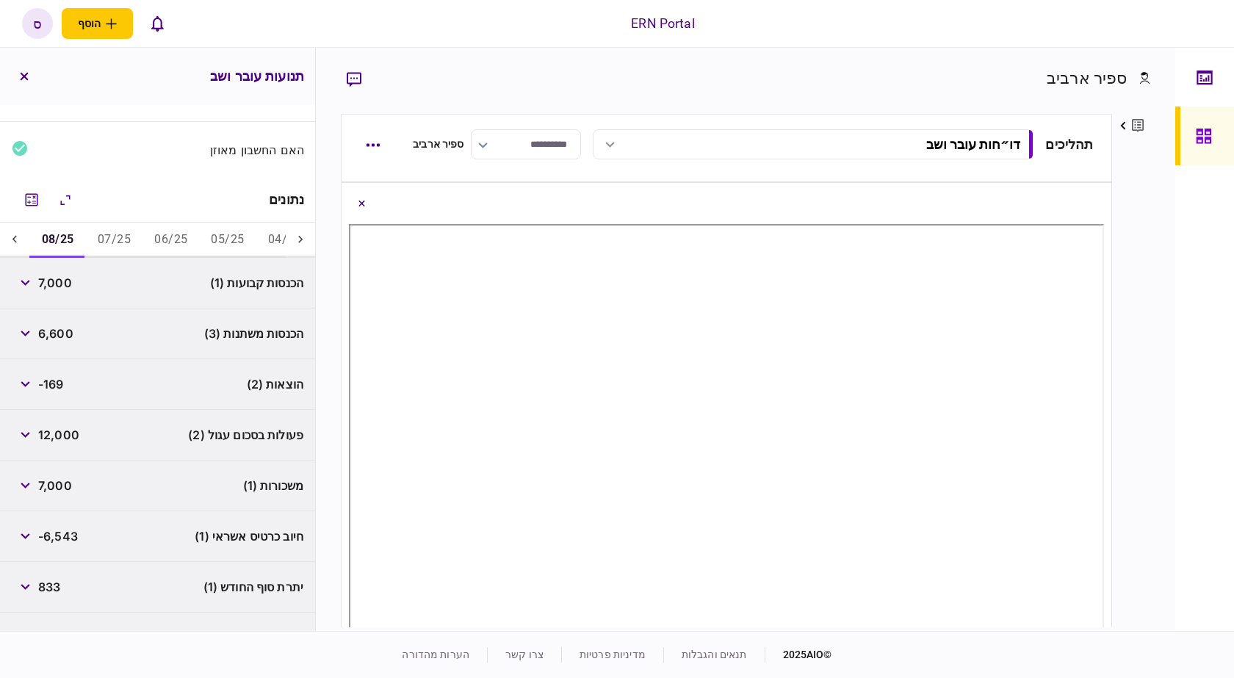
click at [120, 289] on div "הכנסות קבועות (1) 7,000" at bounding box center [157, 283] width 315 height 51
click at [220, 234] on button "05/25" at bounding box center [227, 240] width 57 height 35
click at [58, 281] on span "5,700" at bounding box center [55, 283] width 35 height 18
click at [58, 283] on span "5,700" at bounding box center [55, 283] width 35 height 18
copy span "5,700"
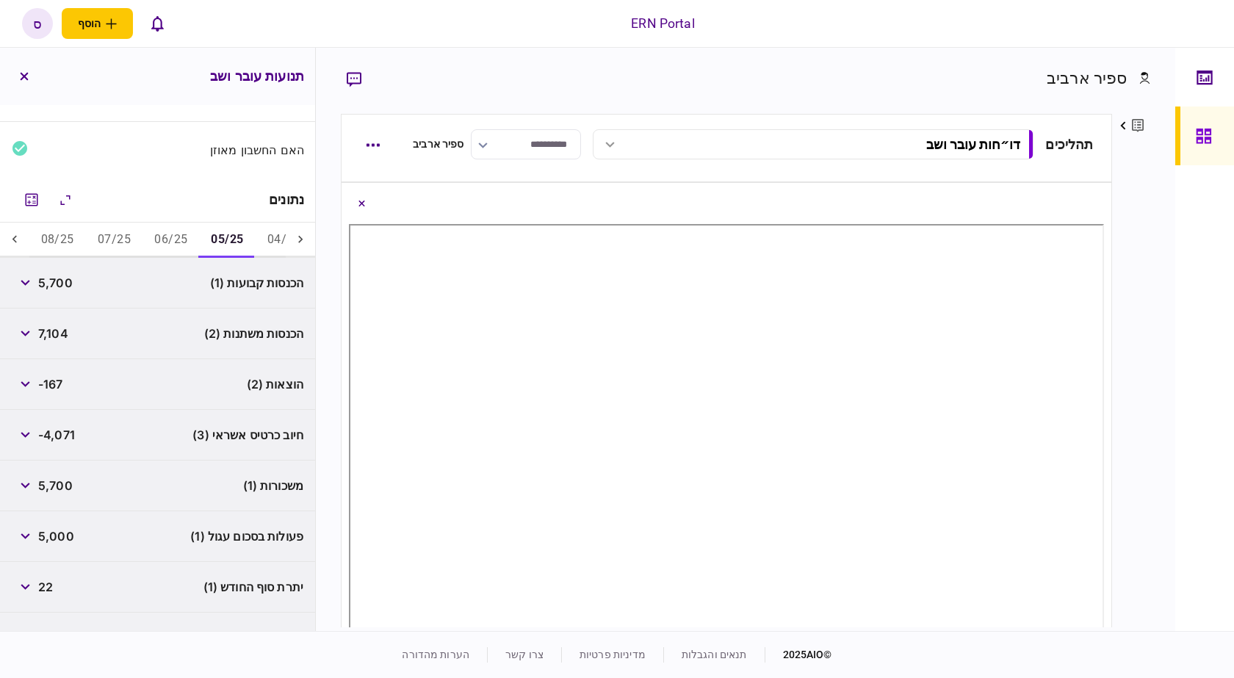
click at [24, 301] on div "הכנסות קבועות (1) 5,700" at bounding box center [157, 283] width 315 height 51
click at [26, 296] on div "הכנסות קבועות (1) 5,700" at bounding box center [157, 283] width 315 height 51
click at [29, 285] on icon "button" at bounding box center [26, 283] width 10 height 6
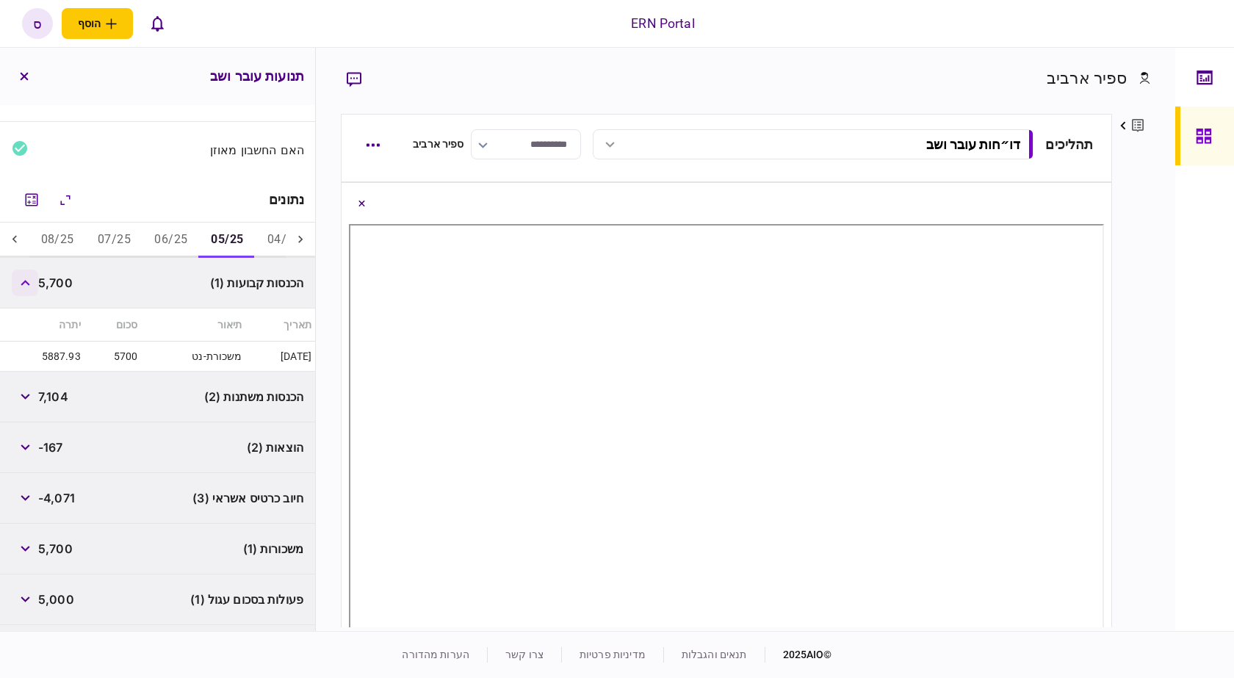
click at [29, 284] on icon "button" at bounding box center [26, 283] width 10 height 6
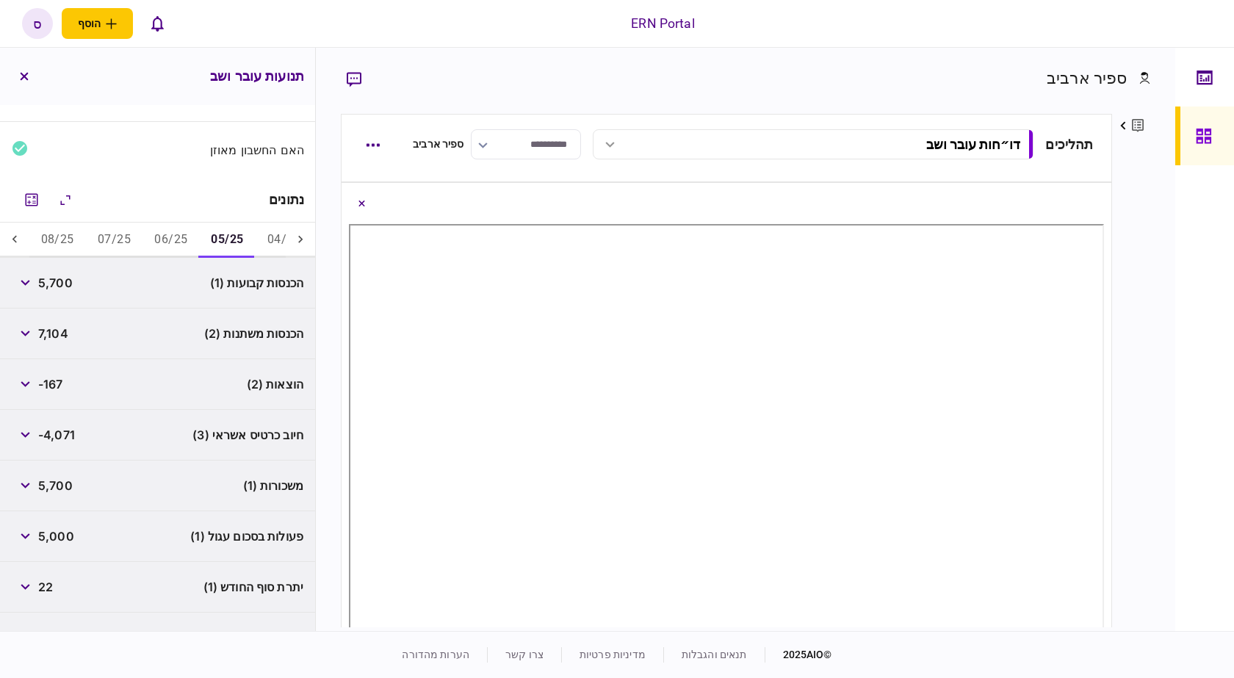
click at [68, 332] on span "7,104" at bounding box center [53, 334] width 30 height 18
click at [61, 332] on span "7,104" at bounding box center [53, 334] width 30 height 18
copy span "7,104"
click at [30, 334] on icon "button" at bounding box center [26, 334] width 10 height 6
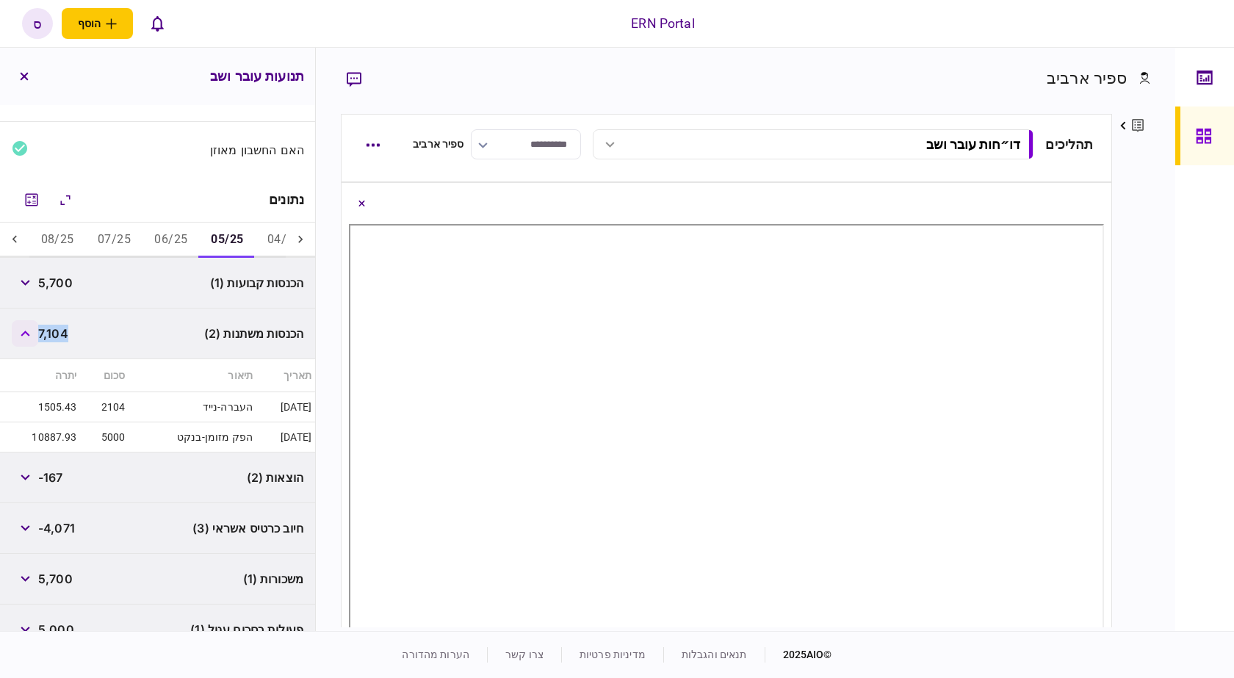
click at [29, 335] on icon "button" at bounding box center [25, 334] width 9 height 6
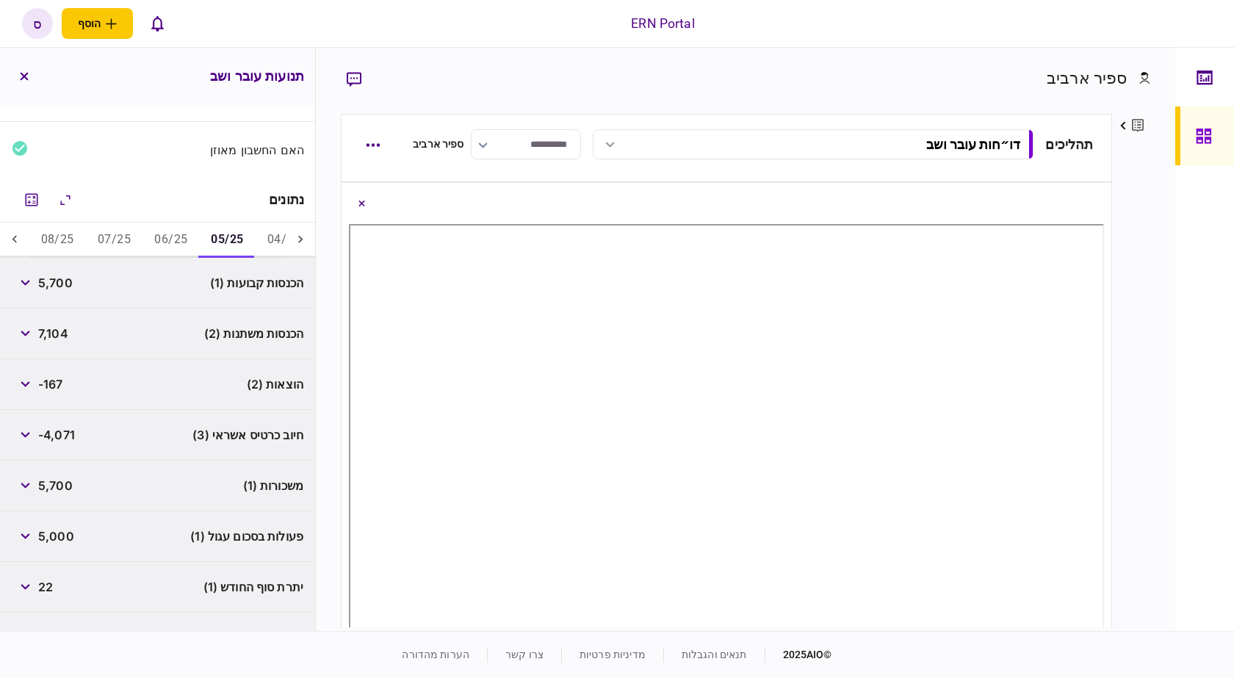
click at [46, 480] on span "5,700" at bounding box center [55, 486] width 35 height 18
click at [54, 381] on span "-167" at bounding box center [50, 384] width 25 height 18
click at [55, 381] on span "-167" at bounding box center [50, 384] width 25 height 18
copy span "167"
click at [100, 492] on div "משכורות (1) 5,700" at bounding box center [157, 486] width 315 height 51
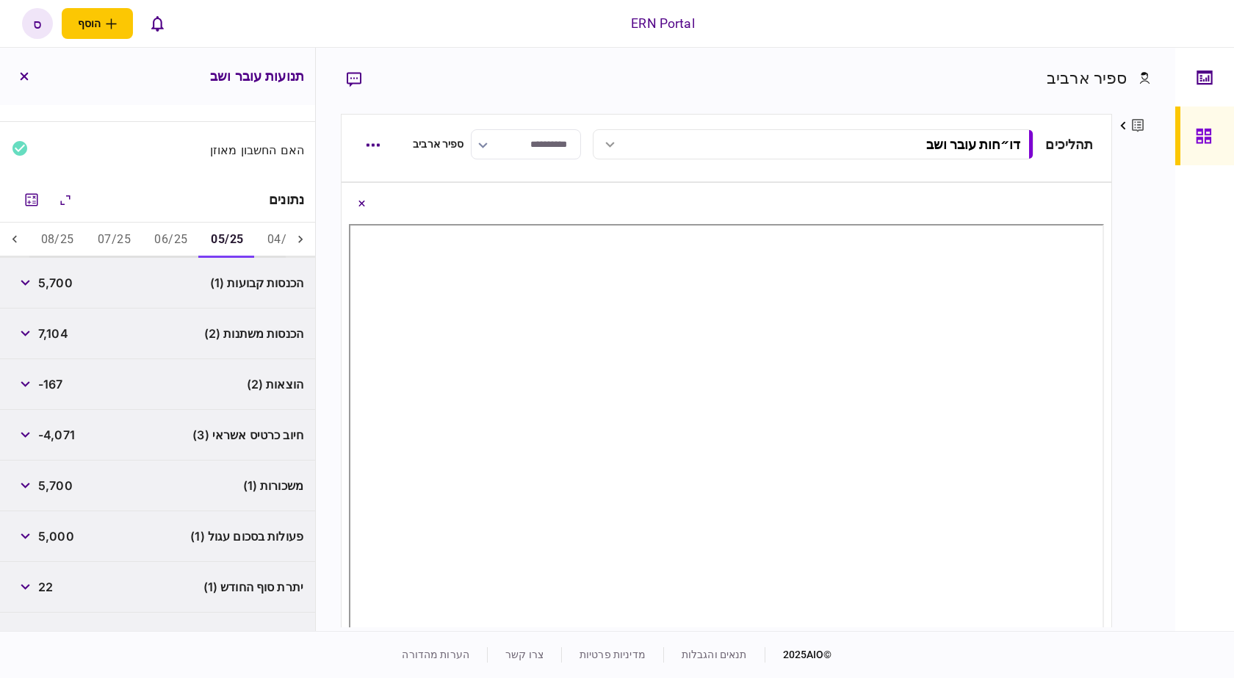
click at [51, 580] on span "22" at bounding box center [45, 587] width 15 height 18
copy span "22"
click at [118, 395] on div "הוצאות (2) -167" at bounding box center [157, 384] width 315 height 51
click at [173, 243] on button "06/25" at bounding box center [171, 240] width 57 height 35
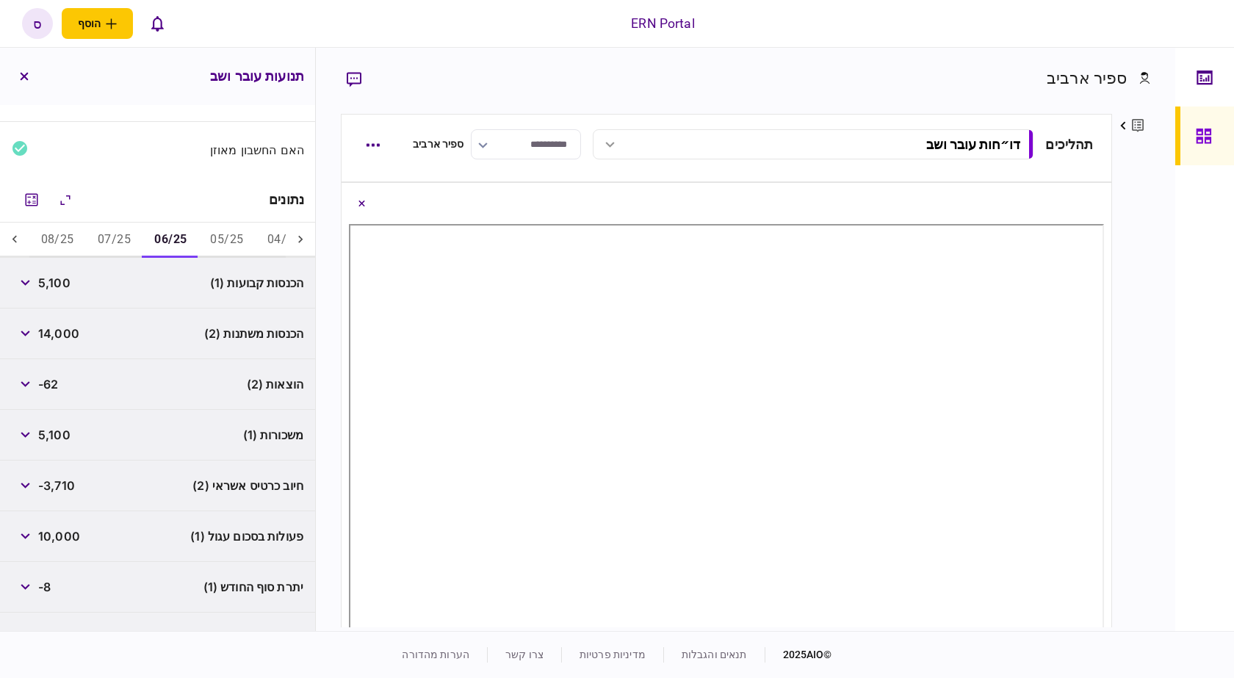
click at [57, 288] on span "5,100" at bounding box center [54, 283] width 32 height 18
copy span "5,100"
click at [79, 331] on span "14,000" at bounding box center [58, 334] width 41 height 18
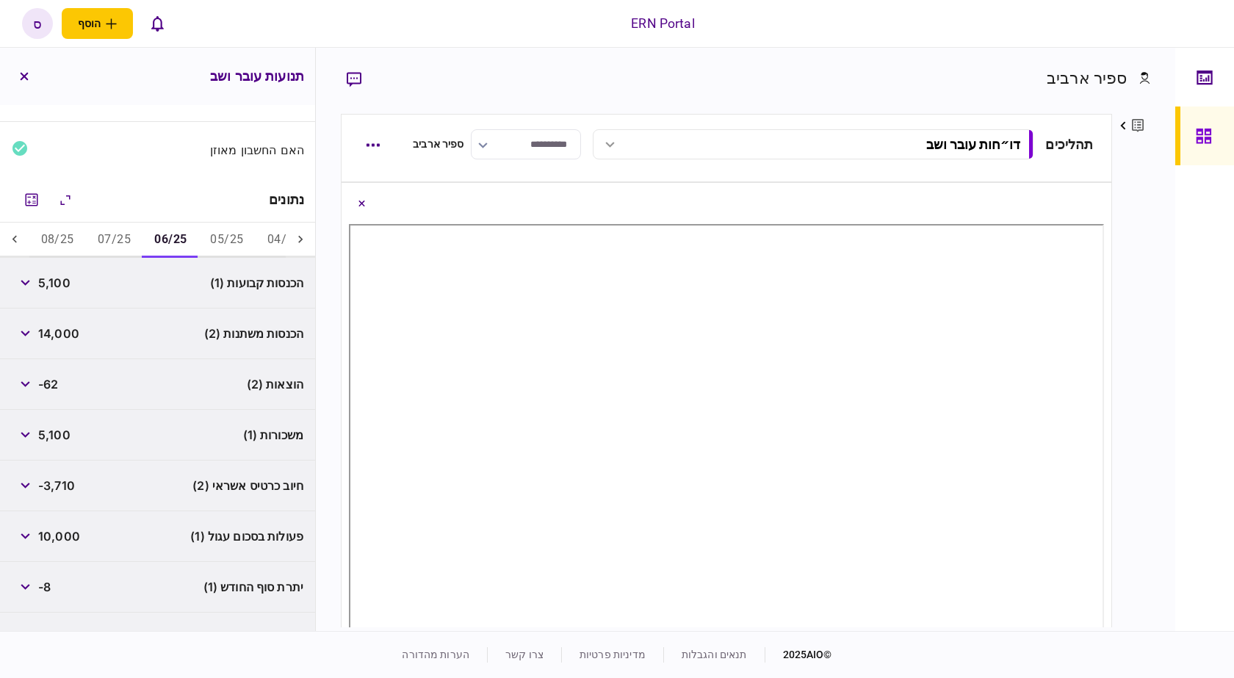
click at [58, 334] on span "14,000" at bounding box center [58, 334] width 41 height 18
click at [60, 335] on span "14,000" at bounding box center [58, 334] width 41 height 18
click at [61, 335] on span "14,000" at bounding box center [58, 334] width 41 height 18
copy span "14,000"
click at [44, 462] on div "חיוב כרטיס אשראי (2) -3,710" at bounding box center [157, 486] width 315 height 51
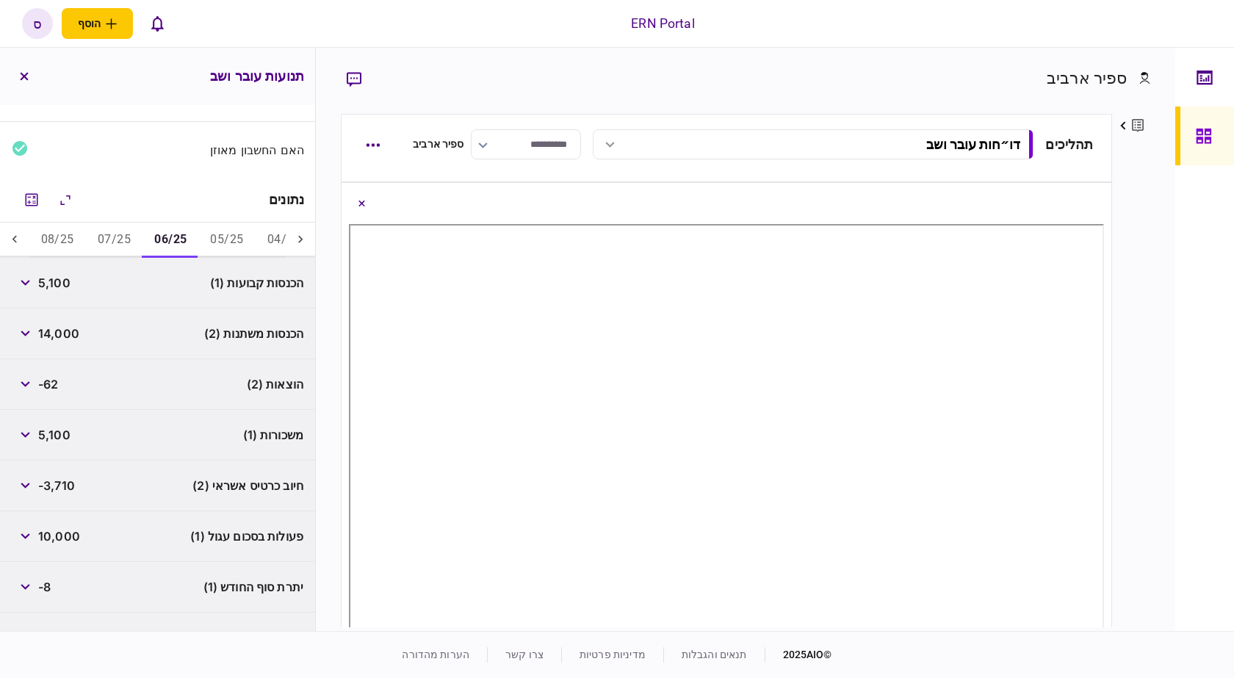
click at [62, 395] on div "הוצאות (2) -62" at bounding box center [157, 384] width 315 height 51
click at [54, 384] on span "-62" at bounding box center [48, 384] width 20 height 18
copy span "62"
click at [73, 466] on div "חיוב כרטיס אשראי (2) -3,710" at bounding box center [157, 486] width 315 height 51
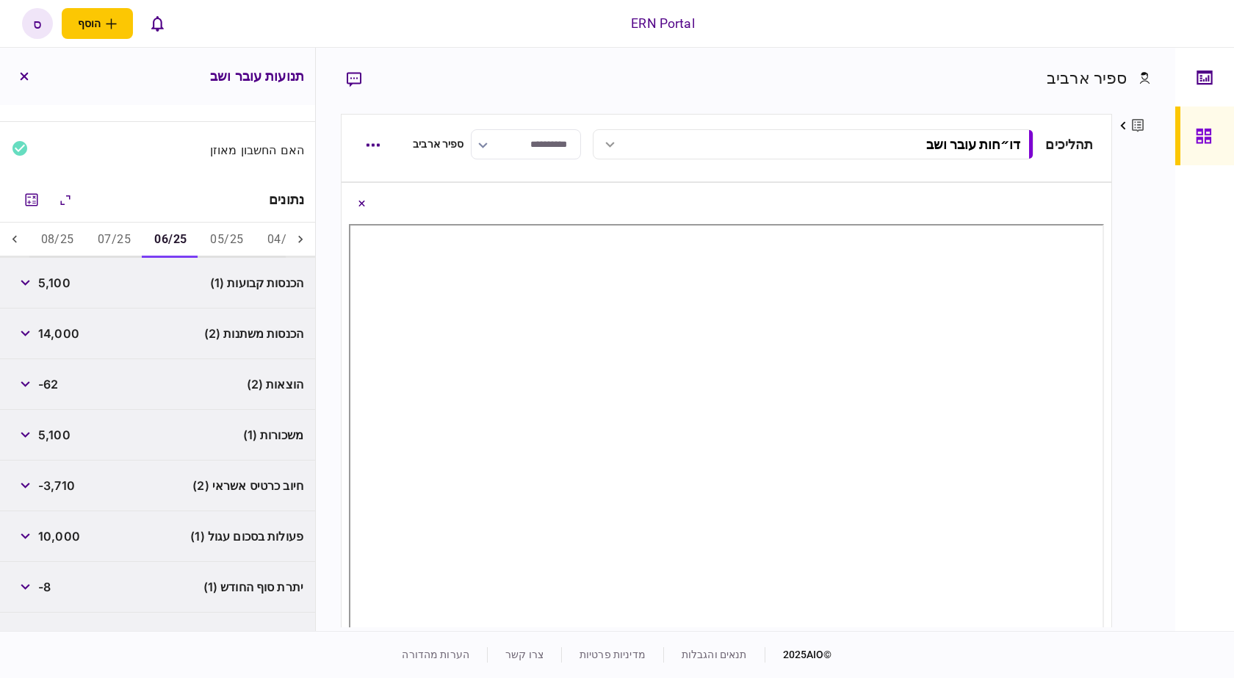
drag, startPoint x: 90, startPoint y: 453, endPoint x: 111, endPoint y: 370, distance: 85.7
click at [90, 453] on div "משכורות (1) 5,100" at bounding box center [157, 435] width 315 height 51
click at [120, 248] on button "07/25" at bounding box center [114, 240] width 57 height 35
click at [68, 284] on span "5,350" at bounding box center [55, 283] width 35 height 18
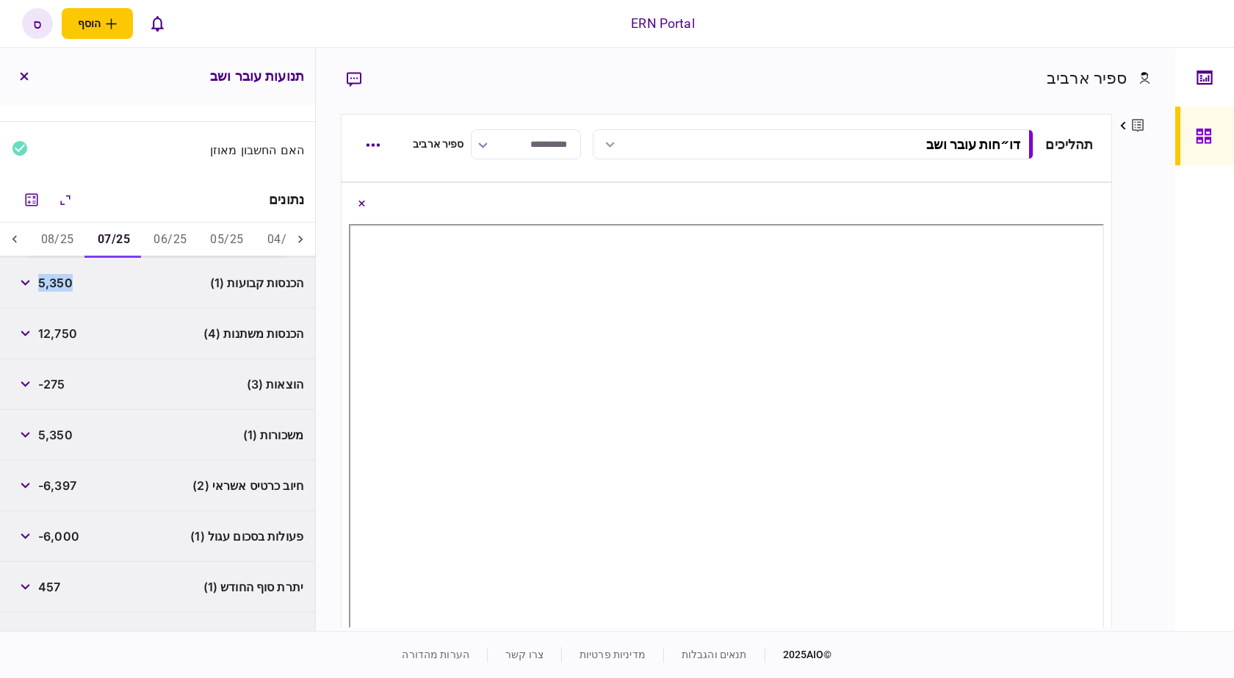
copy span "5,350"
click at [50, 420] on div "משכורות (1) 5,350" at bounding box center [157, 435] width 315 height 51
click at [54, 334] on span "12,750" at bounding box center [57, 334] width 39 height 18
copy span "12,750"
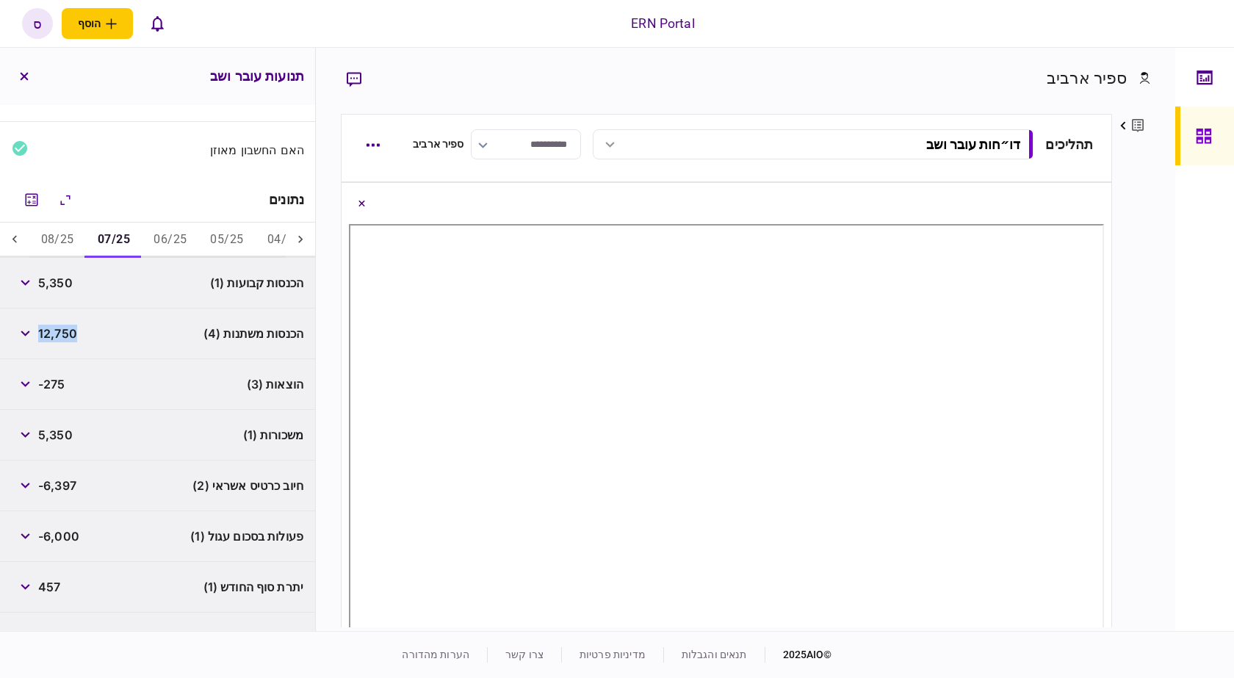
click at [107, 441] on div "משכורות (1) 5,350" at bounding box center [157, 435] width 315 height 51
click at [33, 341] on button "button" at bounding box center [25, 333] width 26 height 26
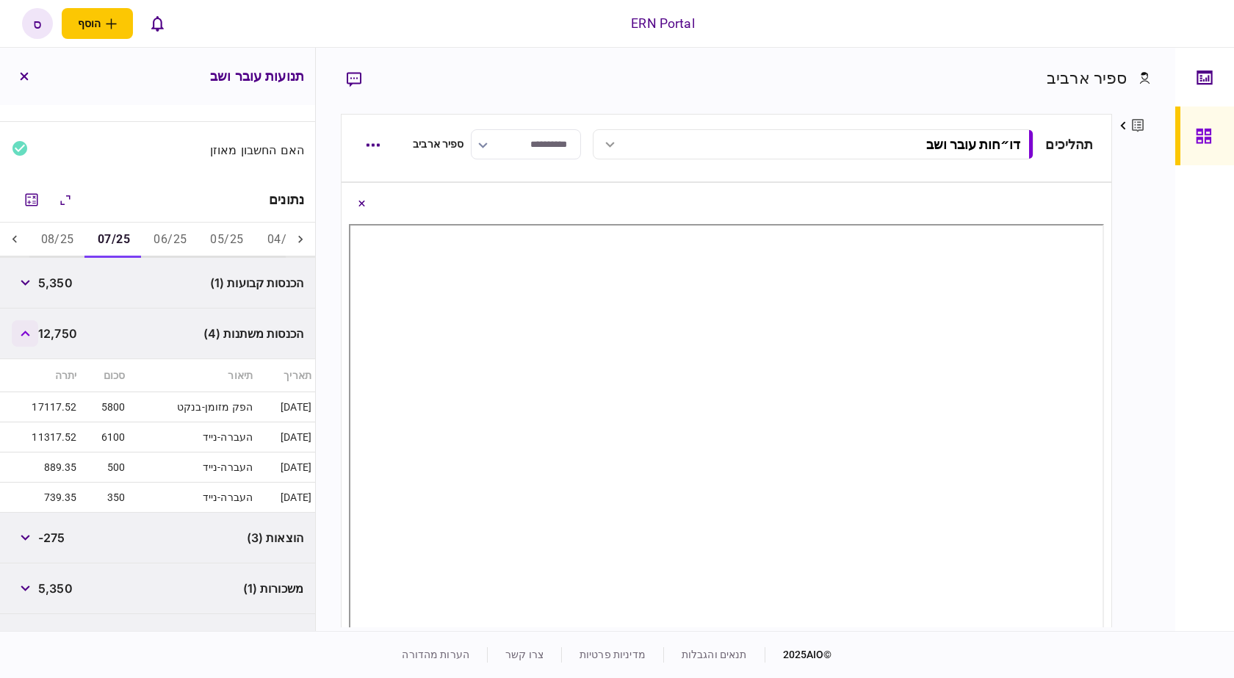
click at [33, 341] on button "button" at bounding box center [25, 333] width 26 height 26
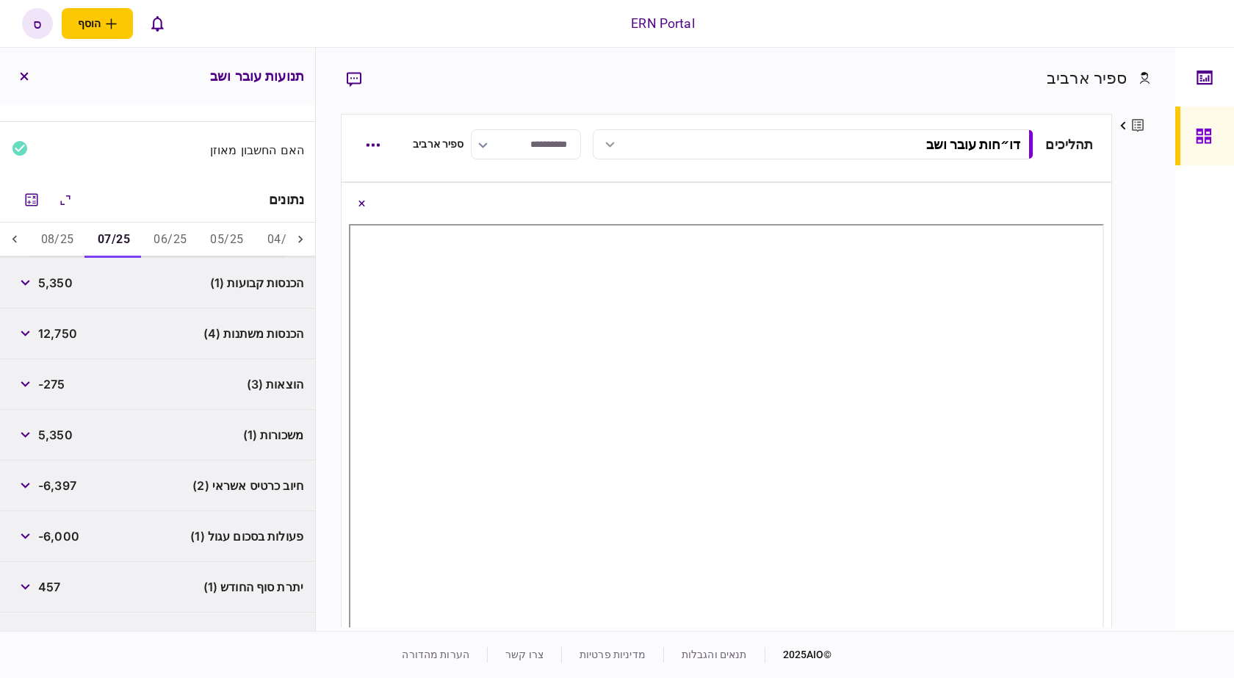
click at [52, 381] on span "-275" at bounding box center [51, 384] width 27 height 18
click at [53, 382] on span "-275" at bounding box center [51, 384] width 27 height 18
copy span "275"
click at [89, 454] on div "משכורות (1) 5,350" at bounding box center [157, 435] width 315 height 51
click at [57, 590] on span "457" at bounding box center [49, 587] width 22 height 18
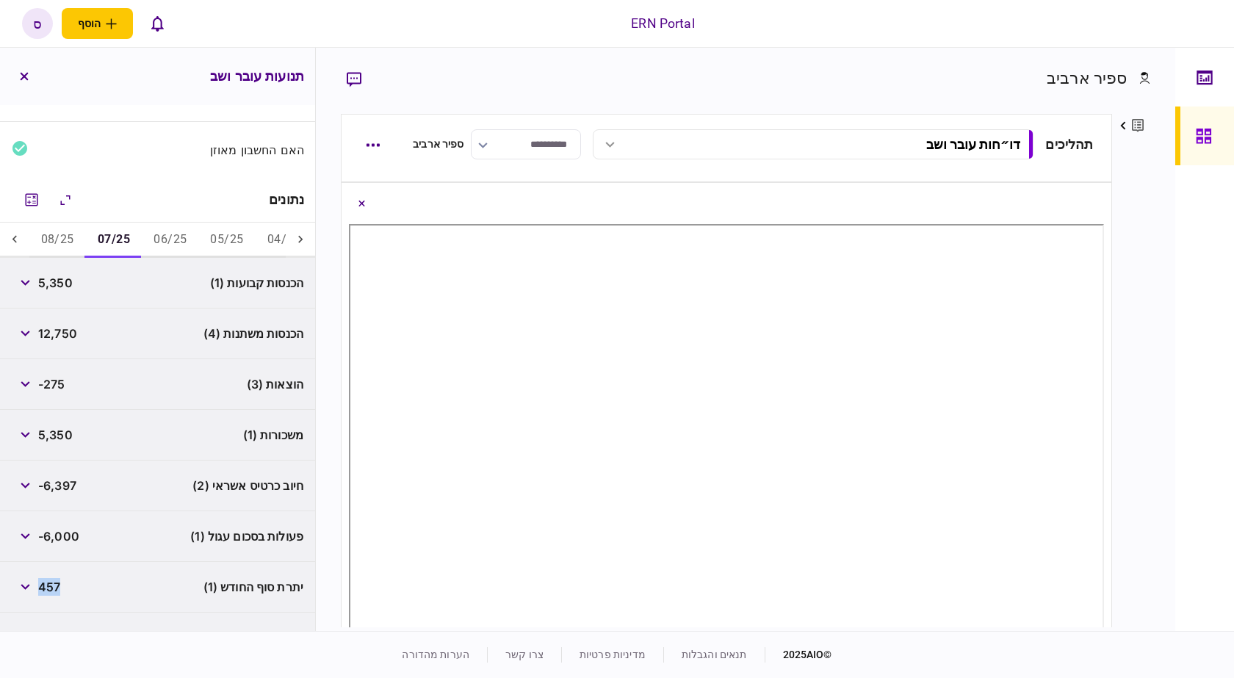
click at [57, 590] on span "457" at bounding box center [49, 587] width 22 height 18
click at [71, 477] on span "-6,397" at bounding box center [57, 486] width 38 height 18
click at [76, 237] on button "08/25" at bounding box center [57, 240] width 57 height 35
click at [57, 288] on span "7,000" at bounding box center [55, 283] width 34 height 18
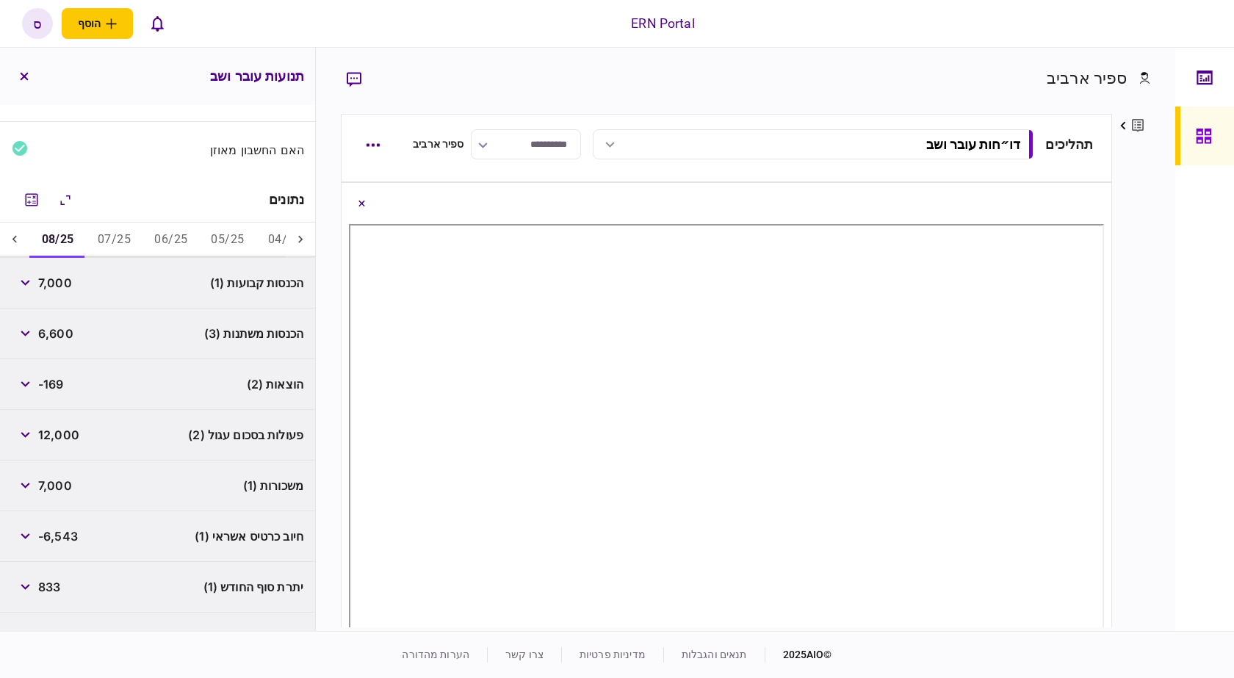
click at [68, 367] on div "הוצאות (2) -169" at bounding box center [157, 384] width 315 height 51
click at [28, 290] on button "button" at bounding box center [25, 283] width 26 height 26
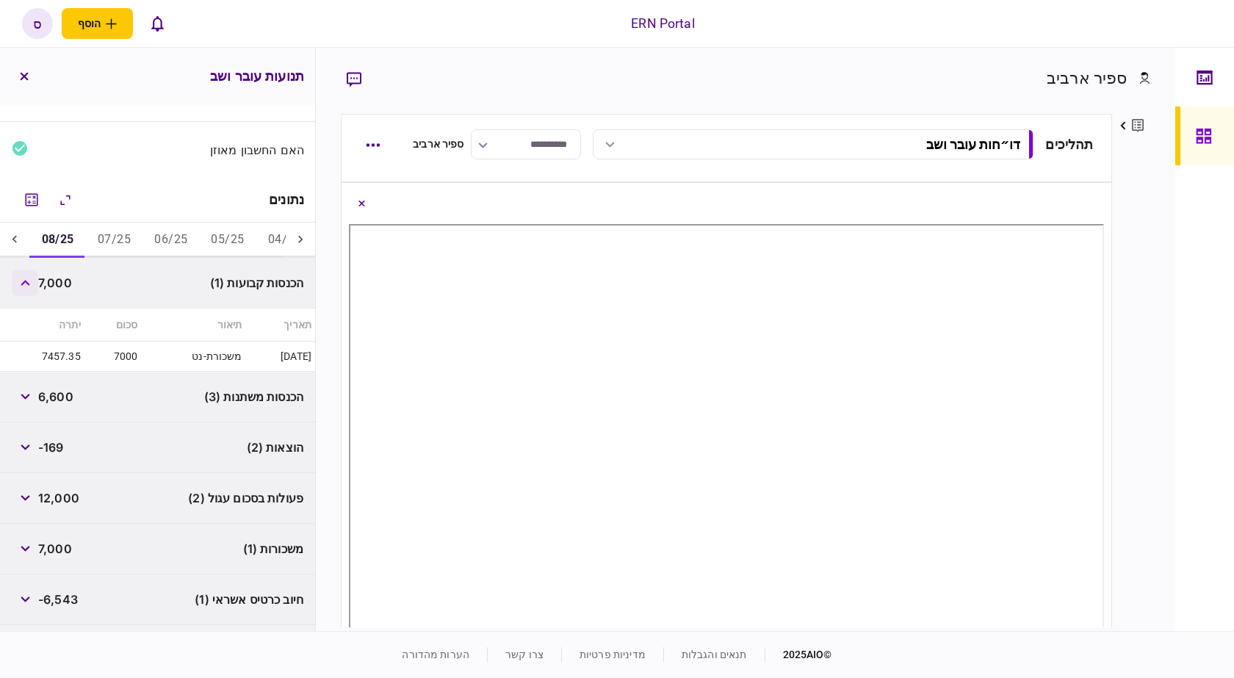
click at [28, 290] on button "button" at bounding box center [25, 283] width 26 height 26
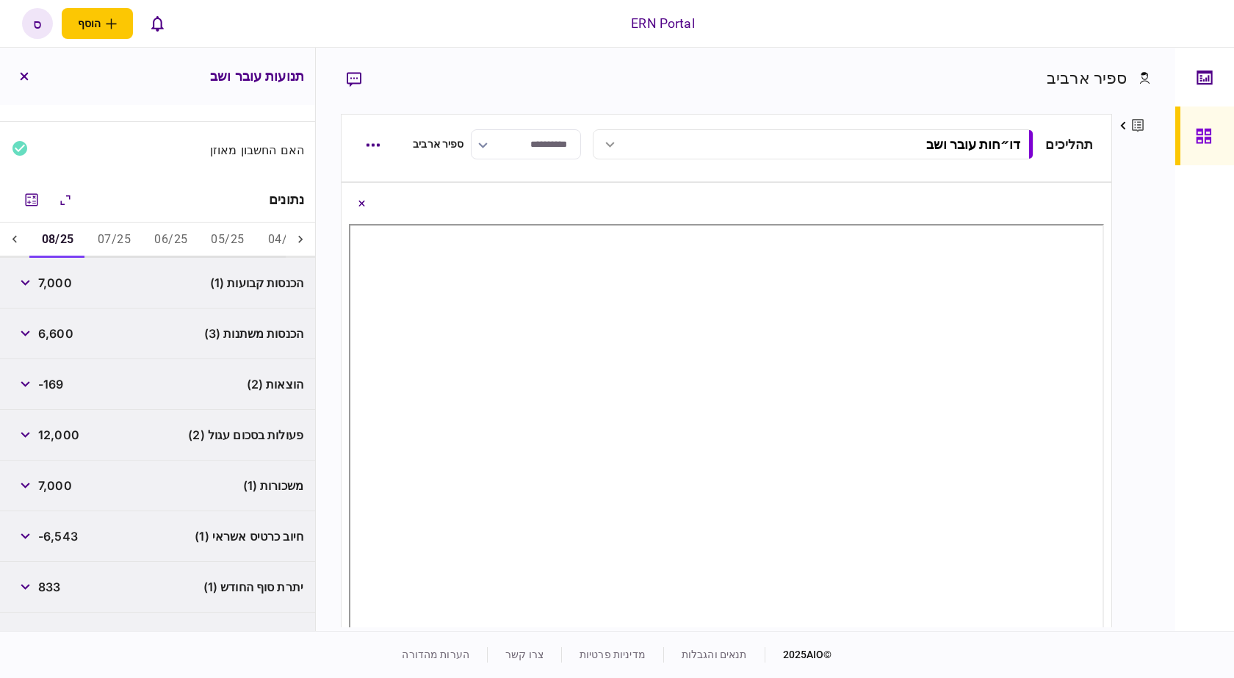
click at [66, 337] on span "6,600" at bounding box center [55, 334] width 35 height 18
click at [45, 438] on span "12,000" at bounding box center [58, 435] width 41 height 18
click at [58, 377] on span "-169" at bounding box center [51, 384] width 26 height 18
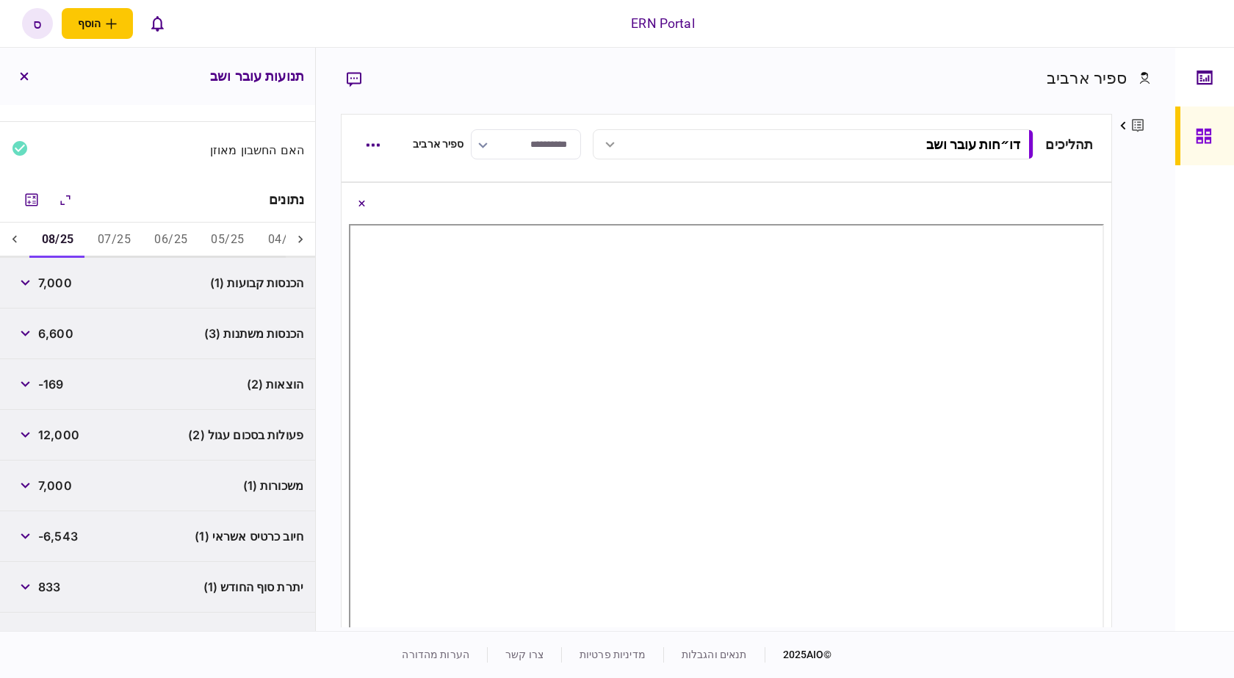
click at [101, 485] on div "משכורות (1) 7,000" at bounding box center [157, 486] width 315 height 51
click at [47, 577] on div "833" at bounding box center [36, 587] width 48 height 26
click at [54, 589] on span "833" at bounding box center [49, 587] width 22 height 18
click at [1130, 321] on div "פרטים ערוך שם פרטי ספיר שם משפחה ארביב דוא״ל [EMAIL_ADDRESS][DOMAIN_NAME] סוג א…" at bounding box center [1131, 371] width 38 height 514
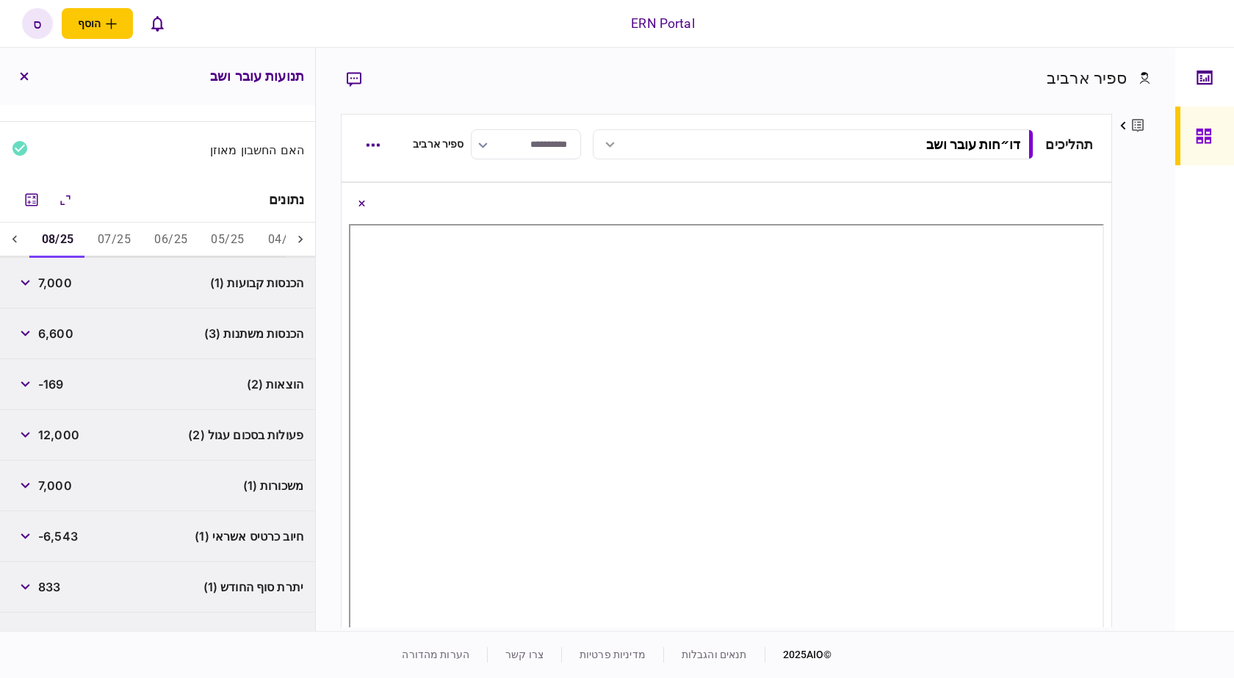
click at [223, 238] on button "05/25" at bounding box center [227, 240] width 57 height 35
click at [25, 334] on icon "button" at bounding box center [26, 334] width 10 height 6
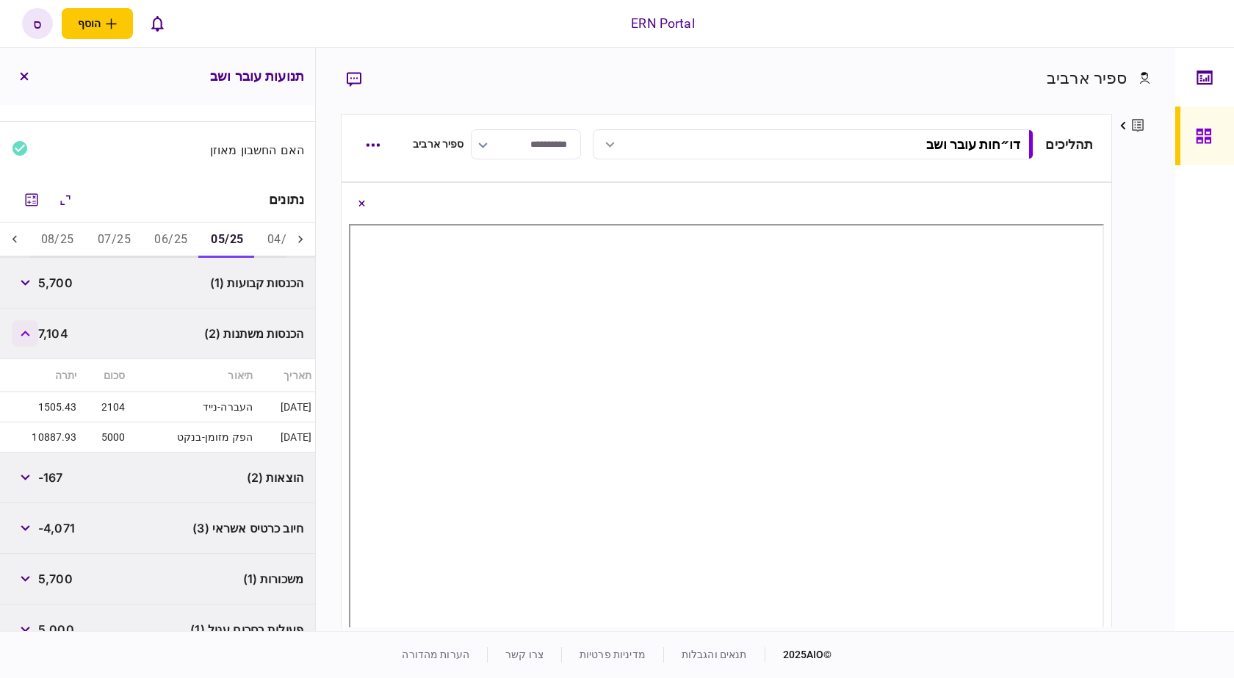
click at [26, 334] on icon "button" at bounding box center [25, 334] width 9 height 6
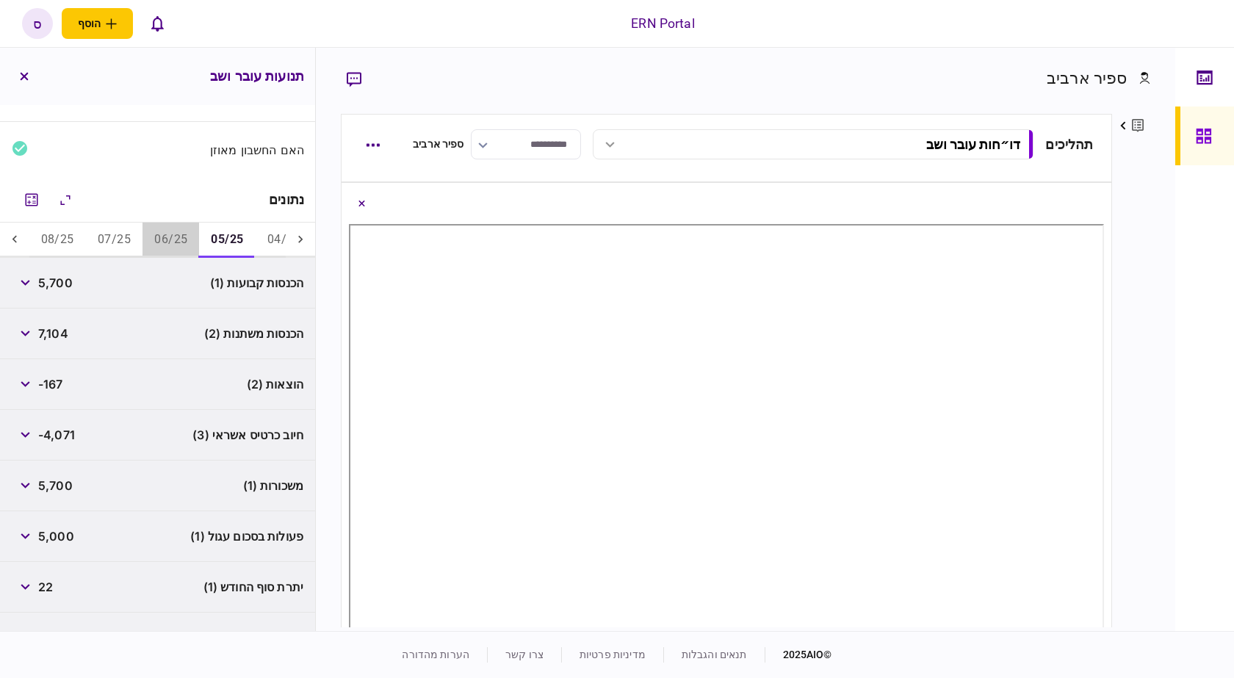
click at [181, 240] on button "06/25" at bounding box center [171, 240] width 57 height 35
click at [26, 339] on button "button" at bounding box center [25, 333] width 26 height 26
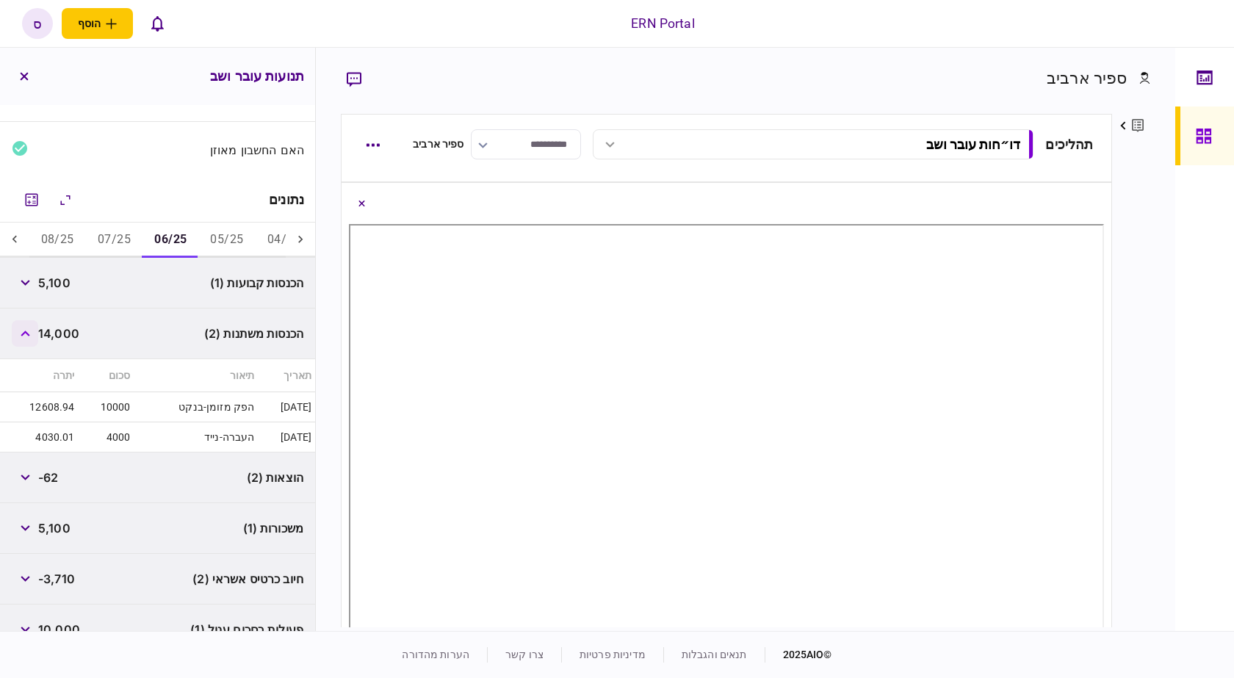
click at [26, 339] on button "button" at bounding box center [25, 333] width 26 height 26
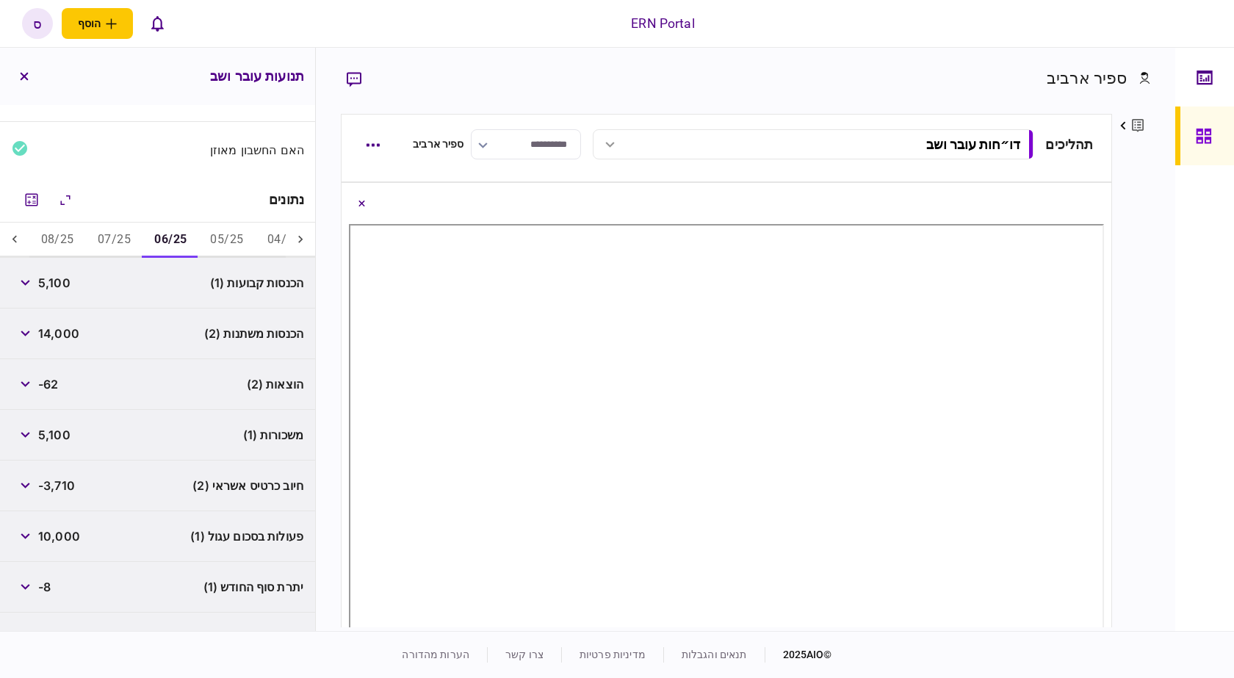
click at [132, 237] on button "07/25" at bounding box center [114, 240] width 57 height 35
click at [33, 339] on button "button" at bounding box center [25, 333] width 26 height 26
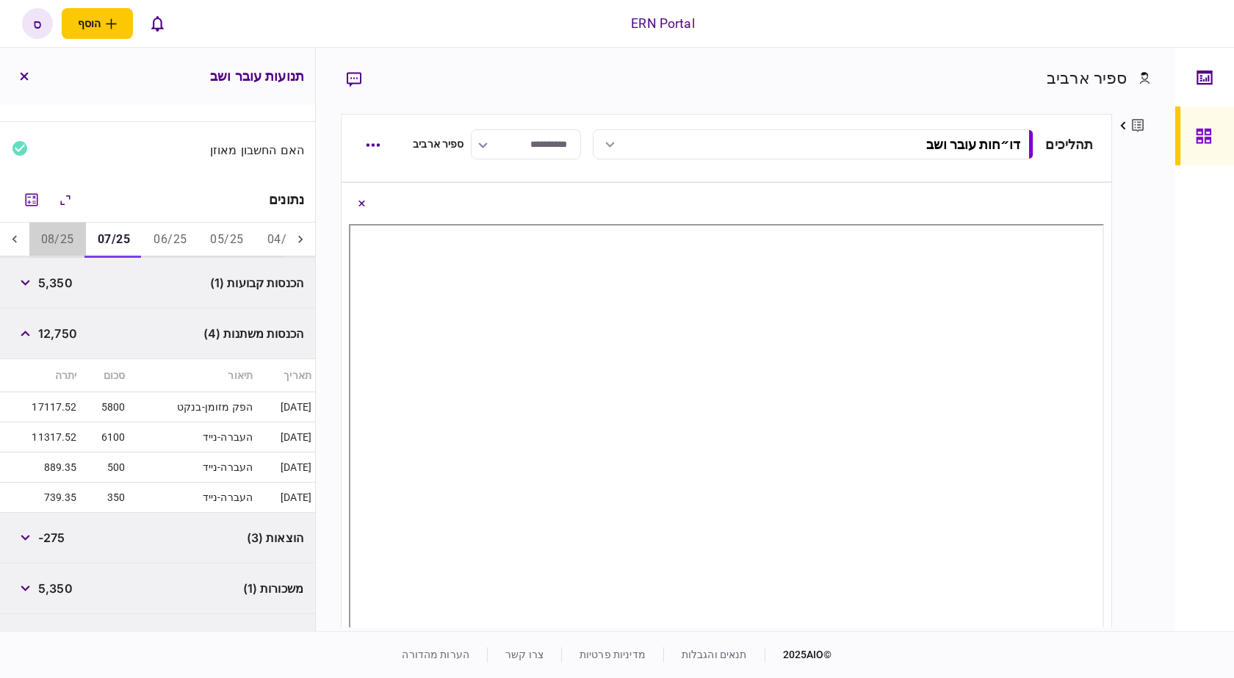
click at [60, 234] on button "08/25" at bounding box center [57, 240] width 57 height 35
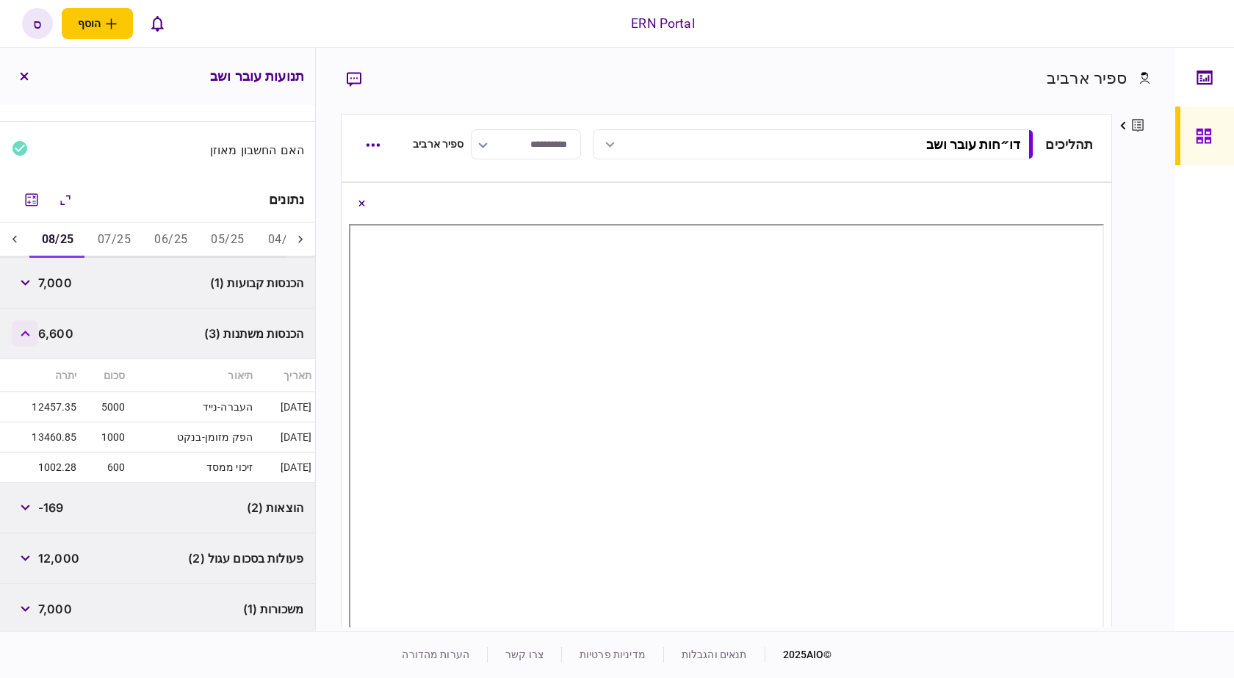
click at [37, 337] on button "button" at bounding box center [25, 333] width 26 height 26
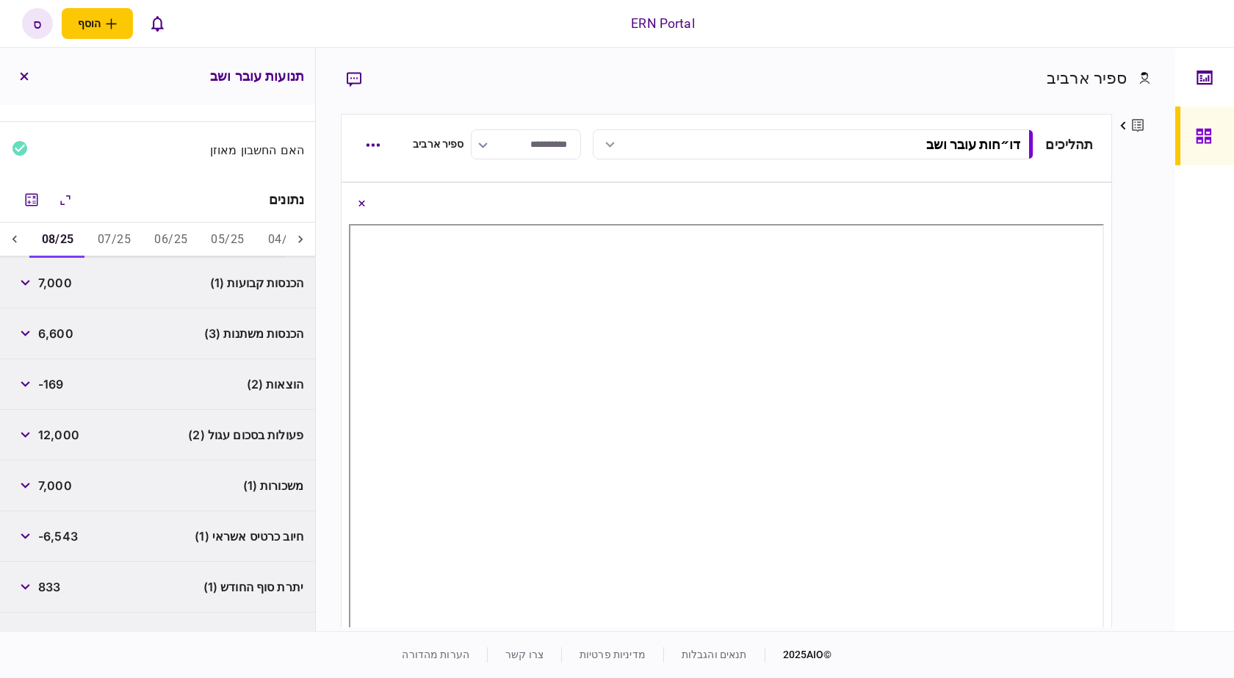
click at [82, 408] on div "הוצאות (2) -169" at bounding box center [157, 384] width 315 height 51
click at [33, 278] on button "button" at bounding box center [25, 283] width 26 height 26
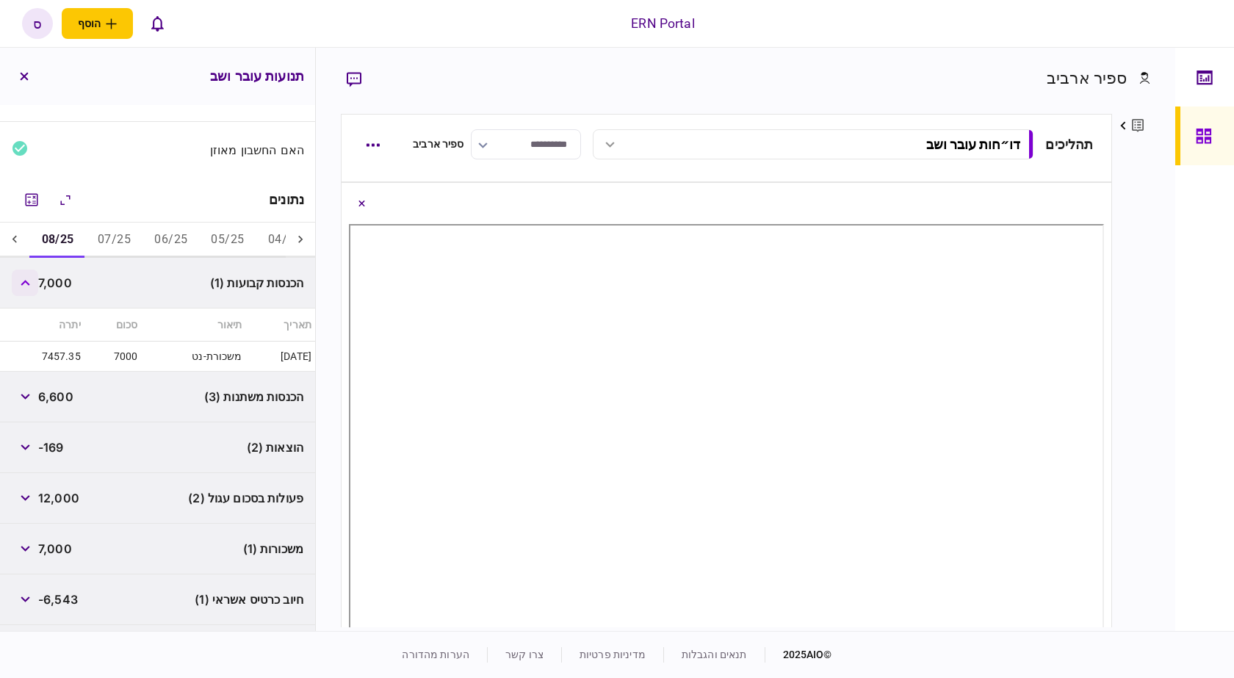
click at [36, 287] on button "button" at bounding box center [25, 283] width 26 height 26
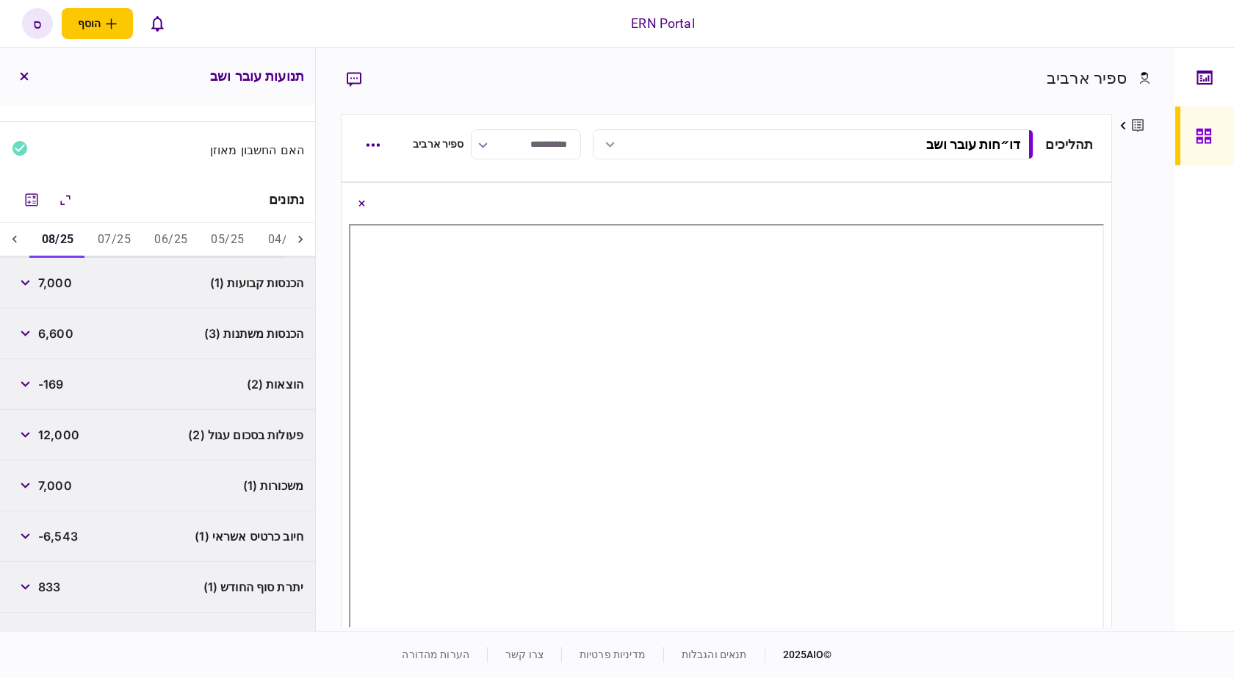
click at [226, 244] on button "05/25" at bounding box center [227, 240] width 57 height 35
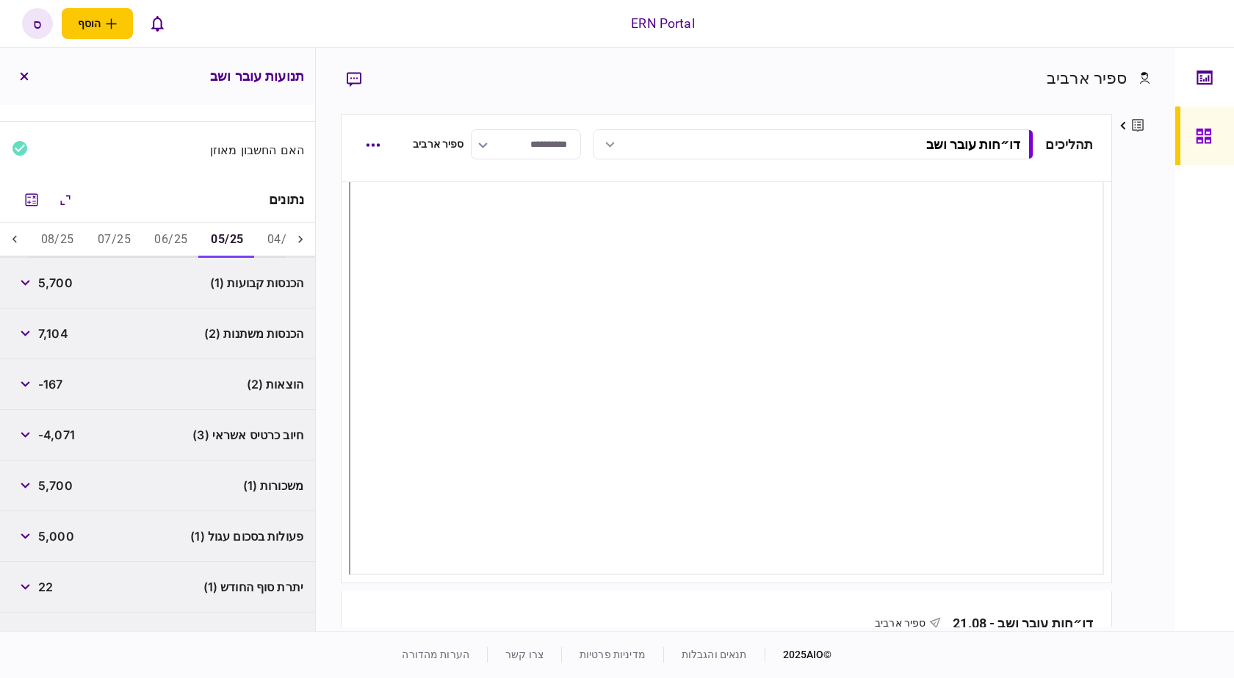
scroll to position [0, 0]
